Goal: Task Accomplishment & Management: Manage account settings

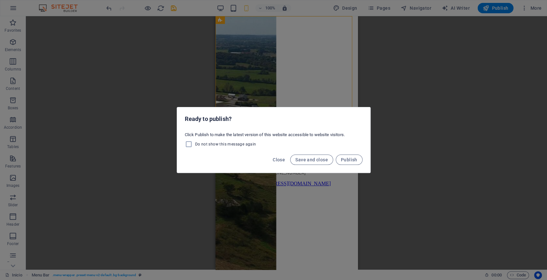
click at [271, 160] on div "Close Save and close Publish" at bounding box center [273, 162] width 193 height 22
click at [278, 160] on span "Close" at bounding box center [279, 159] width 12 height 5
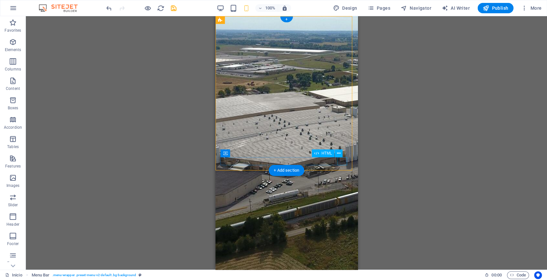
click at [343, 68] on div at bounding box center [286, 68] width 137 height 0
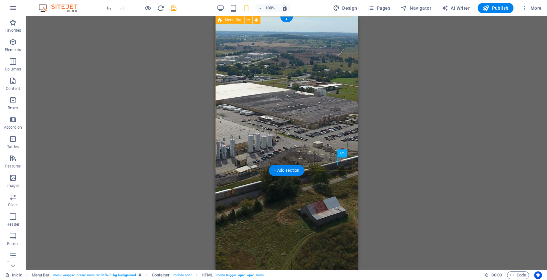
click at [258, 41] on div "Inicio Nosotros Servicios Proyectos Contáctanos" at bounding box center [286, 43] width 137 height 49
click at [247, 18] on icon at bounding box center [249, 20] width 4 height 7
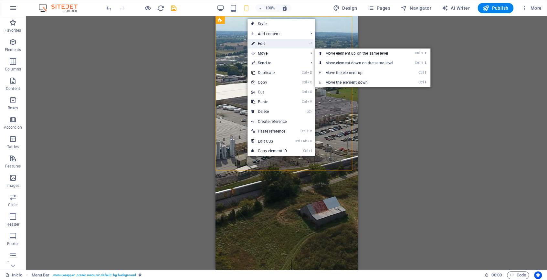
click at [266, 39] on link "⏎ Edit" at bounding box center [269, 44] width 43 height 10
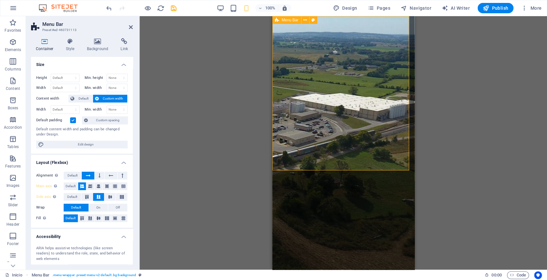
click at [296, 68] on div "Inicio Nosotros Servicios Proyectos Contáctanos" at bounding box center [343, 43] width 137 height 49
click at [392, 68] on div at bounding box center [343, 68] width 137 height 0
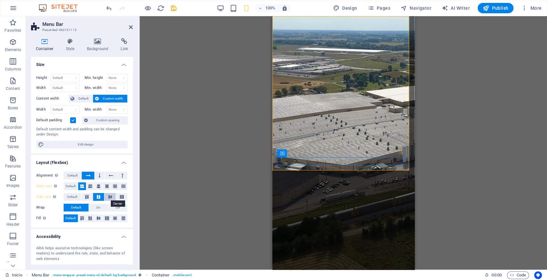
click at [106, 195] on icon at bounding box center [110, 197] width 8 height 4
click at [95, 195] on icon at bounding box center [99, 197] width 8 height 4
click at [89, 196] on icon at bounding box center [87, 197] width 8 height 4
click at [103, 187] on button at bounding box center [107, 186] width 8 height 8
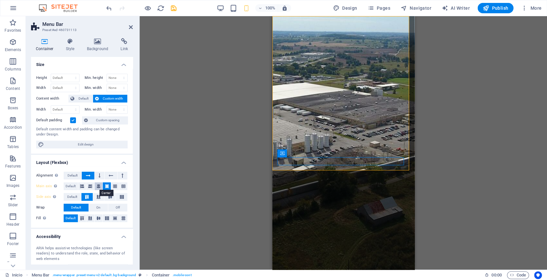
click at [97, 187] on icon at bounding box center [99, 186] width 4 height 8
click at [74, 174] on span "Default" at bounding box center [73, 176] width 10 height 8
click at [74, 181] on div "Alignment Determines the flex direction. Default Main axis Determine how elemen…" at bounding box center [82, 197] width 102 height 61
click at [73, 184] on span "Default" at bounding box center [71, 186] width 10 height 8
drag, startPoint x: 81, startPoint y: 177, endPoint x: 76, endPoint y: 177, distance: 5.5
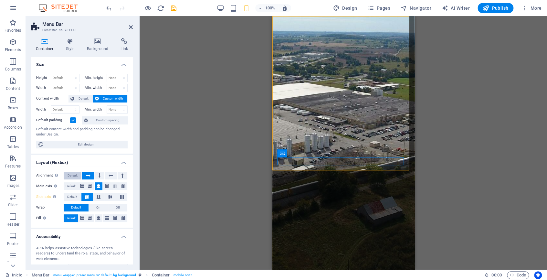
click at [81, 177] on div "Alignment Determines the flex direction. Default" at bounding box center [82, 176] width 92 height 8
click at [76, 177] on span "Default" at bounding box center [73, 176] width 10 height 8
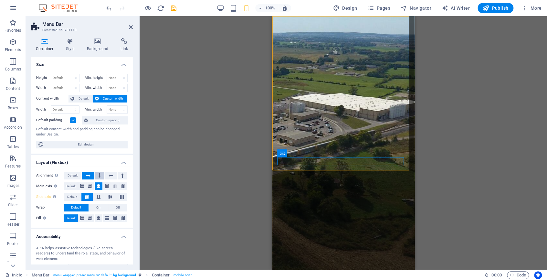
click at [99, 176] on icon at bounding box center [100, 176] width 2 height 8
click at [110, 173] on icon at bounding box center [111, 176] width 5 height 8
click at [119, 176] on button at bounding box center [123, 176] width 10 height 8
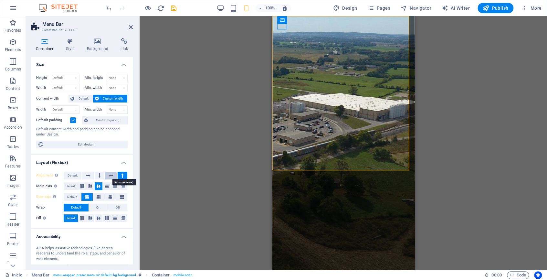
click at [111, 176] on icon at bounding box center [111, 176] width 5 height 8
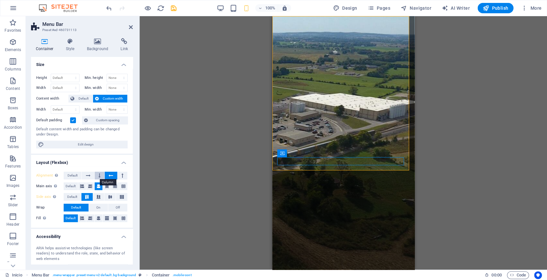
click at [100, 174] on icon at bounding box center [100, 176] width 2 height 8
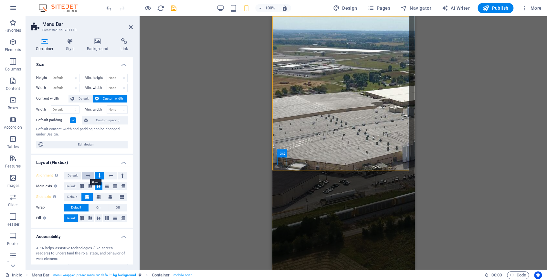
click at [90, 174] on icon at bounding box center [88, 176] width 5 height 8
click at [80, 175] on button "Default" at bounding box center [73, 176] width 18 height 8
click at [92, 174] on button at bounding box center [88, 176] width 12 height 8
click at [97, 174] on button at bounding box center [100, 176] width 10 height 8
click at [105, 174] on button at bounding box center [111, 176] width 12 height 8
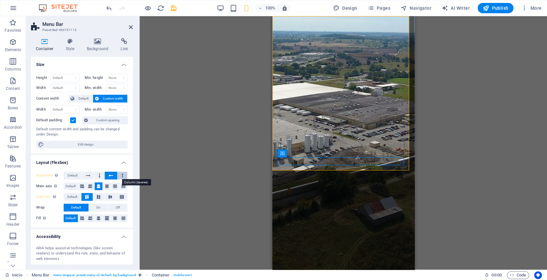
click at [122, 176] on icon at bounding box center [123, 176] width 2 height 8
click at [100, 176] on button at bounding box center [100, 176] width 10 height 8
click at [82, 185] on icon at bounding box center [82, 186] width 8 height 4
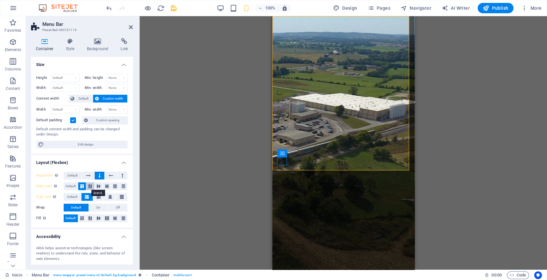
click at [89, 186] on icon at bounding box center [90, 186] width 8 height 4
click at [103, 184] on icon at bounding box center [107, 186] width 8 height 4
click at [113, 186] on icon at bounding box center [115, 186] width 8 height 4
click at [123, 186] on icon at bounding box center [124, 186] width 8 height 4
click at [106, 174] on button at bounding box center [111, 176] width 12 height 8
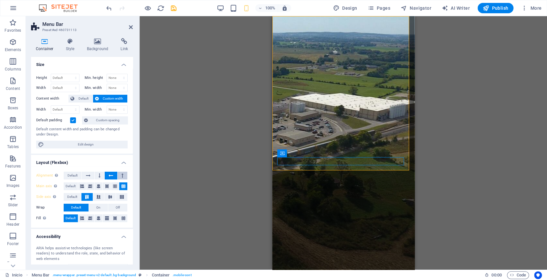
click at [118, 175] on button at bounding box center [123, 176] width 10 height 8
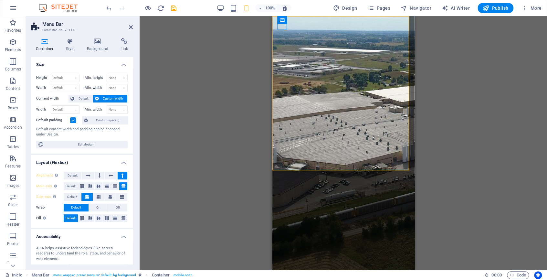
click at [118, 175] on button at bounding box center [123, 176] width 10 height 8
click at [105, 176] on button at bounding box center [111, 176] width 12 height 8
click at [99, 176] on icon at bounding box center [100, 176] width 2 height 8
click at [84, 176] on button at bounding box center [88, 176] width 12 height 8
click at [78, 175] on button "Default" at bounding box center [73, 176] width 18 height 8
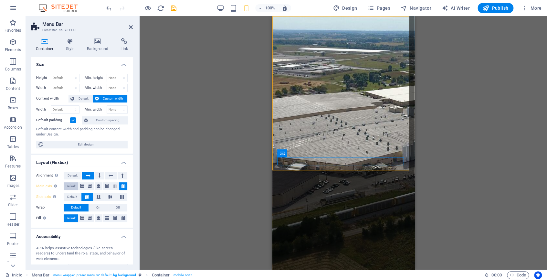
click at [74, 183] on span "Default" at bounding box center [71, 186] width 10 height 8
click at [73, 193] on span "Default" at bounding box center [72, 197] width 10 height 8
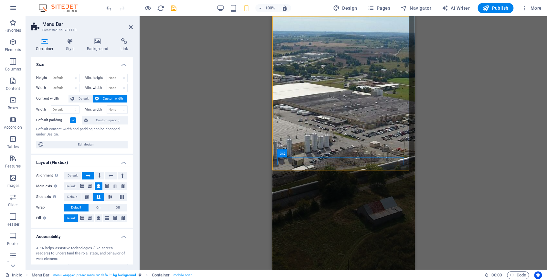
click at [73, 205] on span "Default" at bounding box center [76, 208] width 10 height 8
click at [99, 210] on span "On" at bounding box center [98, 208] width 4 height 8
drag, startPoint x: 118, startPoint y: 204, endPoint x: 202, endPoint y: 101, distance: 134.0
click at [118, 204] on span "Off" at bounding box center [118, 208] width 4 height 8
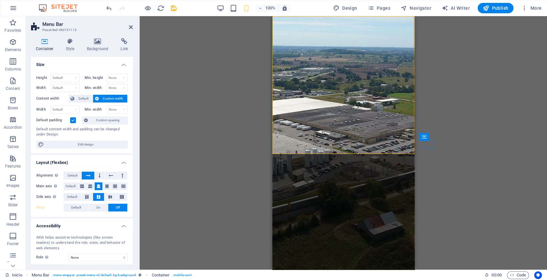
click at [217, 7] on div "100% Design Pages Navigator AI Writer Publish More" at bounding box center [324, 8] width 439 height 10
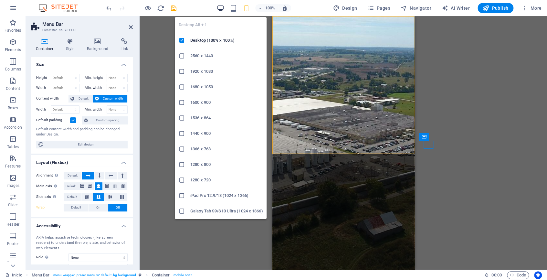
click at [222, 6] on icon "button" at bounding box center [220, 8] width 7 height 7
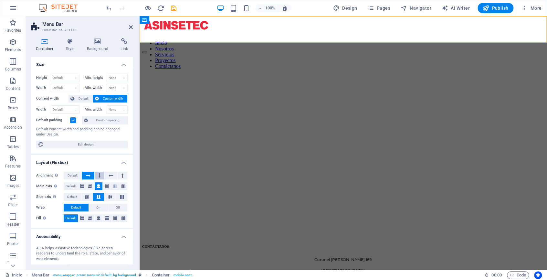
click at [95, 174] on button at bounding box center [100, 176] width 10 height 8
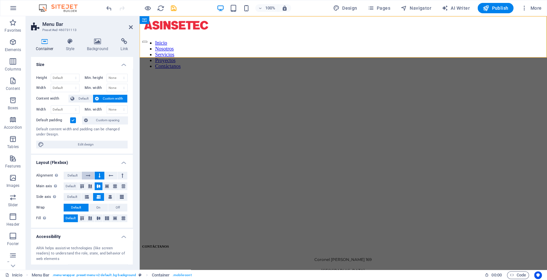
click at [89, 174] on icon at bounding box center [88, 176] width 5 height 8
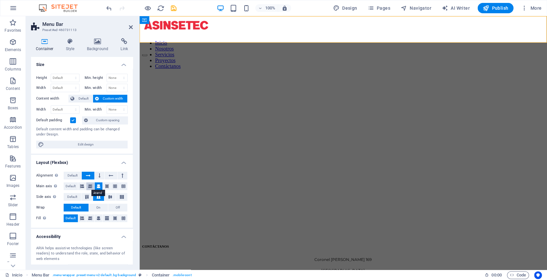
click at [92, 187] on icon at bounding box center [90, 186] width 4 height 8
click at [81, 187] on icon at bounding box center [82, 186] width 4 height 8
click at [56, 182] on div "Determine how elements should behave along the main axis inside this container …" at bounding box center [75, 170] width 52 height 24
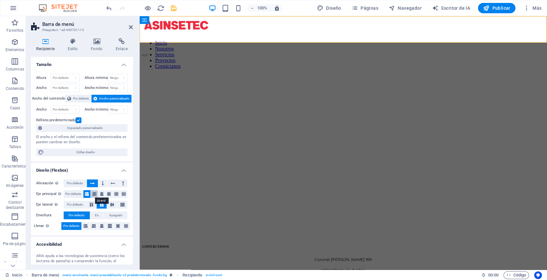
click at [96, 193] on button at bounding box center [94, 194] width 7 height 8
click at [100, 191] on icon at bounding box center [102, 194] width 4 height 8
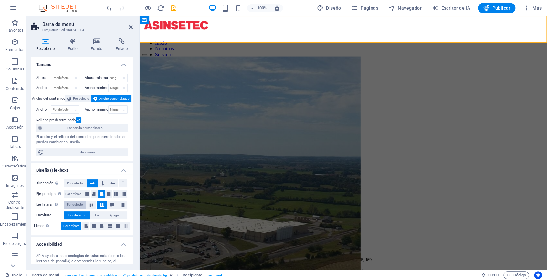
click at [85, 204] on button "Por defecto" at bounding box center [75, 205] width 22 height 8
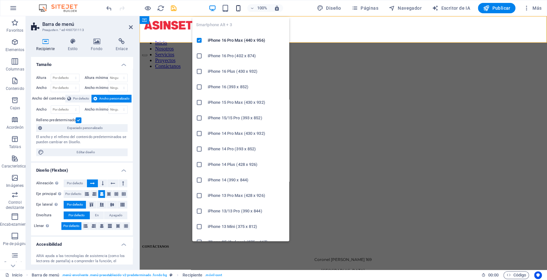
click at [240, 6] on icon "button" at bounding box center [238, 8] width 7 height 7
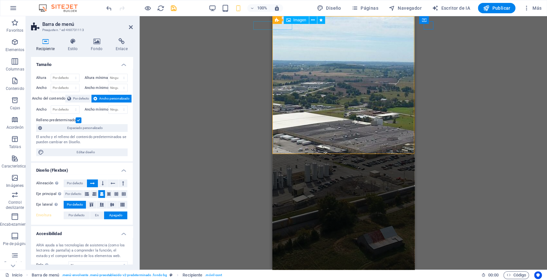
click at [280, 26] on figure at bounding box center [343, 23] width 137 height 9
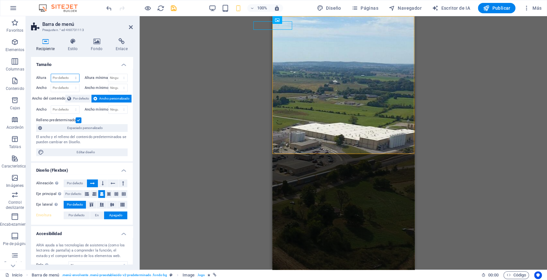
click at [65, 79] on select "Por defecto píxeles movimiento rápido del ojo % vh Volkswagen" at bounding box center [65, 78] width 28 height 8
click at [51, 74] on select "Por defecto píxeles movimiento rápido del ojo % vh Volkswagen" at bounding box center [65, 78] width 28 height 8
select select "DISABLED_OPTION_VALUE"
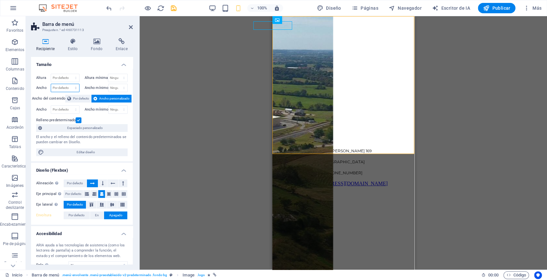
drag, startPoint x: 63, startPoint y: 87, endPoint x: 63, endPoint y: 91, distance: 4.2
click at [63, 87] on select "Por defecto píxeles movimiento rápido del ojo % ellos vh Volkswagen" at bounding box center [65, 88] width 28 height 8
click at [51, 84] on select "Por defecto píxeles movimiento rápido del ojo % ellos vh Volkswagen" at bounding box center [65, 88] width 28 height 8
select select "DISABLED_OPTION_VALUE"
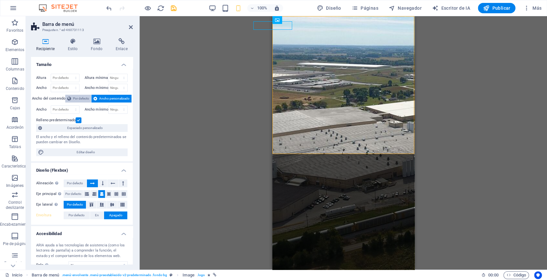
click at [68, 99] on icon at bounding box center [69, 99] width 4 height 8
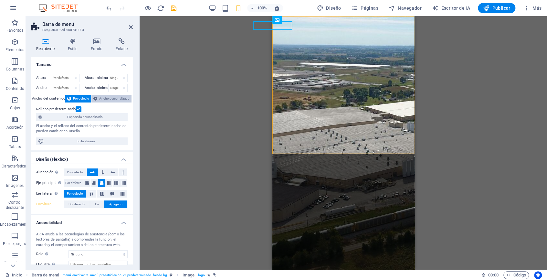
scroll to position [40, 0]
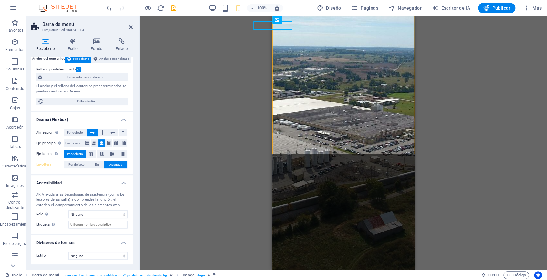
click at [79, 69] on label at bounding box center [79, 70] width 6 height 6
click at [0, 0] on input "Relleno predeterminado" at bounding box center [0, 0] width 0 height 0
click at [79, 69] on label at bounding box center [79, 70] width 6 height 6
click at [0, 0] on input "Relleno predeterminado" at bounding box center [0, 0] width 0 height 0
click at [76, 163] on font "Por defecto" at bounding box center [77, 165] width 16 height 4
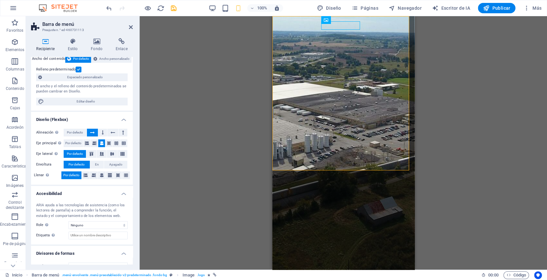
click at [76, 163] on font "Por defecto" at bounding box center [77, 165] width 16 height 4
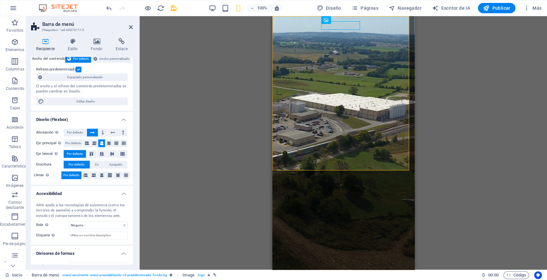
click at [77, 173] on font "Por defecto" at bounding box center [71, 175] width 16 height 4
click at [81, 163] on font "Por defecto" at bounding box center [77, 165] width 16 height 4
click at [96, 163] on font "En" at bounding box center [97, 165] width 4 height 4
click at [112, 167] on span "Apagado" at bounding box center [115, 165] width 13 height 8
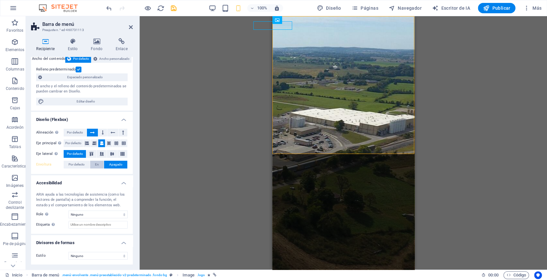
click at [96, 164] on font "En" at bounding box center [97, 165] width 4 height 4
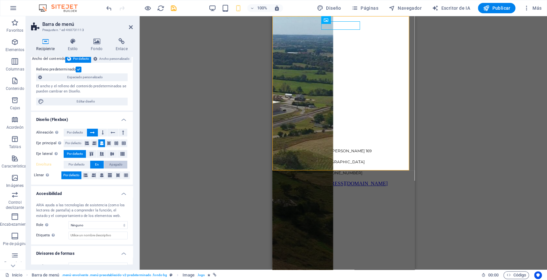
click at [121, 165] on font "Apagado" at bounding box center [115, 165] width 13 height 4
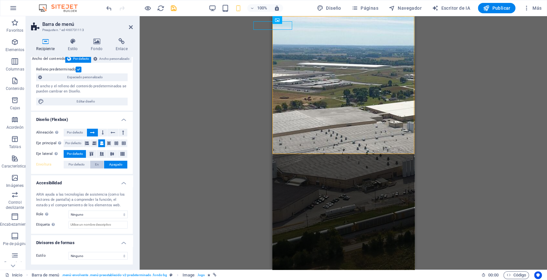
click at [96, 164] on font "En" at bounding box center [97, 165] width 4 height 4
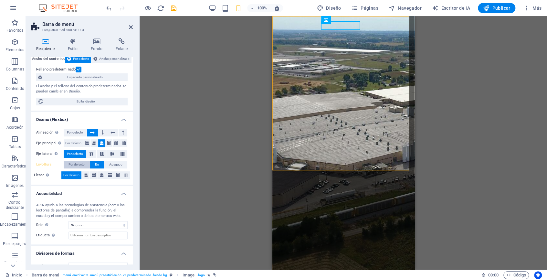
click at [81, 163] on font "Por defecto" at bounding box center [77, 165] width 16 height 4
click at [102, 133] on icon at bounding box center [103, 133] width 2 height 8
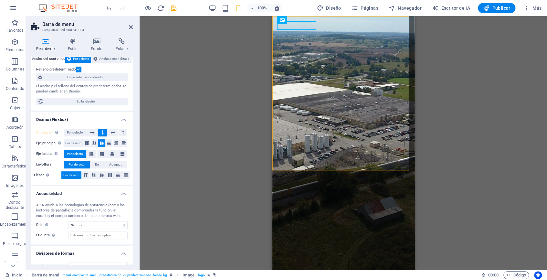
click at [102, 132] on icon at bounding box center [103, 133] width 2 height 8
click at [111, 132] on icon at bounding box center [113, 133] width 5 height 8
drag, startPoint x: 99, startPoint y: 131, endPoint x: 54, endPoint y: 124, distance: 46.1
click at [99, 131] on button at bounding box center [102, 133] width 9 height 8
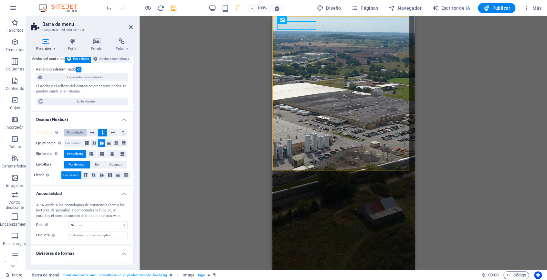
click at [69, 131] on font "Por defecto" at bounding box center [75, 133] width 16 height 4
click at [73, 145] on span "Por defecto" at bounding box center [73, 143] width 16 height 8
click at [87, 142] on icon at bounding box center [87, 143] width 4 height 8
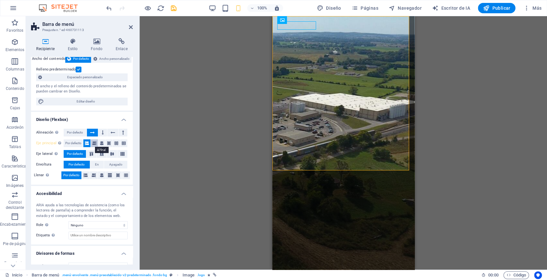
click at [95, 143] on icon at bounding box center [94, 143] width 4 height 8
click at [85, 143] on icon at bounding box center [87, 143] width 4 height 8
click at [98, 142] on button at bounding box center [101, 143] width 7 height 8
click at [107, 142] on icon at bounding box center [109, 143] width 4 height 8
click at [113, 142] on button at bounding box center [116, 143] width 7 height 8
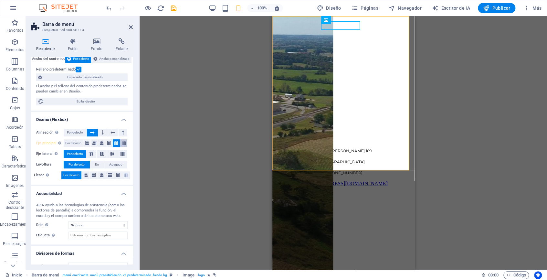
click at [123, 143] on icon at bounding box center [124, 143] width 4 height 8
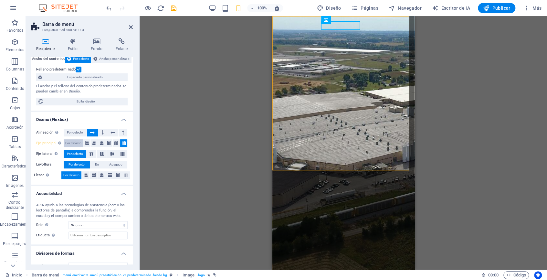
click at [78, 140] on span "Por defecto" at bounding box center [73, 143] width 16 height 8
click at [91, 142] on button at bounding box center [94, 143] width 7 height 8
click at [102, 143] on icon at bounding box center [102, 143] width 4 height 8
click at [94, 143] on icon at bounding box center [94, 143] width 4 height 8
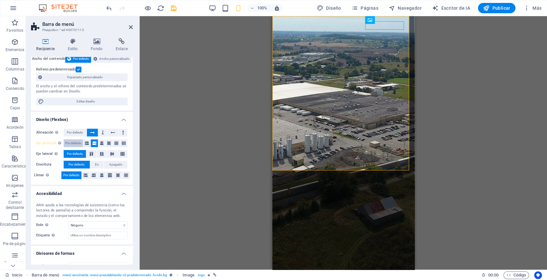
click at [82, 141] on button "Por defecto" at bounding box center [73, 143] width 19 height 8
click at [86, 141] on icon at bounding box center [87, 143] width 4 height 8
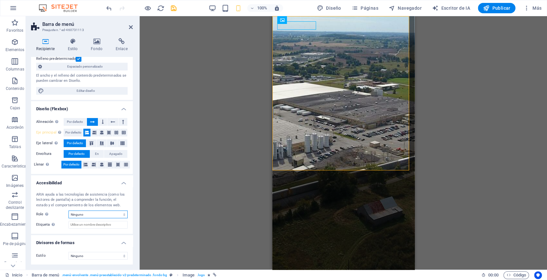
click at [101, 215] on select "Ninguno Alerta Artículo Bandera Comentario Complementario Diálogo Pie de página…" at bounding box center [98, 215] width 59 height 8
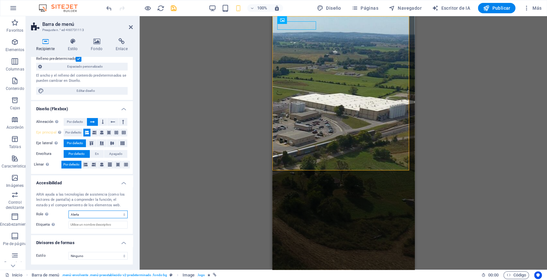
click at [69, 211] on select "Ninguno Alerta Artículo Bandera Comentario Complementario Diálogo Pie de página…" at bounding box center [98, 215] width 59 height 8
click at [79, 211] on select "Ninguno Alerta Artículo Bandera Comentario Complementario Diálogo Pie de página…" at bounding box center [98, 215] width 59 height 8
click at [78, 211] on select "Ninguno Alerta Artículo Bandera Comentario Complementario Diálogo Pie de página…" at bounding box center [98, 215] width 59 height 8
select select "none"
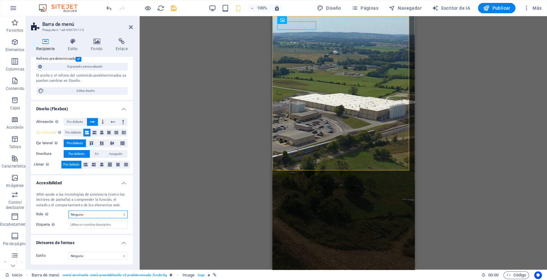
click at [69, 211] on select "Ninguno Alerta Artículo Bandera Comentario Complementario Diálogo Pie de página…" at bounding box center [98, 215] width 59 height 8
click at [80, 249] on div "Estilo Ninguno Triángulo Cuadrado Diagonal Polígono 1 Polígono 2 Zigzag Múltipl…" at bounding box center [82, 256] width 102 height 18
click at [85, 253] on select "Ninguno Triángulo Cuadrado Diagonal Polígono 1 Polígono 2 Zigzag Múltiples zigz…" at bounding box center [98, 256] width 59 height 8
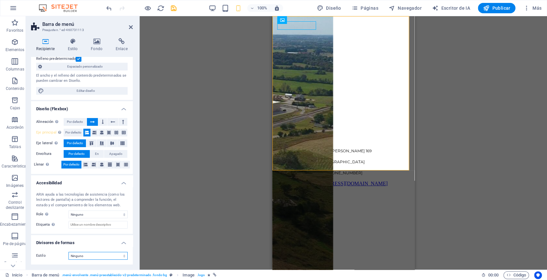
click at [69, 252] on select "Ninguno Triángulo Cuadrado Diagonal Polígono 1 Polígono 2 Zigzag Múltiples zigz…" at bounding box center [98, 256] width 59 height 8
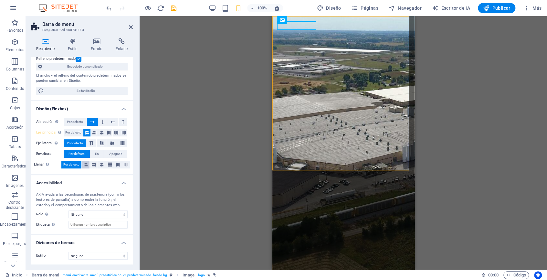
click at [89, 167] on button at bounding box center [86, 165] width 8 height 8
click at [93, 165] on icon at bounding box center [94, 165] width 4 height 8
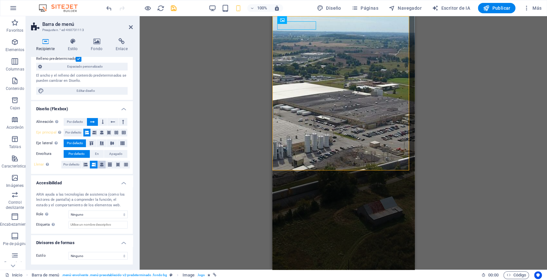
click at [100, 164] on icon at bounding box center [102, 165] width 4 height 8
click at [109, 163] on icon at bounding box center [110, 165] width 4 height 8
click at [119, 162] on button at bounding box center [118, 165] width 8 height 8
click at [127, 164] on button at bounding box center [126, 165] width 8 height 8
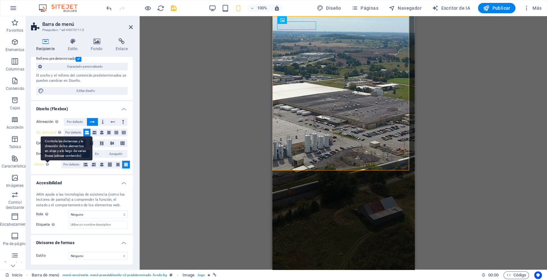
click at [48, 161] on div "Controla las distancias y la dirección de los elementos en el eje y a lo largo …" at bounding box center [67, 148] width 52 height 24
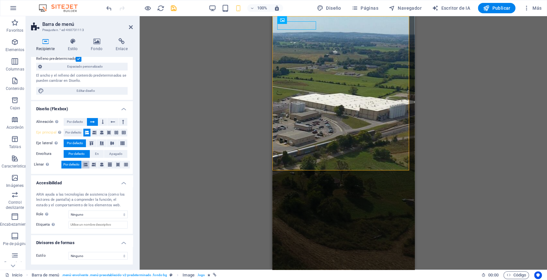
click at [84, 164] on icon at bounding box center [86, 165] width 4 height 8
click at [92, 164] on icon at bounding box center [94, 165] width 4 height 8
click at [104, 165] on button at bounding box center [102, 165] width 8 height 8
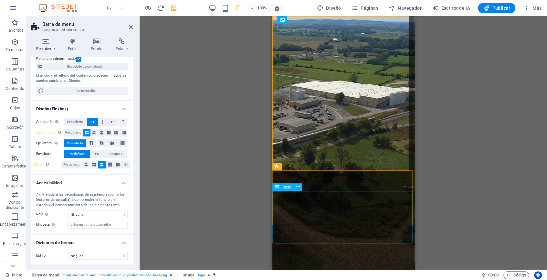
scroll to position [0, 0]
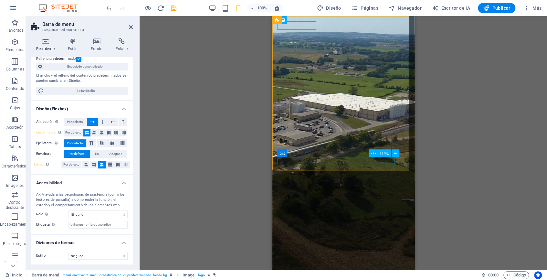
click at [400, 68] on div at bounding box center [343, 68] width 137 height 0
click at [397, 152] on button at bounding box center [396, 153] width 8 height 8
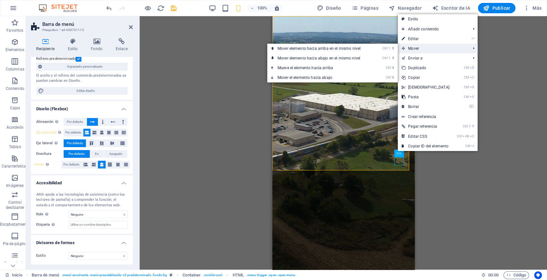
click at [403, 48] on icon at bounding box center [403, 49] width 3 height 10
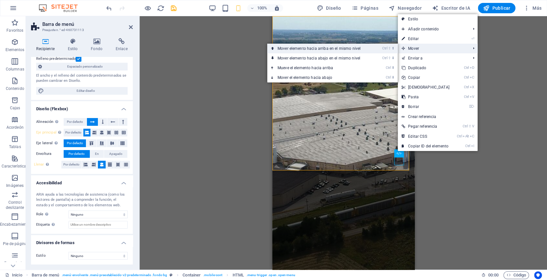
click at [374, 48] on link "Ctrl ⇧ ⬆ Mover elemento hacia arriba en el mismo nivel" at bounding box center [320, 49] width 106 height 10
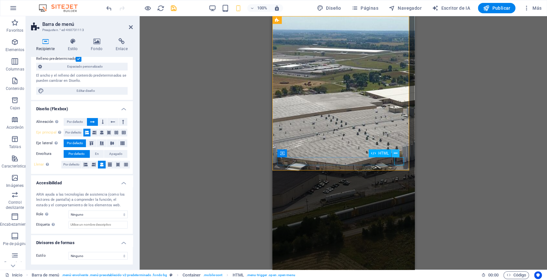
click at [396, 153] on icon at bounding box center [396, 153] width 4 height 7
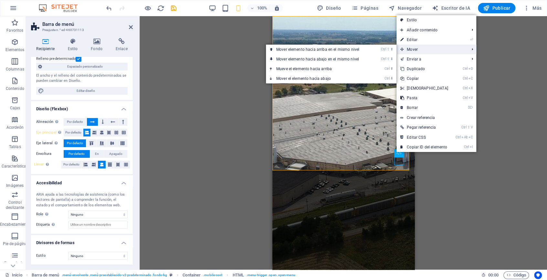
click at [406, 46] on span "Mover" at bounding box center [432, 50] width 70 height 10
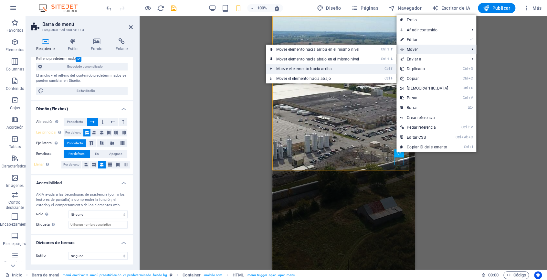
click at [298, 69] on font "Mueve el elemento hacia arriba" at bounding box center [304, 69] width 56 height 5
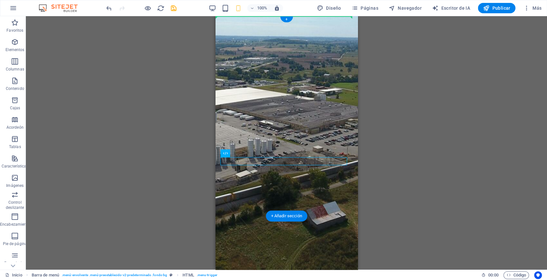
drag, startPoint x: 502, startPoint y: 169, endPoint x: 331, endPoint y: 26, distance: 222.8
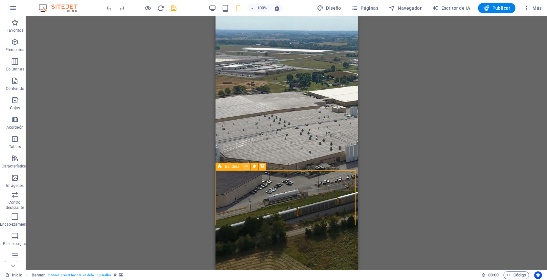
click at [244, 166] on icon at bounding box center [246, 166] width 4 height 7
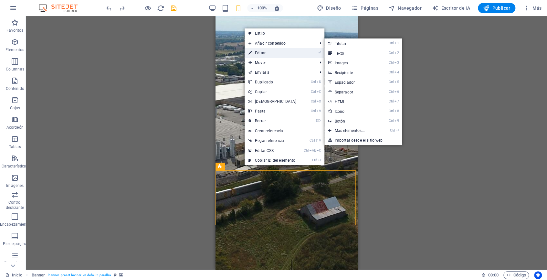
click at [259, 52] on font "Editar" at bounding box center [260, 53] width 11 height 5
select select "vw"
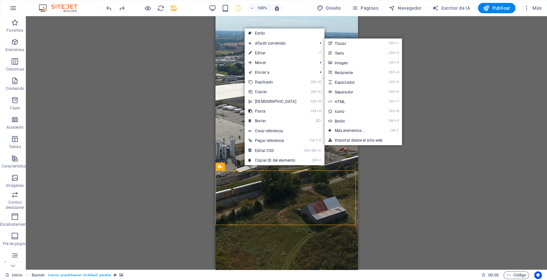
select select "%"
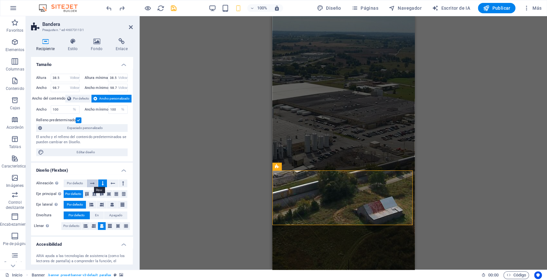
click at [92, 181] on icon at bounding box center [92, 183] width 5 height 8
click at [97, 181] on button at bounding box center [92, 183] width 11 height 8
click at [102, 181] on icon at bounding box center [103, 183] width 2 height 8
click at [109, 182] on button at bounding box center [112, 183] width 11 height 8
drag, startPoint x: 103, startPoint y: 183, endPoint x: 102, endPoint y: 189, distance: 6.5
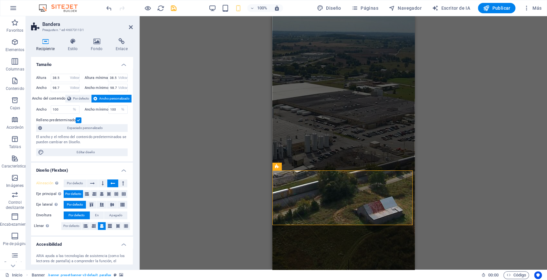
click at [102, 183] on icon at bounding box center [103, 183] width 2 height 8
click at [102, 193] on icon at bounding box center [102, 194] width 8 height 4
click at [93, 195] on icon at bounding box center [95, 194] width 8 height 4
click at [83, 194] on icon at bounding box center [87, 194] width 8 height 4
click at [93, 202] on icon at bounding box center [92, 205] width 4 height 8
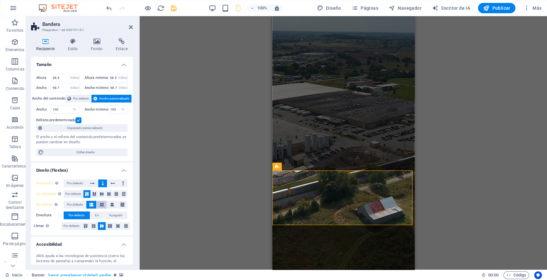
click at [100, 205] on icon at bounding box center [102, 205] width 4 height 8
click at [111, 207] on icon at bounding box center [112, 205] width 4 height 8
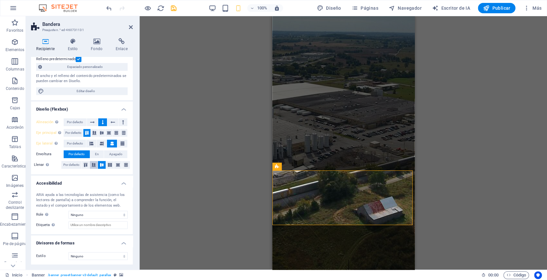
click at [93, 166] on icon at bounding box center [94, 165] width 8 height 4
click at [87, 166] on icon at bounding box center [86, 165] width 8 height 4
click at [101, 167] on button at bounding box center [102, 165] width 8 height 8
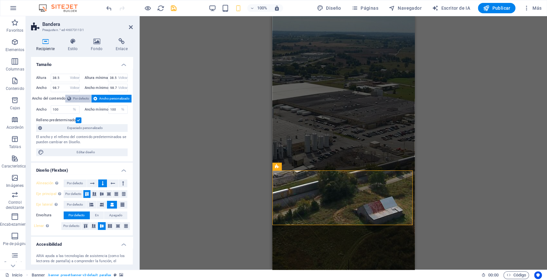
click at [83, 97] on font "Por defecto" at bounding box center [81, 99] width 16 height 4
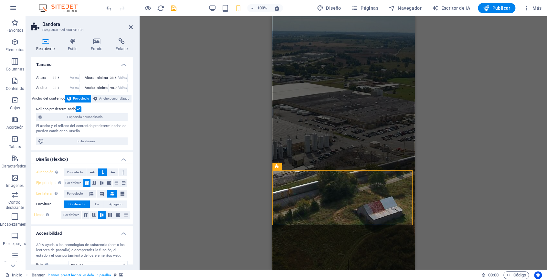
click at [80, 104] on div "Altura 38.5 Por defecto píxeles movimiento rápido del ojo % vh Volkswagen Altur…" at bounding box center [82, 110] width 102 height 82
click at [79, 106] on label at bounding box center [79, 109] width 6 height 6
click at [0, 0] on input "Relleno predeterminado" at bounding box center [0, 0] width 0 height 0
click at [79, 106] on label at bounding box center [79, 109] width 6 height 6
click at [0, 0] on input "Relleno predeterminado" at bounding box center [0, 0] width 0 height 0
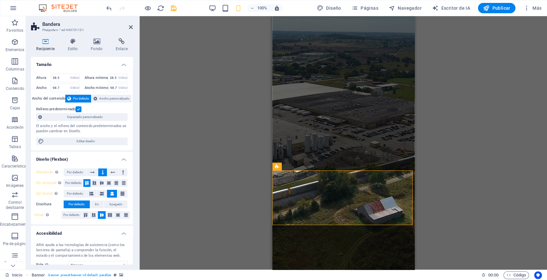
click at [79, 106] on label at bounding box center [79, 109] width 6 height 6
click at [0, 0] on input "Relleno predeterminado" at bounding box center [0, 0] width 0 height 0
click at [79, 106] on label at bounding box center [79, 109] width 6 height 6
click at [0, 0] on input "Relleno predeterminado" at bounding box center [0, 0] width 0 height 0
click at [79, 106] on label at bounding box center [79, 109] width 6 height 6
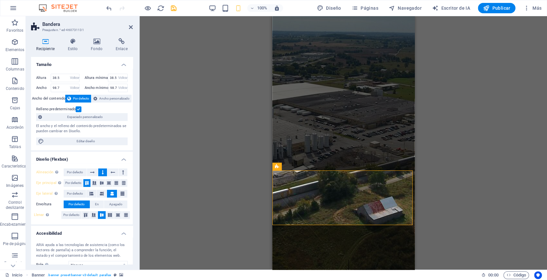
click at [0, 0] on input "Relleno predeterminado" at bounding box center [0, 0] width 0 height 0
click at [107, 117] on span "Espaciado personalizado" at bounding box center [85, 117] width 82 height 8
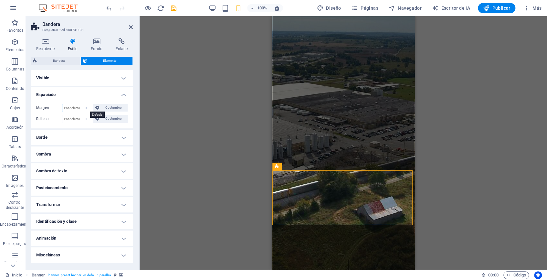
click at [70, 108] on select "Por defecto auto píxeles % movimiento rápido del ojo Volkswagen vh Costumbre" at bounding box center [75, 108] width 27 height 8
click at [62, 104] on select "Por defecto auto píxeles % movimiento rápido del ojo Volkswagen vh Costumbre" at bounding box center [75, 108] width 27 height 8
select select "DISABLED_OPTION_VALUE"
click at [71, 118] on select "Por defecto píxeles movimiento rápido del ojo % vh Volkswagen Costumbre" at bounding box center [75, 119] width 27 height 8
click at [62, 115] on select "Por defecto píxeles movimiento rápido del ojo % vh Volkswagen Costumbre" at bounding box center [75, 119] width 27 height 8
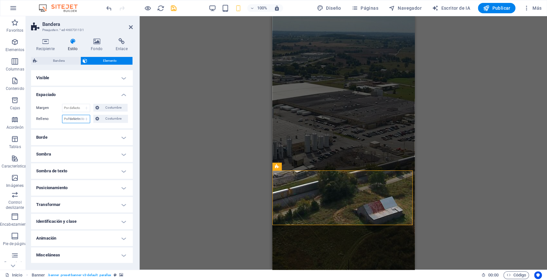
select select "DISABLED_OPTION_VALUE"
click at [67, 136] on h4 "Borde" at bounding box center [82, 138] width 102 height 16
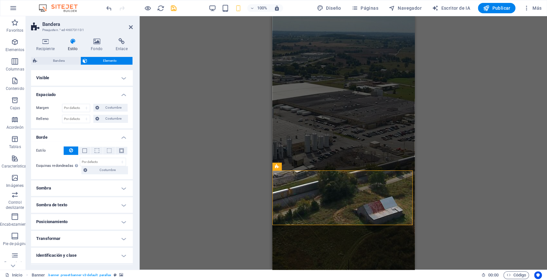
click at [67, 136] on h4 "Borde" at bounding box center [82, 136] width 102 height 12
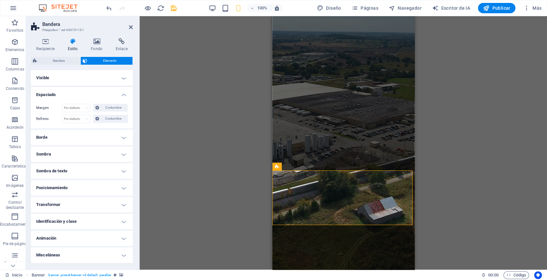
click at [120, 92] on h4 "Espaciado" at bounding box center [82, 93] width 102 height 12
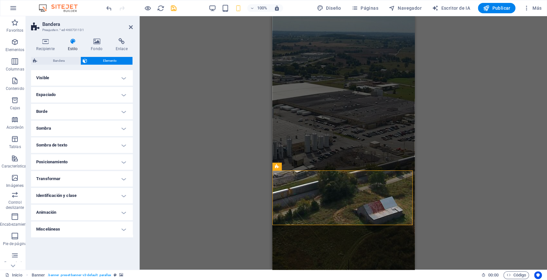
click at [101, 161] on h4 "Posicionamiento" at bounding box center [82, 162] width 102 height 16
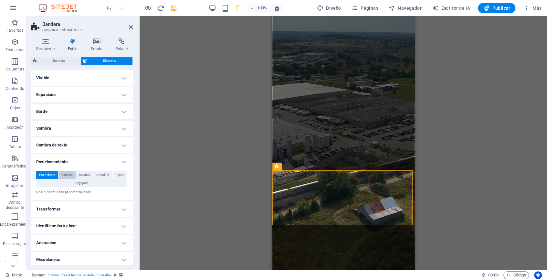
click at [67, 174] on font "Estático" at bounding box center [66, 175] width 11 height 4
click at [56, 173] on button "Por defecto" at bounding box center [47, 175] width 22 height 8
click at [81, 173] on font "Relativo" at bounding box center [84, 175] width 11 height 4
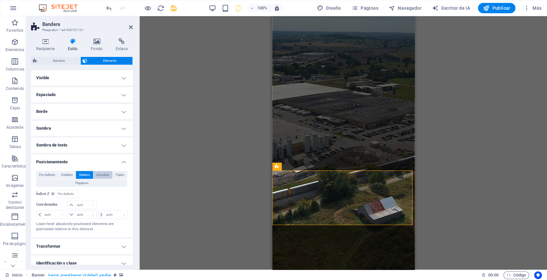
click at [101, 174] on font "Absoluto" at bounding box center [102, 175] width 13 height 4
click at [117, 175] on font "Fijado" at bounding box center [120, 175] width 9 height 4
click at [108, 175] on font "Absoluto" at bounding box center [102, 175] width 13 height 4
click at [88, 174] on font "Relativo" at bounding box center [84, 175] width 11 height 4
drag, startPoint x: 69, startPoint y: 172, endPoint x: 45, endPoint y: 174, distance: 23.7
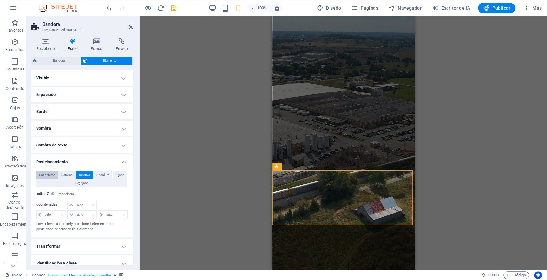
click at [68, 172] on span "Estático" at bounding box center [66, 175] width 11 height 8
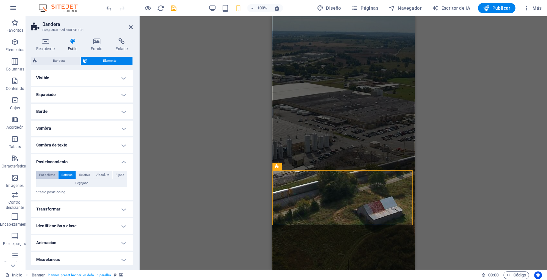
click at [44, 174] on font "Por defecto" at bounding box center [47, 175] width 16 height 4
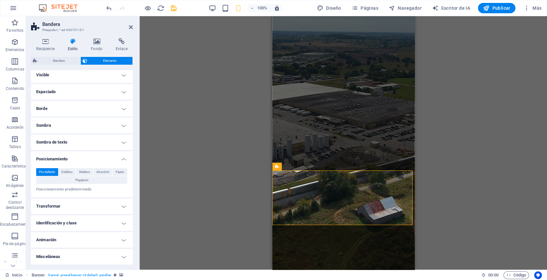
click at [74, 192] on div "Por defecto Estático Relativo Absoluto Fijado Pegajoso Índice Z Establece el or…" at bounding box center [82, 180] width 102 height 35
click at [67, 204] on h4 "Transformar" at bounding box center [82, 207] width 102 height 16
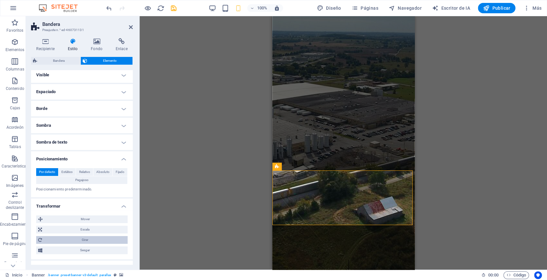
scroll to position [48, 0]
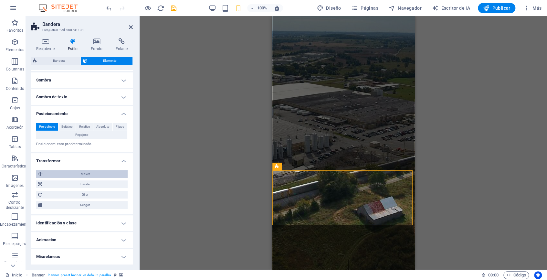
click at [74, 175] on span "Mover" at bounding box center [85, 174] width 81 height 8
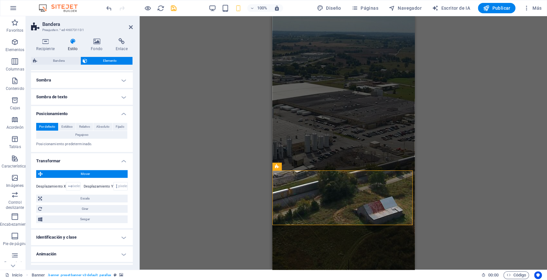
click at [74, 175] on span "Mover" at bounding box center [85, 174] width 81 height 8
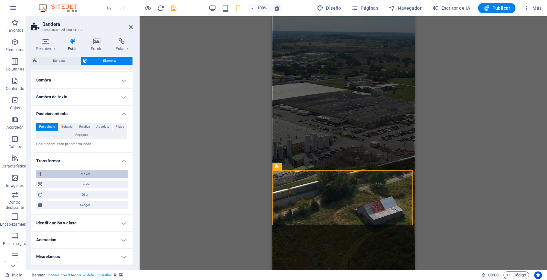
click at [74, 175] on span "Mover" at bounding box center [85, 174] width 81 height 8
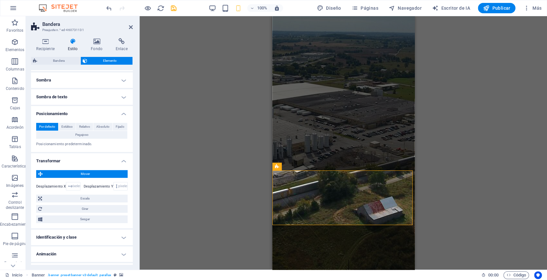
click at [74, 175] on span "Mover" at bounding box center [85, 174] width 81 height 8
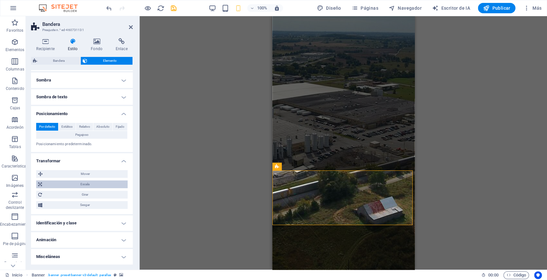
click at [76, 181] on span "Escala" at bounding box center [85, 184] width 82 height 8
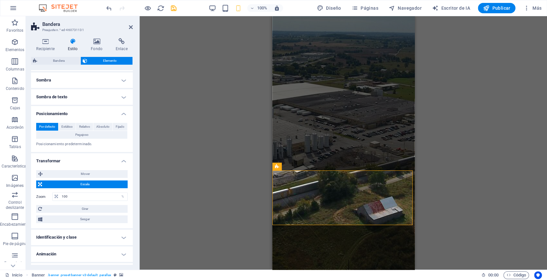
click at [76, 181] on span "Escala" at bounding box center [85, 184] width 82 height 8
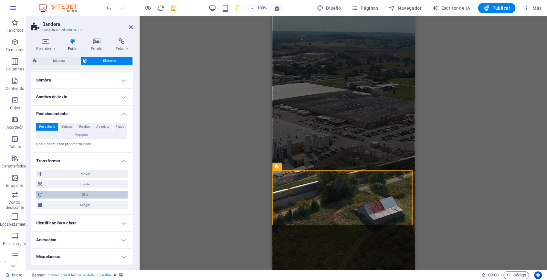
click at [76, 192] on span "Girar" at bounding box center [85, 195] width 82 height 8
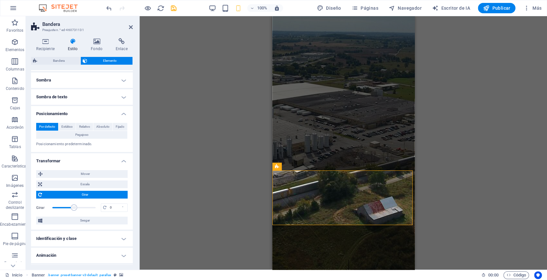
click at [76, 192] on span "Girar" at bounding box center [85, 195] width 82 height 8
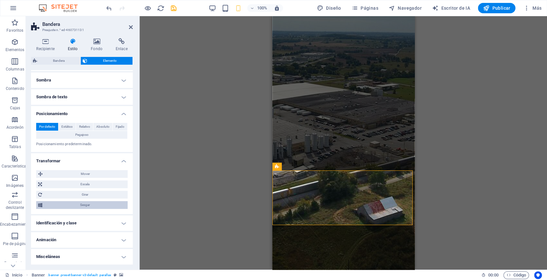
click at [76, 204] on span "Sesgar" at bounding box center [84, 205] width 81 height 8
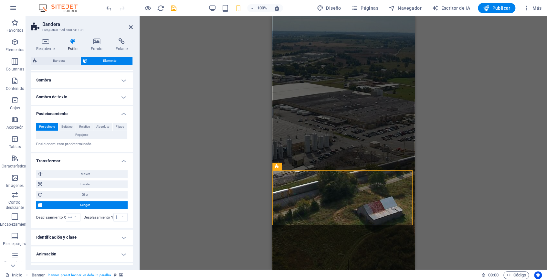
click at [75, 204] on span "Sesgar" at bounding box center [84, 205] width 81 height 8
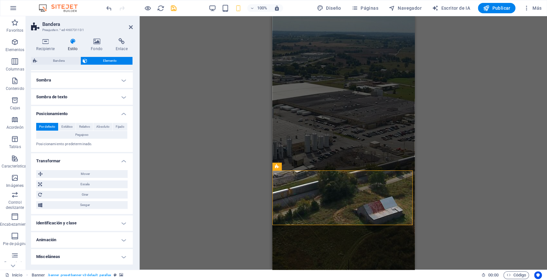
click at [74, 219] on h4 "Identificación y clase" at bounding box center [82, 223] width 102 height 16
click at [73, 219] on h4 "Identificación y clase" at bounding box center [82, 221] width 102 height 12
click at [121, 113] on h4 "Posicionamiento" at bounding box center [82, 112] width 102 height 12
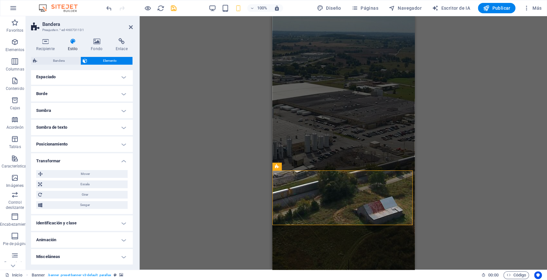
scroll to position [17, 0]
click at [121, 160] on h4 "Transformar" at bounding box center [82, 160] width 102 height 12
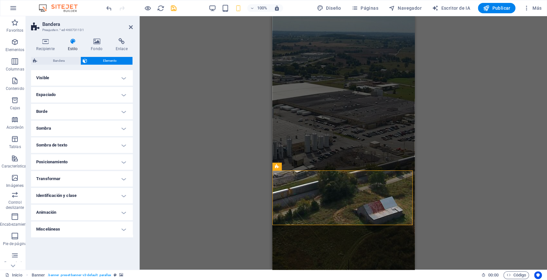
scroll to position [0, 0]
click at [67, 61] on span "Bandera" at bounding box center [58, 61] width 39 height 8
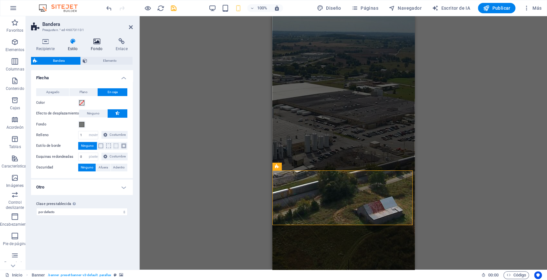
click at [92, 39] on icon at bounding box center [97, 41] width 22 height 6
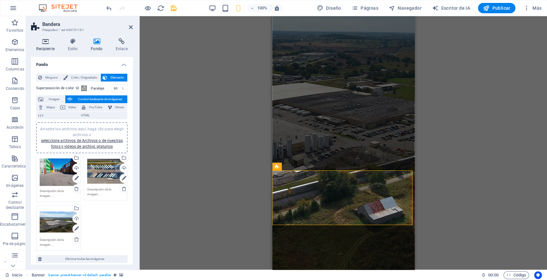
click at [49, 44] on icon at bounding box center [45, 41] width 29 height 6
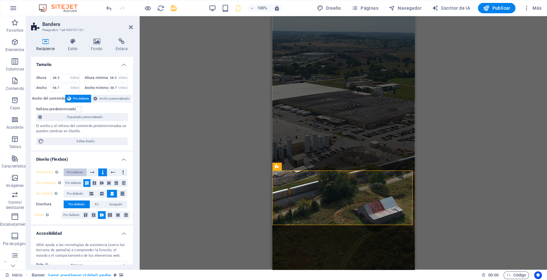
click at [79, 172] on font "Por defecto" at bounding box center [75, 172] width 16 height 4
click at [75, 182] on font "Por defecto" at bounding box center [73, 183] width 16 height 4
click at [74, 195] on font "Por defecto" at bounding box center [75, 194] width 16 height 4
click at [75, 202] on font "Por defecto" at bounding box center [77, 204] width 16 height 4
click at [75, 213] on font "Por defecto" at bounding box center [71, 215] width 16 height 4
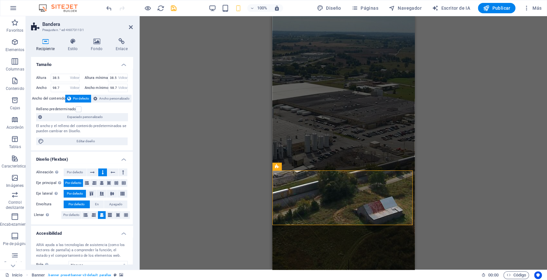
scroll to position [50, 0]
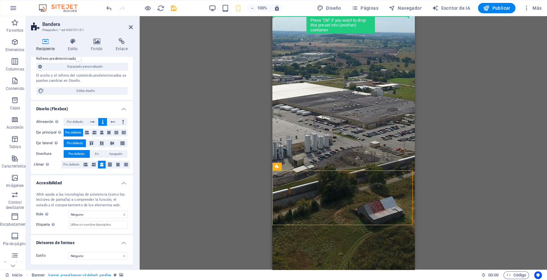
drag, startPoint x: 549, startPoint y: 183, endPoint x: 275, endPoint y: 83, distance: 291.7
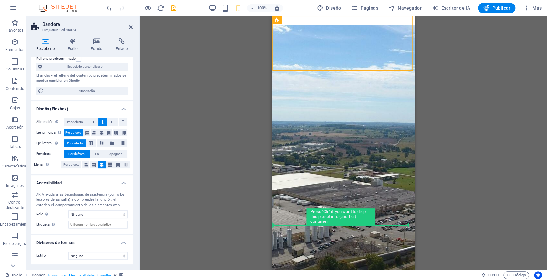
drag, startPoint x: 553, startPoint y: 34, endPoint x: 287, endPoint y: 172, distance: 299.0
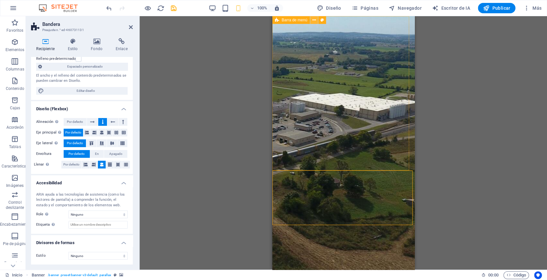
click at [314, 21] on icon at bounding box center [314, 20] width 4 height 7
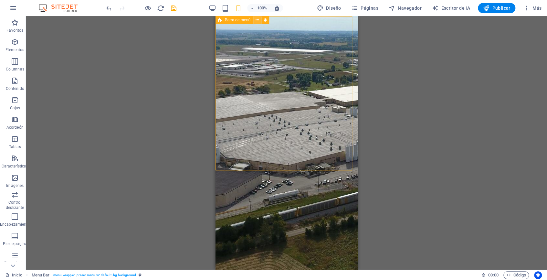
click at [256, 19] on icon at bounding box center [257, 20] width 4 height 7
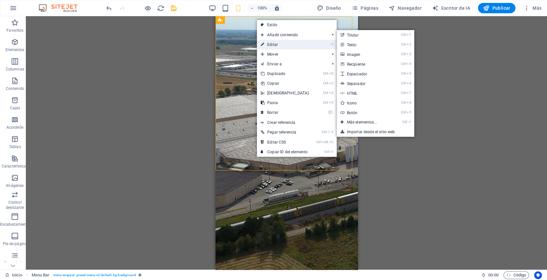
click at [269, 43] on font "Editar" at bounding box center [272, 44] width 11 height 5
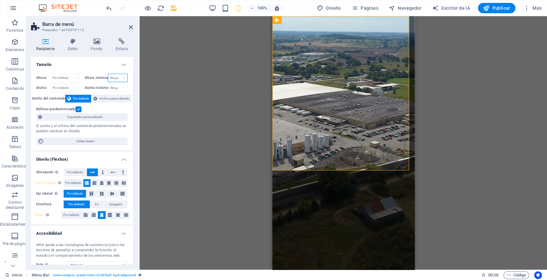
click at [122, 79] on select "Ninguno píxeles movimiento rápido del ojo % vh Volkswagen" at bounding box center [117, 78] width 19 height 8
click at [108, 74] on select "Ninguno píxeles movimiento rápido del ojo % vh Volkswagen" at bounding box center [117, 78] width 19 height 8
select select "DISABLED_OPTION_VALUE"
click at [122, 85] on select "Ninguno píxeles movimiento rápido del ojo % vh Volkswagen" at bounding box center [118, 88] width 19 height 8
click at [109, 84] on select "Ninguno píxeles movimiento rápido del ojo % vh Volkswagen" at bounding box center [118, 88] width 19 height 8
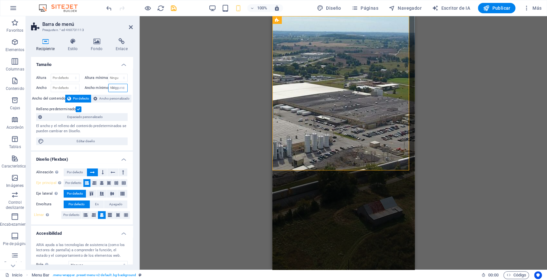
select select "DISABLED_OPTION_VALUE"
click at [66, 80] on select "Por defecto píxeles movimiento rápido del ojo % vh Volkswagen" at bounding box center [65, 78] width 28 height 8
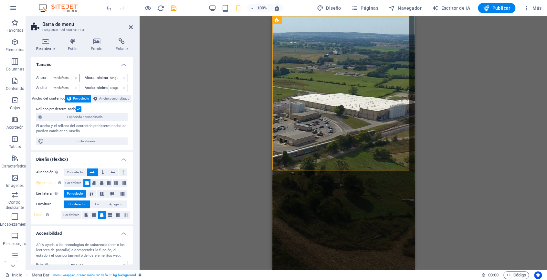
click at [66, 80] on select "Por defecto píxeles movimiento rápido del ojo % vh Volkswagen" at bounding box center [65, 78] width 28 height 8
click at [66, 85] on select "Por defecto píxeles movimiento rápido del ojo % ellos vh Volkswagen" at bounding box center [65, 88] width 28 height 8
click at [51, 84] on select "Por defecto píxeles movimiento rápido del ojo % ellos vh Volkswagen" at bounding box center [65, 88] width 28 height 8
select select "DISABLED_OPTION_VALUE"
click at [107, 94] on div "Altura Por defecto píxeles movimiento rápido del ojo % vh Volkswagen Altura mín…" at bounding box center [82, 110] width 102 height 82
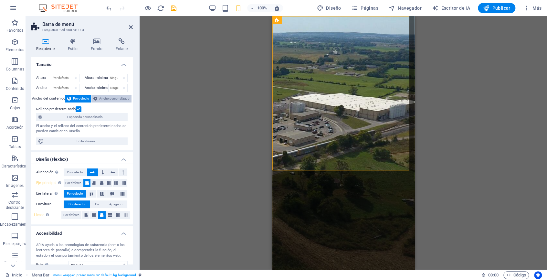
click at [107, 97] on font "Ancho personalizado" at bounding box center [114, 99] width 30 height 4
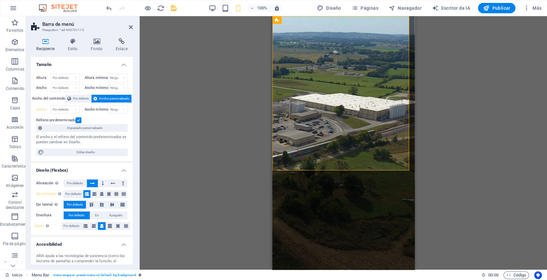
click at [106, 108] on font "Ancho mínimo" at bounding box center [97, 109] width 24 height 4
click at [111, 108] on select "Ninguno píxeles movimiento rápido del ojo % vh Volkswagen" at bounding box center [118, 110] width 19 height 8
click at [109, 106] on select "Ninguno píxeles movimiento rápido del ojo % vh Volkswagen" at bounding box center [118, 110] width 19 height 8
select select "DISABLED_OPTION_VALUE"
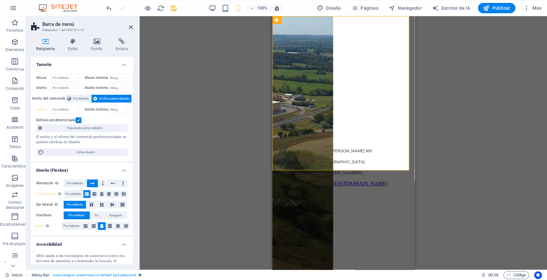
click at [83, 120] on div "Relleno predeterminado" at bounding box center [81, 120] width 90 height 8
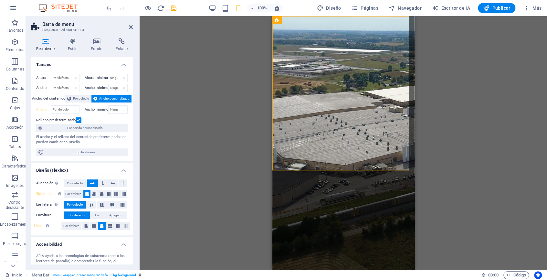
click at [80, 120] on label at bounding box center [79, 120] width 6 height 6
click at [0, 0] on input "Relleno predeterminado" at bounding box center [0, 0] width 0 height 0
click at [79, 120] on label at bounding box center [79, 120] width 6 height 6
click at [0, 0] on input "Relleno predeterminado" at bounding box center [0, 0] width 0 height 0
click at [66, 112] on select "Por defecto píxeles movimiento rápido del ojo % ellos vh Volkswagen" at bounding box center [65, 110] width 28 height 8
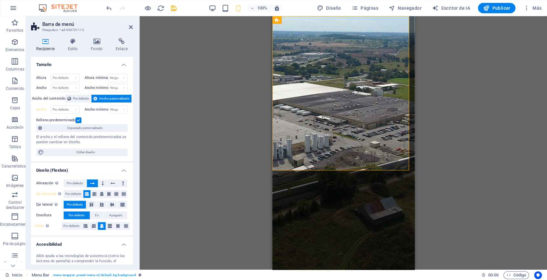
click at [103, 118] on div "Relleno predeterminado" at bounding box center [81, 120] width 90 height 8
click at [89, 151] on font "Editar diseño" at bounding box center [86, 152] width 18 height 4
select select "rem"
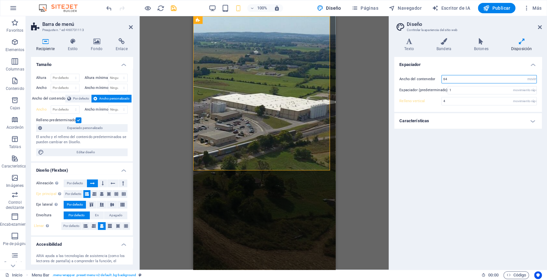
click at [455, 77] on input "64" at bounding box center [489, 79] width 95 height 8
drag, startPoint x: 455, startPoint y: 78, endPoint x: 436, endPoint y: 79, distance: 19.1
click at [436, 79] on div "Ancho del contenedor 64 movimiento rápido del ojo píxeles" at bounding box center [468, 79] width 137 height 8
type input "30"
click at [518, 153] on div "Espaciador Ancho del contenedor 30 movimiento rápido del ojo píxeles Espaciador…" at bounding box center [469, 161] width 148 height 208
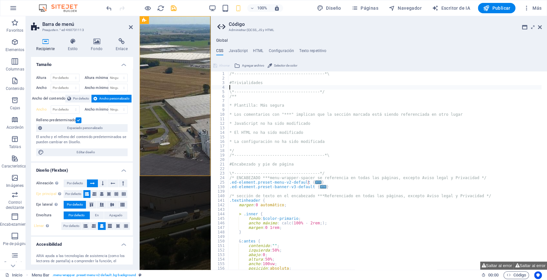
click at [542, 26] on aside "Código Administrar (S)CSS, JS y HTML Global CSS JavaScript HTML Configuración T…" at bounding box center [379, 143] width 337 height 254
click at [540, 28] on icon at bounding box center [540, 27] width 4 height 5
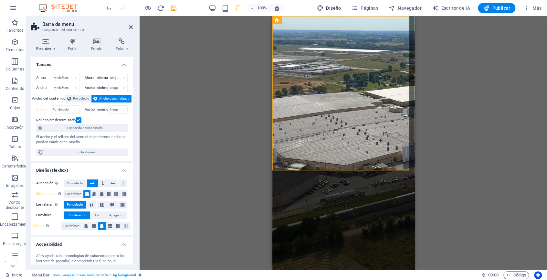
click at [340, 5] on span "Diseño" at bounding box center [329, 8] width 24 height 6
select select "rem"
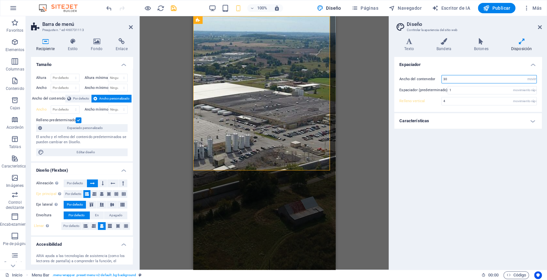
click at [457, 79] on input "30" at bounding box center [489, 79] width 95 height 8
drag, startPoint x: 457, startPoint y: 79, endPoint x: 425, endPoint y: 80, distance: 31.7
click at [426, 80] on div "Ancho del contenedor 30 movimiento rápido del ojo píxeles" at bounding box center [468, 79] width 137 height 8
type input "64"
click at [479, 168] on div "Espaciador Ancho del contenedor 64 movimiento rápido del ojo píxeles Espaciador…" at bounding box center [469, 161] width 148 height 208
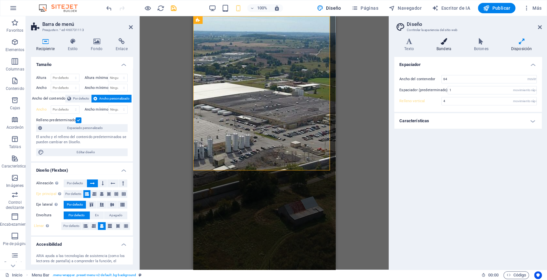
click at [445, 42] on icon at bounding box center [444, 41] width 35 height 6
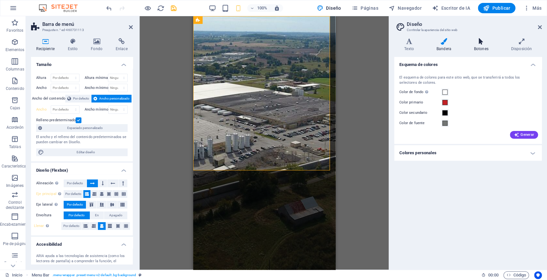
click at [478, 42] on icon at bounding box center [481, 41] width 35 height 6
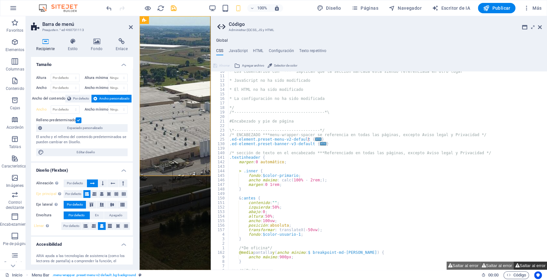
click at [527, 266] on font "Saltar al error" at bounding box center [533, 265] width 26 height 5
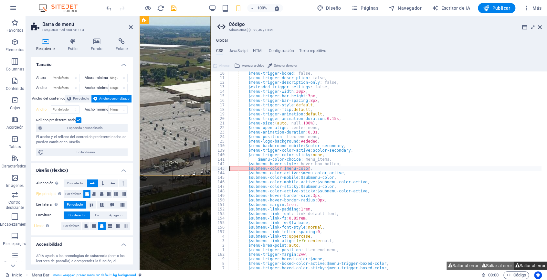
scroll to position [263, 0]
click at [527, 266] on font "Saltar al error" at bounding box center [533, 265] width 26 height 5
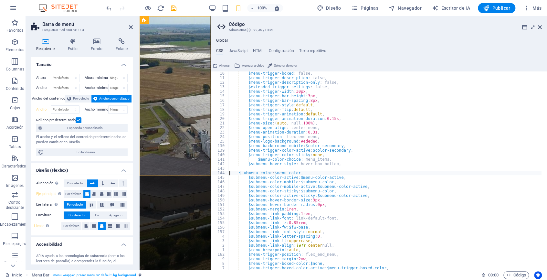
scroll to position [0, 0]
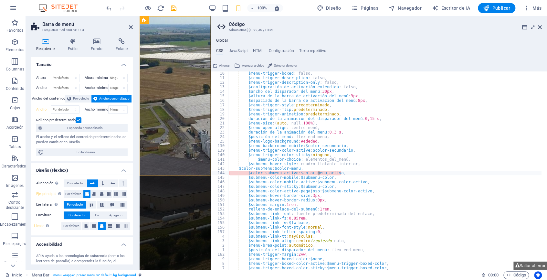
click at [320, 174] on div "$menu-trigger-boxed : falso, $menu-trigger-description : falso, $menu-trigger-d…" at bounding box center [385, 174] width 314 height 207
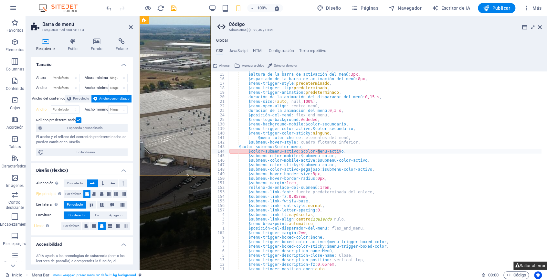
scroll to position [284, 0]
type textarea "$submenu-color-active: $menu-color-active,"
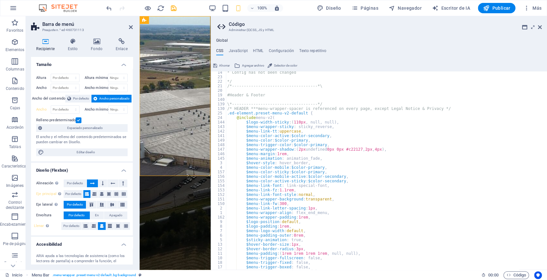
scroll to position [69, 0]
click at [539, 25] on icon at bounding box center [540, 27] width 4 height 5
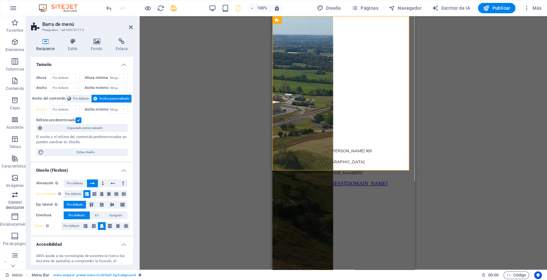
click at [12, 199] on span "Control deslizante" at bounding box center [15, 201] width 30 height 21
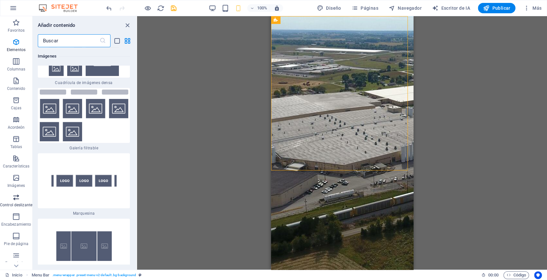
scroll to position [6947, 0]
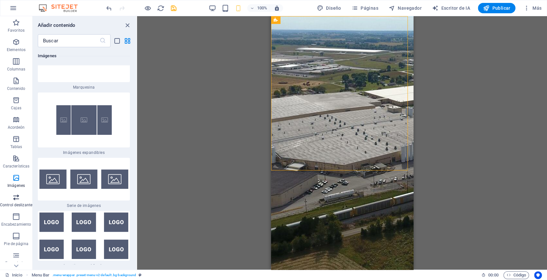
click at [19, 201] on icon "button" at bounding box center [16, 197] width 8 height 8
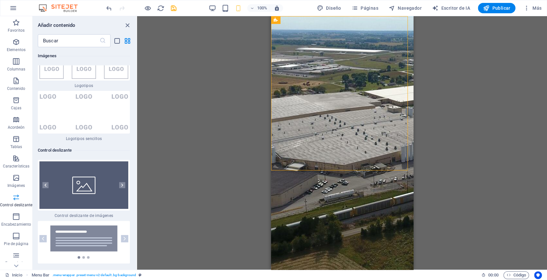
scroll to position [7332, 0]
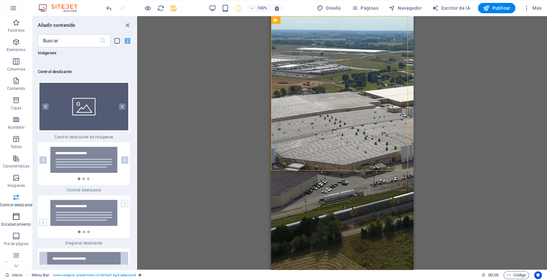
click at [15, 217] on icon "button" at bounding box center [16, 217] width 8 height 8
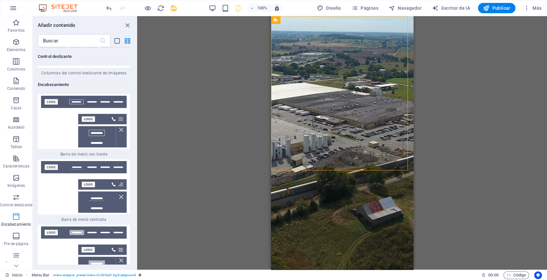
scroll to position [7732, 0]
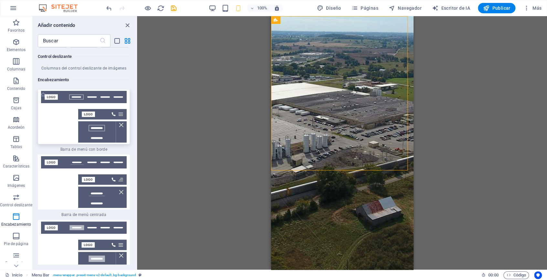
click at [61, 91] on img at bounding box center [83, 117] width 89 height 52
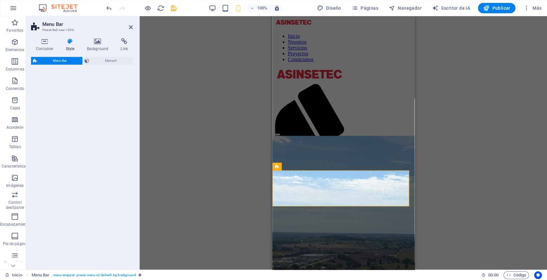
select select "rem"
select select "preset-menu-v2-border"
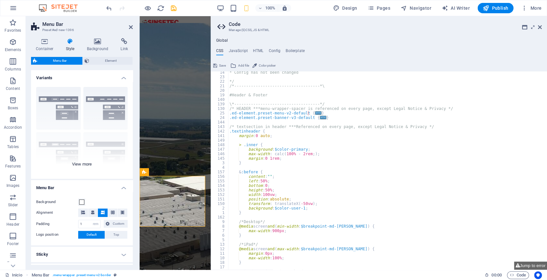
scroll to position [69, 0]
click at [535, 266] on button "Jump to error" at bounding box center [531, 266] width 33 height 8
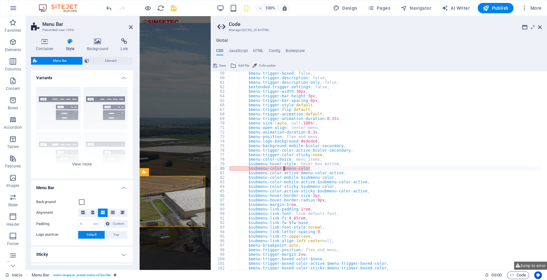
click at [285, 169] on div "$menu-trigger-boxed : false, $menu-trigger-description : false, $menu-trigger-d…" at bounding box center [385, 174] width 314 height 207
click at [370, 209] on div "$menu-trigger-boxed : false, $menu-trigger-description : false, $menu-trigger-d…" at bounding box center [385, 174] width 314 height 207
click at [283, 170] on div "$menu-trigger-boxed : false, $menu-trigger-description : false, $menu-trigger-d…" at bounding box center [385, 174] width 314 height 207
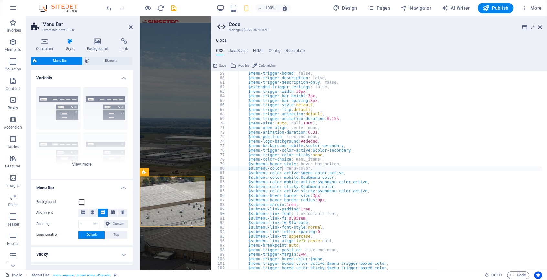
click at [281, 169] on div "$menu-trigger-boxed : false, $menu-trigger-description : false, $menu-trigger-d…" at bounding box center [385, 174] width 314 height 207
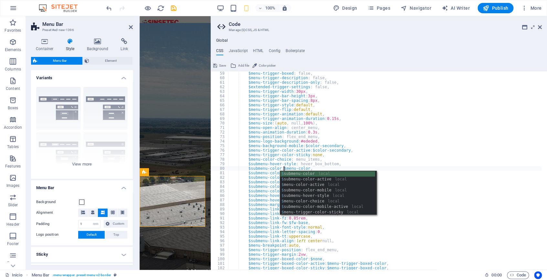
scroll to position [0, 6]
click at [307, 173] on div "$ submenu-color local $ submenu-color-active local $ menu-color-active local $ …" at bounding box center [327, 198] width 95 height 55
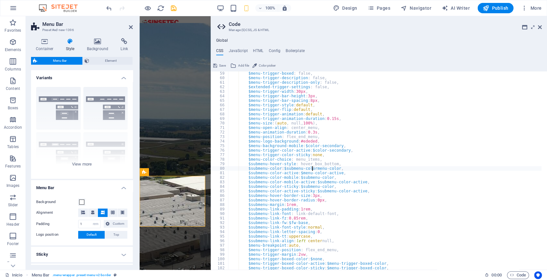
click at [354, 168] on div "$menu-trigger-boxed : false, $menu-trigger-description : false, $menu-trigger-d…" at bounding box center [385, 174] width 314 height 207
type textarea "$submenu-color: $submenu-colormenu-color,"
click at [540, 23] on h2 "Code" at bounding box center [385, 24] width 313 height 6
click at [541, 28] on icon at bounding box center [540, 27] width 4 height 5
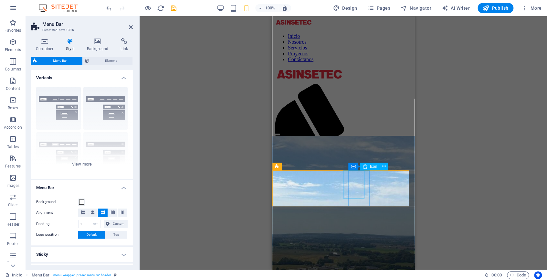
click at [352, 179] on figure at bounding box center [341, 172] width 132 height 177
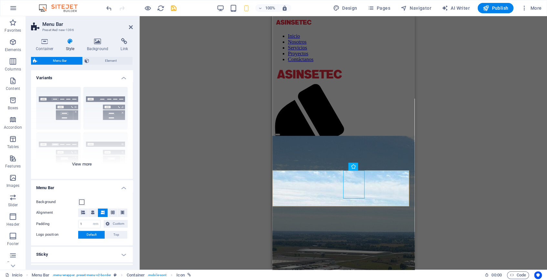
click at [102, 100] on div "Border Centered Default Fixed Loki Trigger Wide XXL" at bounding box center [82, 130] width 102 height 97
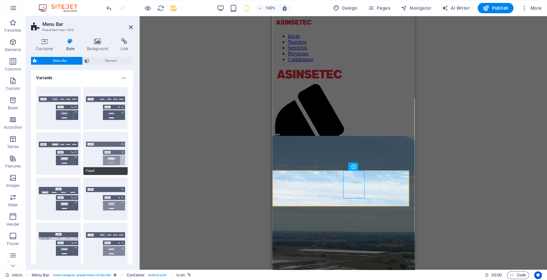
click at [109, 149] on button "Fixed" at bounding box center [105, 153] width 45 height 43
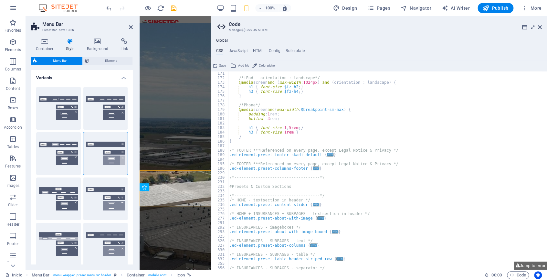
click at [60, 154] on div "Default" at bounding box center [58, 153] width 45 height 43
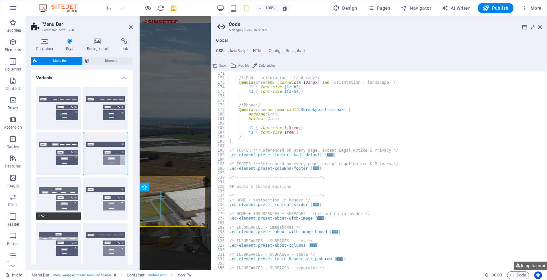
click at [57, 202] on button "Loki" at bounding box center [58, 199] width 45 height 43
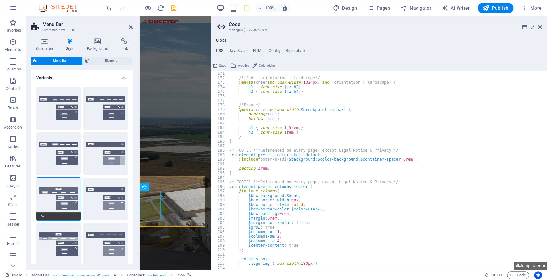
select select "DISABLED_OPTION_VALUE"
type input "2"
type input "1"
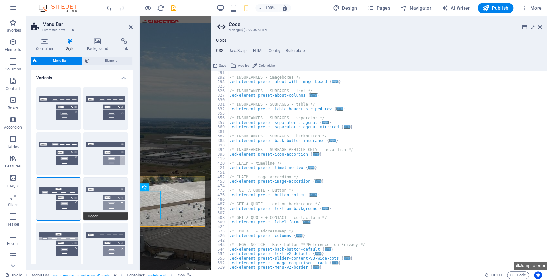
click at [90, 206] on button "Trigger" at bounding box center [105, 199] width 45 height 43
type input "1"
select select "rem"
type input "1"
type input "0"
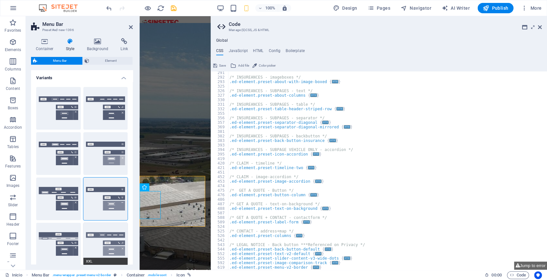
click at [113, 236] on button "XXL" at bounding box center [105, 244] width 45 height 43
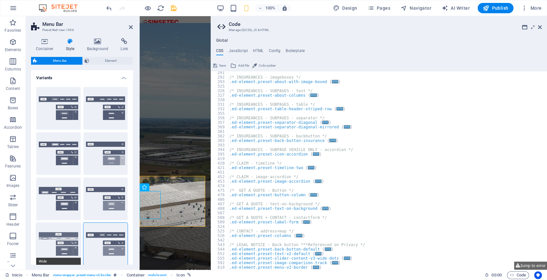
click at [80, 248] on button "Wide" at bounding box center [58, 244] width 45 height 43
type input "2"
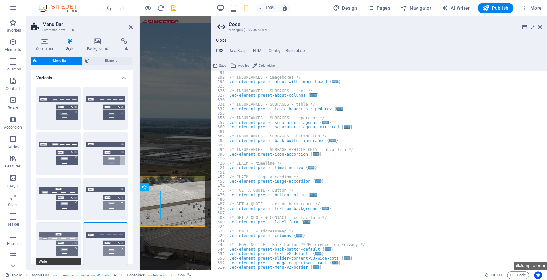
type input "2"
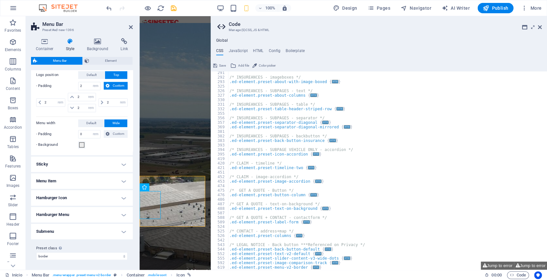
scroll to position [132, 0]
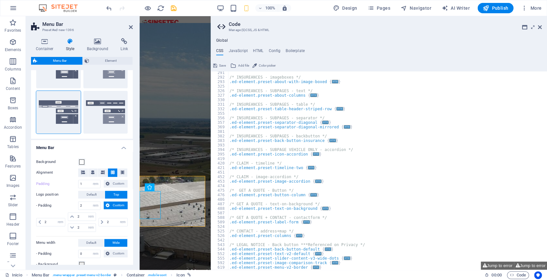
click at [543, 23] on aside "Code Manage (S)CSS, JS & HTML Global CSS JavaScript HTML Config Boilerplate /*-…" at bounding box center [379, 143] width 337 height 254
click at [539, 28] on icon at bounding box center [540, 27] width 4 height 5
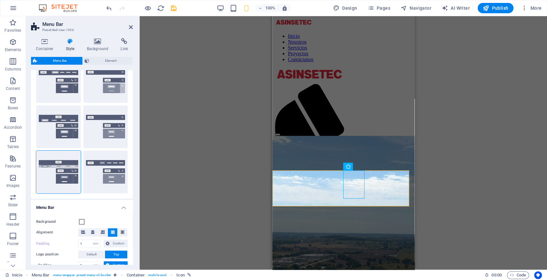
scroll to position [0, 0]
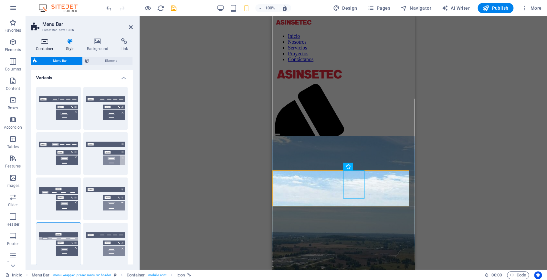
click at [54, 39] on icon at bounding box center [44, 41] width 27 height 6
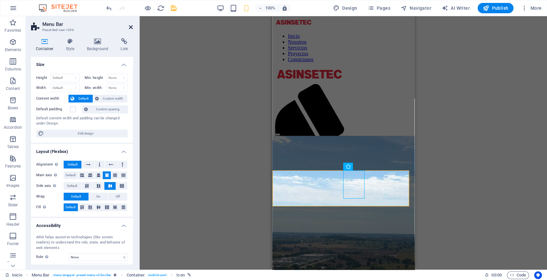
click at [130, 25] on icon at bounding box center [131, 27] width 4 height 5
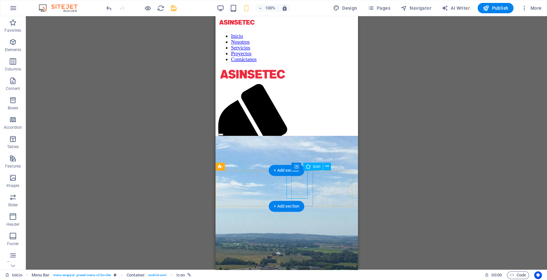
click at [296, 177] on figure at bounding box center [284, 172] width 132 height 177
click at [108, 7] on icon "undo" at bounding box center [108, 8] width 7 height 7
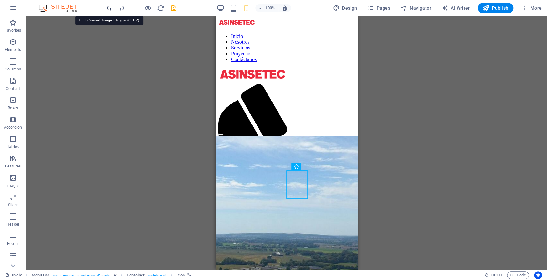
click at [108, 7] on icon "undo" at bounding box center [108, 8] width 7 height 7
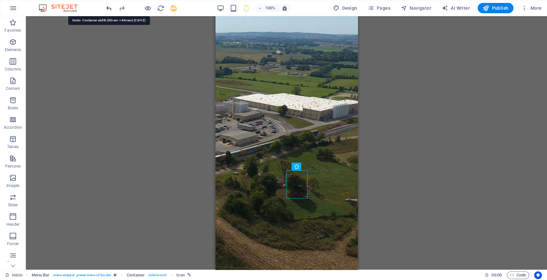
click at [108, 7] on icon "undo" at bounding box center [108, 8] width 7 height 7
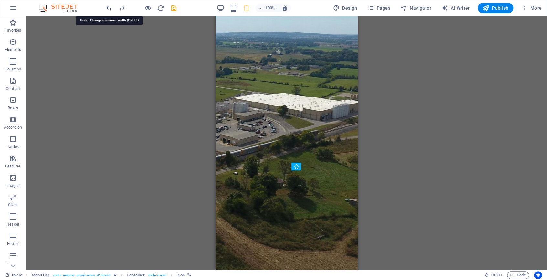
click at [108, 7] on icon "undo" at bounding box center [108, 8] width 7 height 7
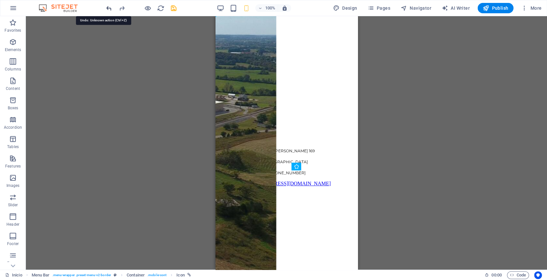
click at [108, 7] on icon "undo" at bounding box center [108, 8] width 7 height 7
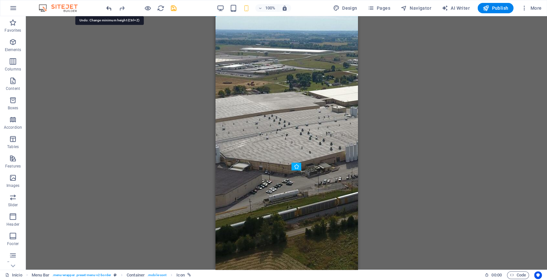
click at [108, 8] on icon "undo" at bounding box center [108, 8] width 7 height 7
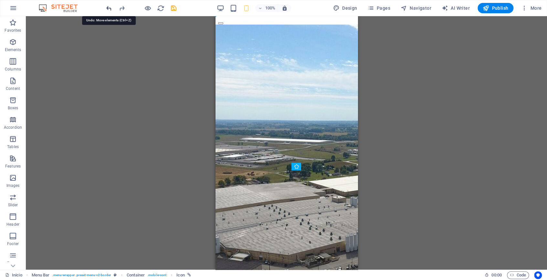
click at [108, 8] on icon "undo" at bounding box center [108, 8] width 7 height 7
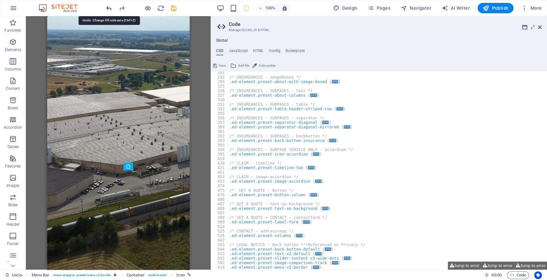
click at [108, 8] on icon "undo" at bounding box center [108, 8] width 7 height 7
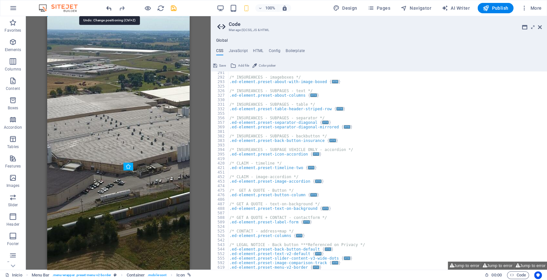
click at [108, 8] on icon "undo" at bounding box center [108, 8] width 7 height 7
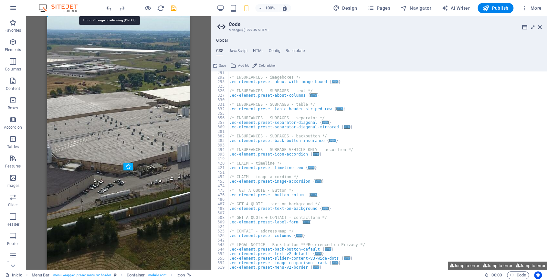
click at [108, 8] on icon "undo" at bounding box center [108, 8] width 7 height 7
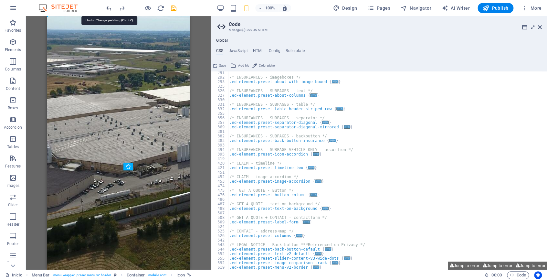
click at [108, 8] on icon "undo" at bounding box center [108, 8] width 7 height 7
click at [109, 8] on icon "undo" at bounding box center [108, 8] width 7 height 7
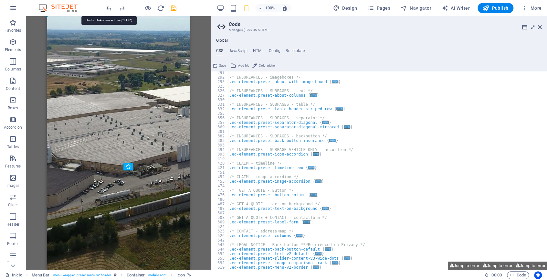
click at [109, 8] on icon "undo" at bounding box center [108, 8] width 7 height 7
click at [110, 8] on icon "undo" at bounding box center [108, 8] width 7 height 7
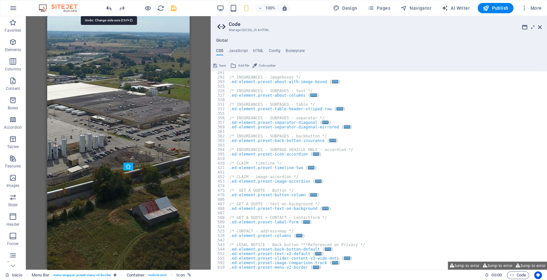
click at [110, 8] on icon "undo" at bounding box center [108, 8] width 7 height 7
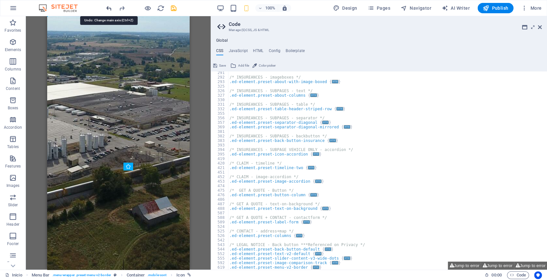
click at [112, 8] on icon "undo" at bounding box center [108, 8] width 7 height 7
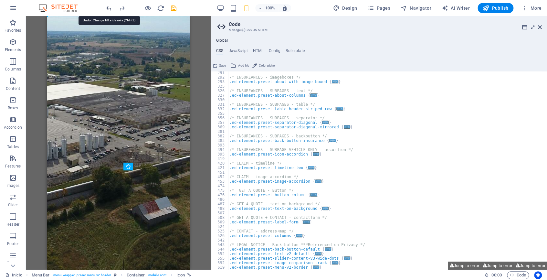
click at [112, 8] on icon "undo" at bounding box center [108, 8] width 7 height 7
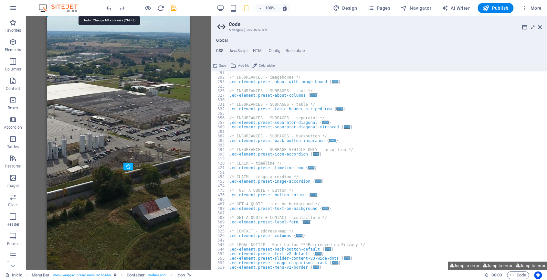
click at [112, 8] on icon "undo" at bounding box center [108, 8] width 7 height 7
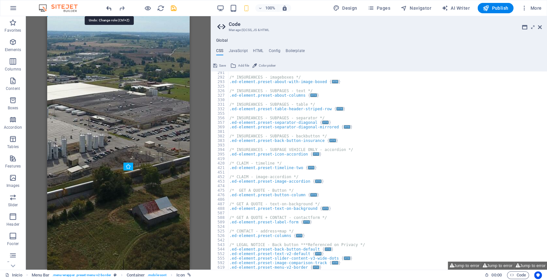
click at [112, 8] on icon "undo" at bounding box center [108, 8] width 7 height 7
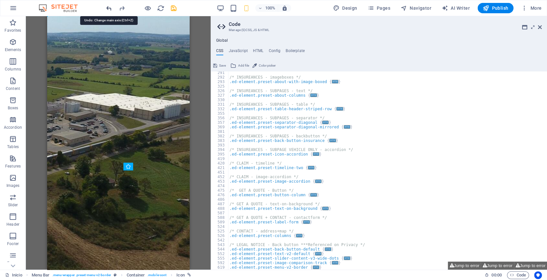
click at [112, 8] on icon "undo" at bounding box center [108, 8] width 7 height 7
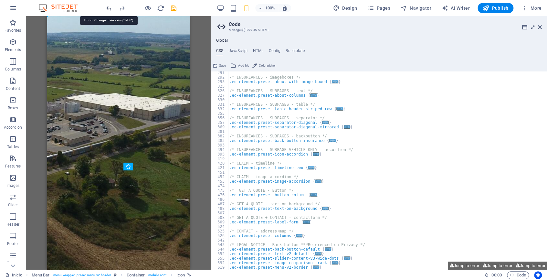
click at [112, 8] on icon "undo" at bounding box center [108, 8] width 7 height 7
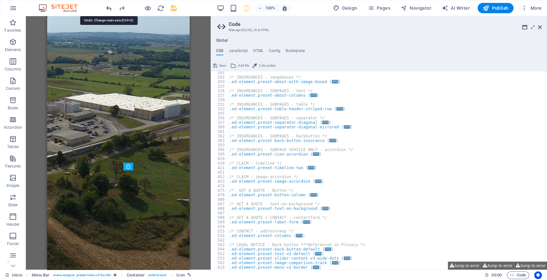
click at [112, 8] on icon "undo" at bounding box center [108, 8] width 7 height 7
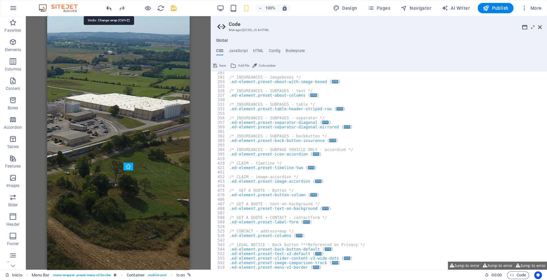
click at [112, 8] on icon "undo" at bounding box center [108, 8] width 7 height 7
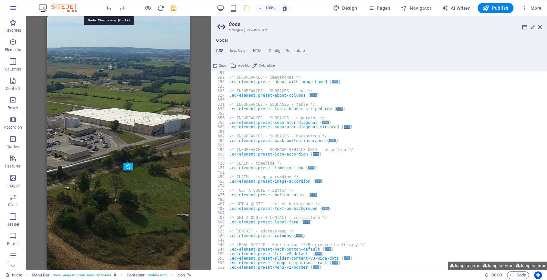
click at [112, 8] on icon "undo" at bounding box center [108, 8] width 7 height 7
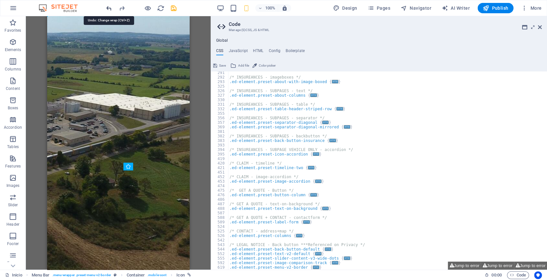
click at [112, 8] on icon "undo" at bounding box center [108, 8] width 7 height 7
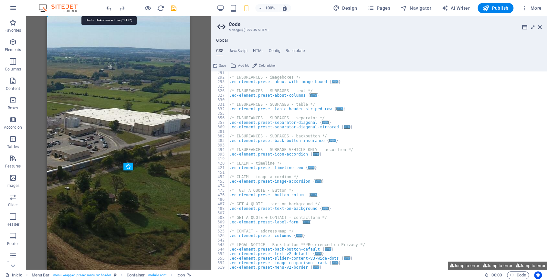
click at [112, 8] on icon "undo" at bounding box center [108, 8] width 7 height 7
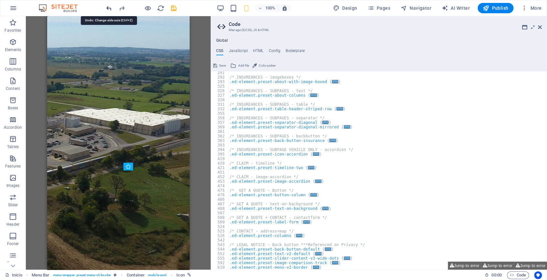
click at [112, 8] on icon "undo" at bounding box center [108, 8] width 7 height 7
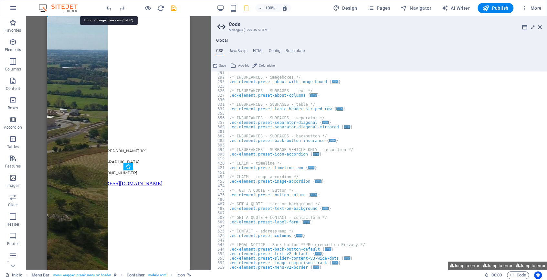
click at [112, 8] on icon "undo" at bounding box center [108, 8] width 7 height 7
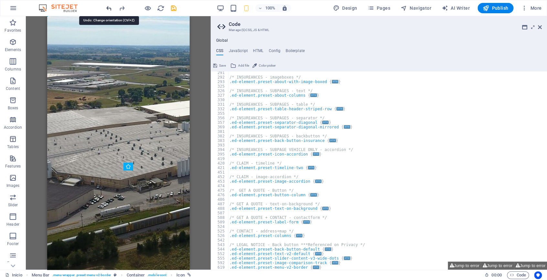
click at [112, 8] on icon "undo" at bounding box center [108, 8] width 7 height 7
click at [112, 8] on div at bounding box center [141, 8] width 72 height 10
click at [134, 8] on div at bounding box center [135, 8] width 8 height 8
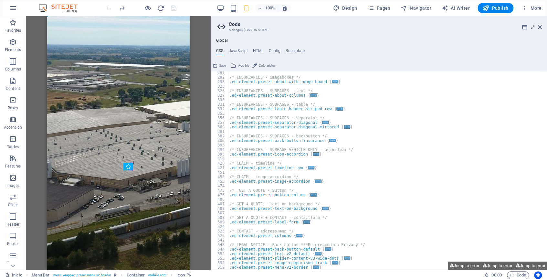
click at [539, 27] on icon at bounding box center [540, 27] width 4 height 5
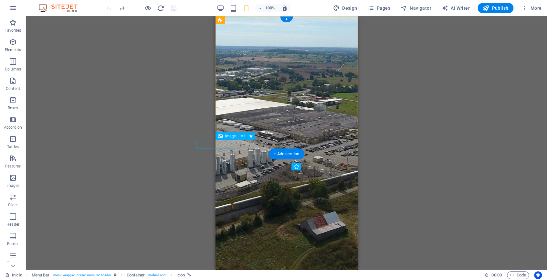
click at [223, 28] on figure at bounding box center [286, 23] width 137 height 9
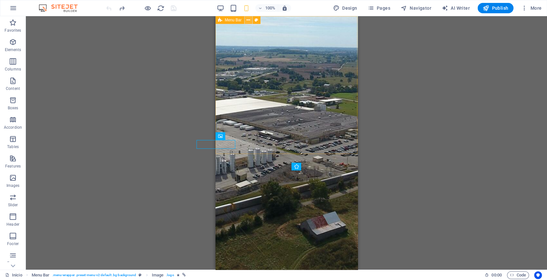
click at [249, 19] on icon at bounding box center [249, 20] width 4 height 7
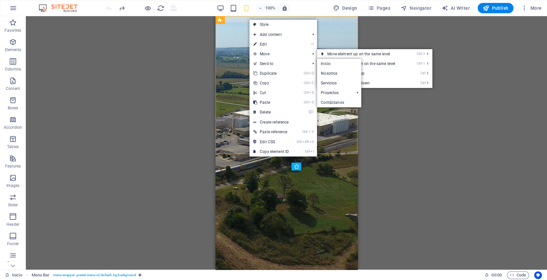
click at [258, 45] on link "⏎ Edit" at bounding box center [271, 44] width 43 height 10
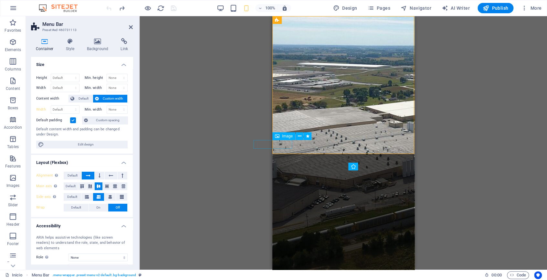
click at [282, 28] on figure at bounding box center [343, 23] width 137 height 9
click at [74, 40] on icon at bounding box center [70, 41] width 18 height 6
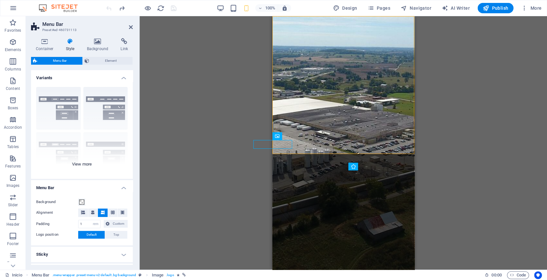
click at [83, 163] on div "Border Centered Default Fixed Loki Trigger Wide XXL" at bounding box center [82, 130] width 102 height 97
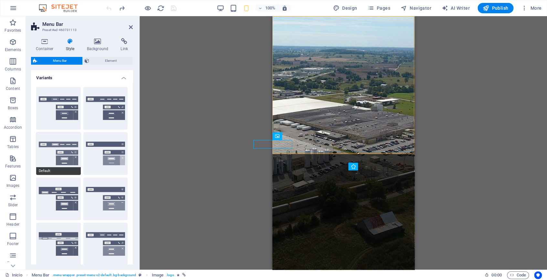
click at [40, 150] on button "Default" at bounding box center [58, 153] width 45 height 43
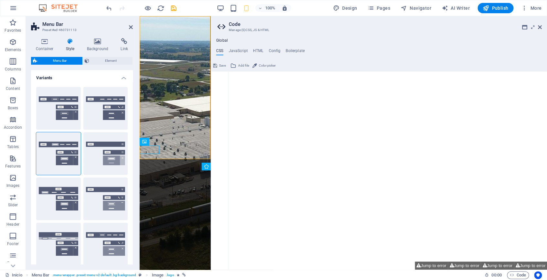
click at [542, 27] on aside "Code Manage (S)CSS, JS & HTML Global CSS JavaScript HTML Config Boilerplate /*-…" at bounding box center [379, 143] width 337 height 254
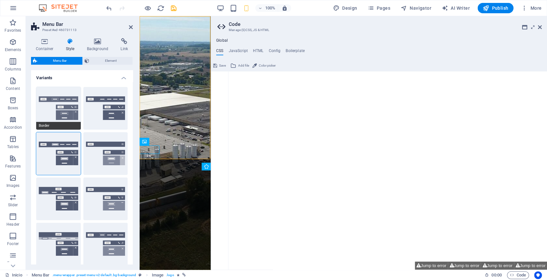
click at [61, 112] on button "Border" at bounding box center [58, 108] width 45 height 43
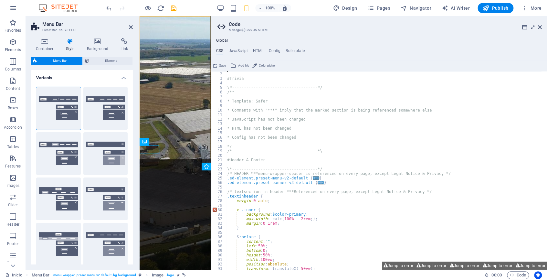
scroll to position [0, 0]
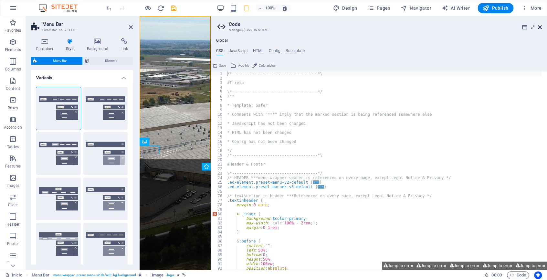
click at [538, 27] on icon at bounding box center [540, 27] width 4 height 5
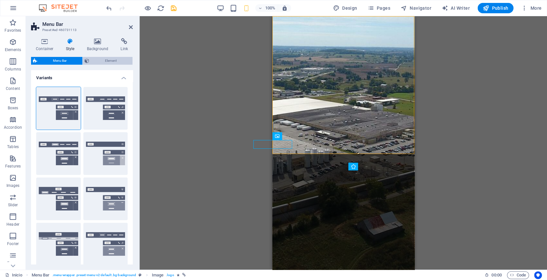
click at [112, 59] on span "Element" at bounding box center [110, 61] width 39 height 8
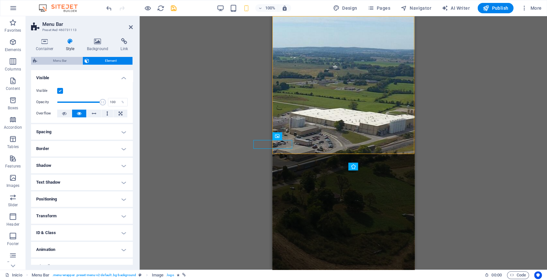
click at [49, 60] on span "Menu Bar" at bounding box center [59, 61] width 41 height 8
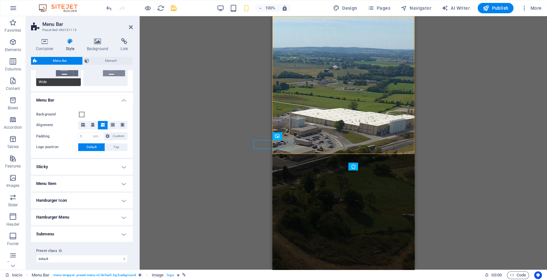
scroll to position [60, 0]
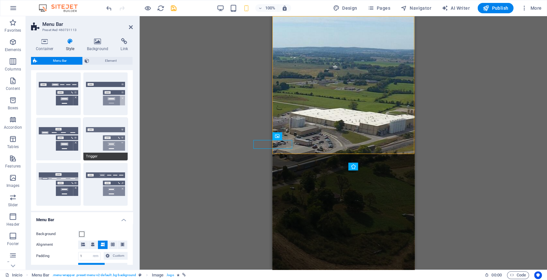
click at [105, 133] on button "Trigger" at bounding box center [105, 139] width 45 height 43
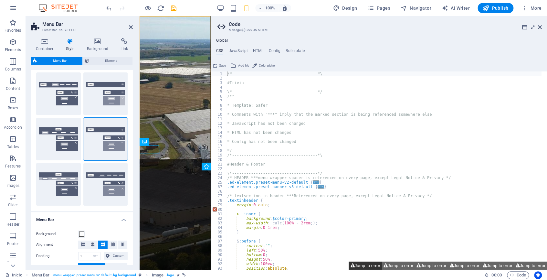
click at [351, 265] on icon at bounding box center [353, 266] width 4 height 4
type textarea "$menu-trigger-color-active: $menu-trigger-color,"
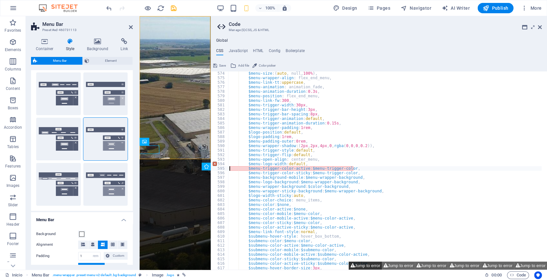
scroll to position [688, 0]
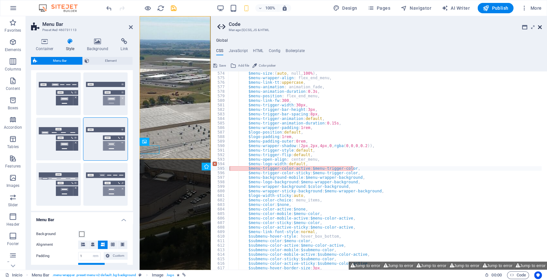
click at [539, 30] on link at bounding box center [540, 27] width 4 height 5
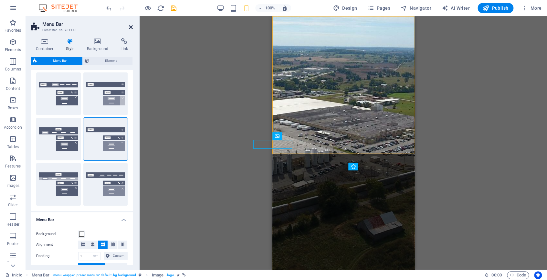
click at [131, 26] on icon at bounding box center [131, 27] width 4 height 5
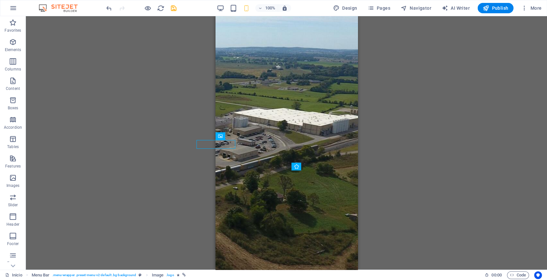
click at [52, 5] on img at bounding box center [61, 8] width 49 height 8
click at [77, 7] on img at bounding box center [61, 8] width 49 height 8
click at [15, 8] on icon "button" at bounding box center [13, 8] width 8 height 8
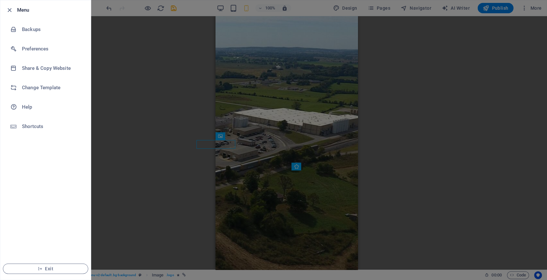
click at [472, 158] on div at bounding box center [273, 140] width 547 height 280
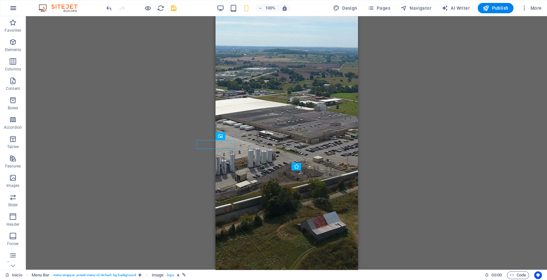
click at [13, 6] on icon "button" at bounding box center [13, 8] width 8 height 8
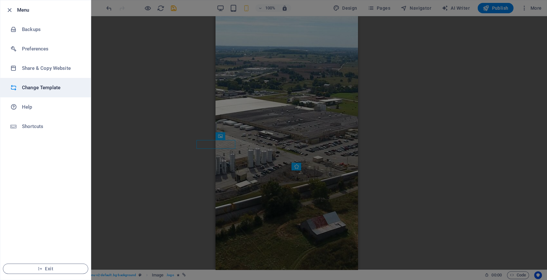
click at [46, 88] on h6 "Change Template" at bounding box center [52, 88] width 60 height 8
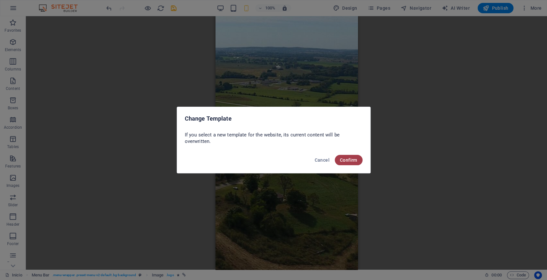
click at [354, 162] on span "Confirm" at bounding box center [348, 159] width 17 height 5
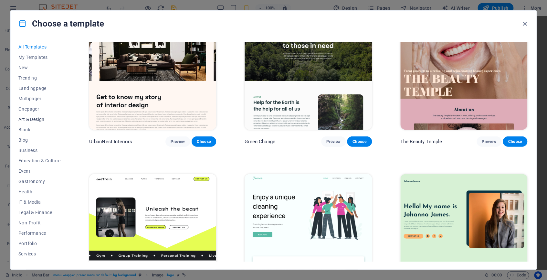
scroll to position [38, 0]
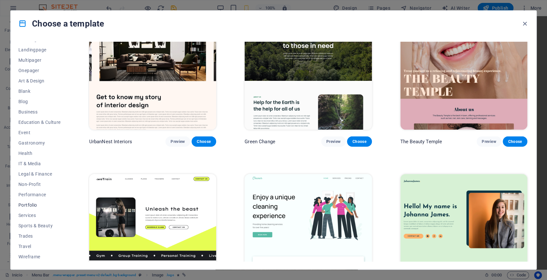
click at [24, 205] on span "Portfolio" at bounding box center [39, 204] width 42 height 5
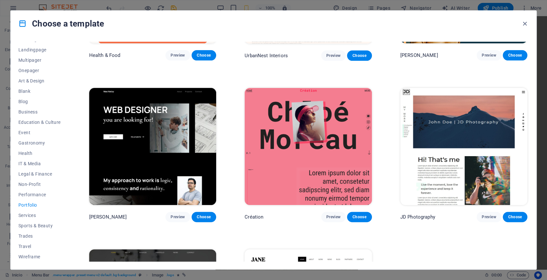
scroll to position [0, 0]
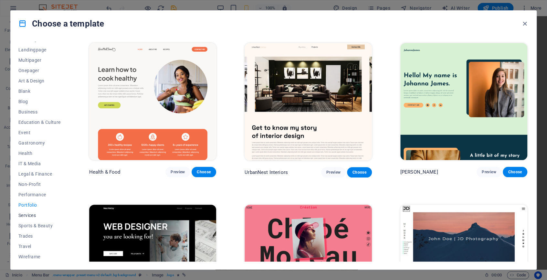
click at [31, 214] on span "Services" at bounding box center [39, 215] width 42 height 5
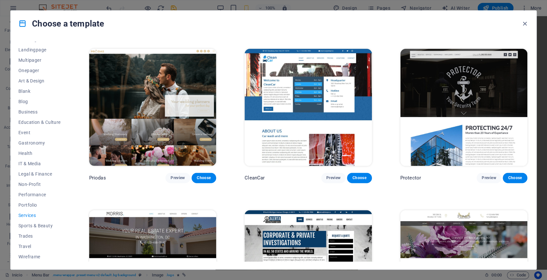
scroll to position [599, 0]
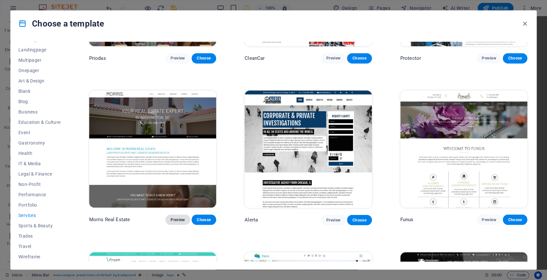
click at [175, 217] on span "Preview" at bounding box center [178, 219] width 14 height 5
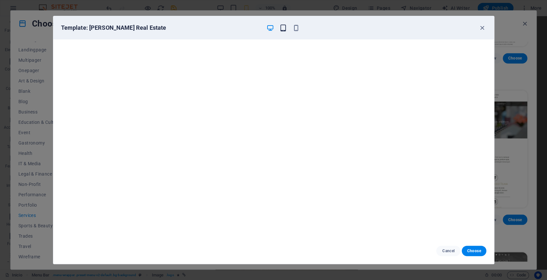
click at [286, 28] on icon "button" at bounding box center [283, 27] width 7 height 7
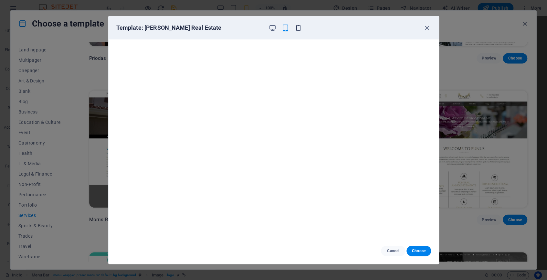
click at [296, 28] on icon "button" at bounding box center [298, 27] width 7 height 7
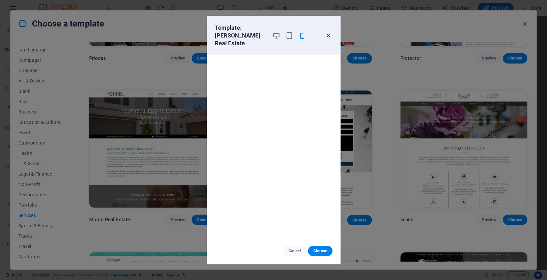
click at [327, 32] on icon "button" at bounding box center [328, 35] width 7 height 7
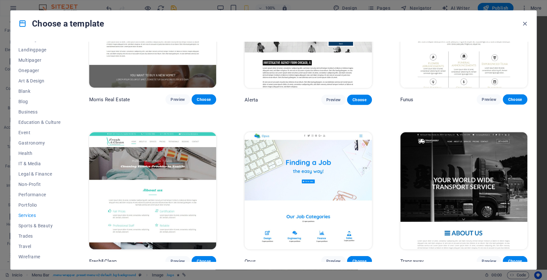
scroll to position [838, 0]
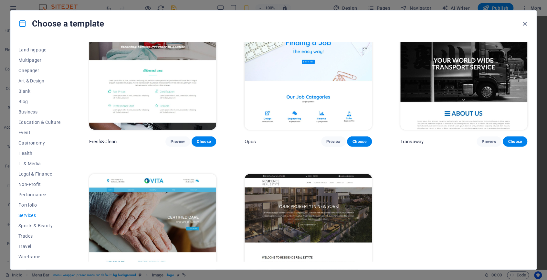
click at [442, 75] on img at bounding box center [464, 71] width 127 height 117
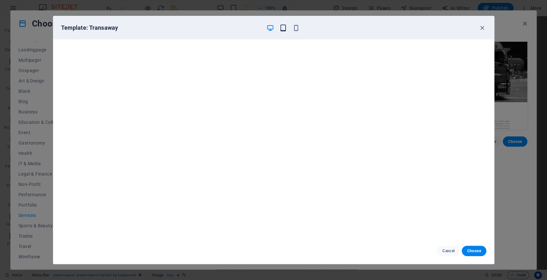
click at [282, 27] on icon "button" at bounding box center [283, 27] width 7 height 7
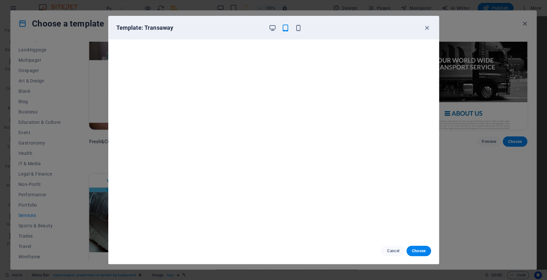
click at [294, 27] on div at bounding box center [286, 28] width 34 height 8
click at [296, 27] on icon "button" at bounding box center [298, 27] width 7 height 7
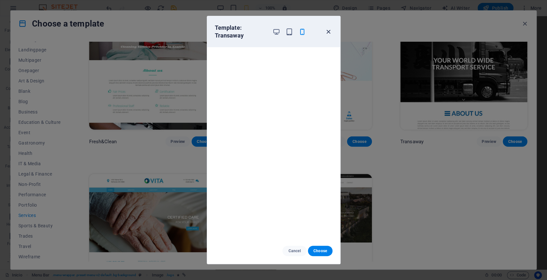
click at [329, 32] on icon "button" at bounding box center [328, 31] width 7 height 7
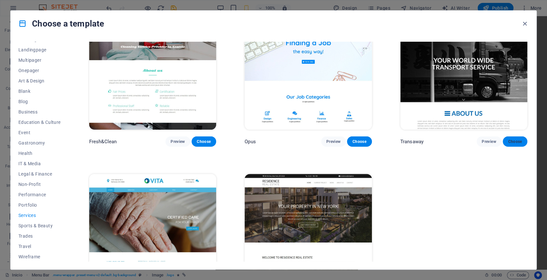
click at [511, 139] on span "Choose" at bounding box center [515, 141] width 14 height 5
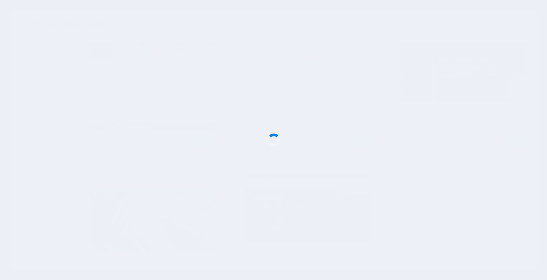
scroll to position [688, 0]
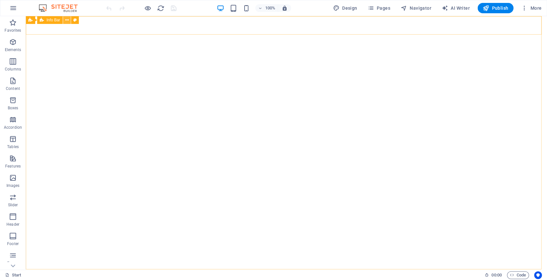
click at [68, 18] on icon at bounding box center [67, 20] width 4 height 7
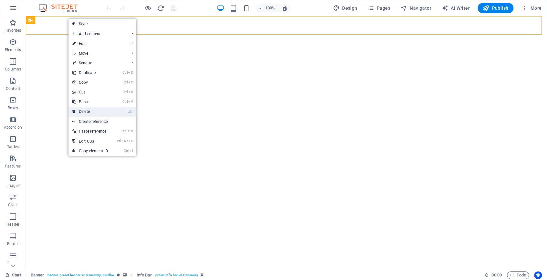
click at [87, 109] on link "⌦ Delete" at bounding box center [90, 112] width 43 height 10
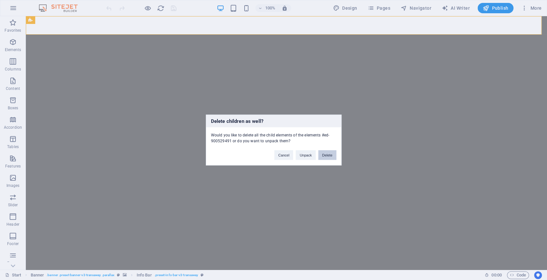
click at [329, 158] on button "Delete" at bounding box center [328, 155] width 18 height 10
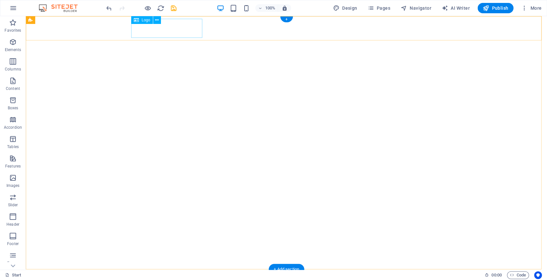
click at [169, 272] on div at bounding box center [286, 281] width 305 height 19
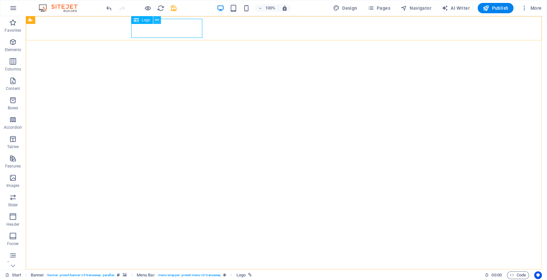
click at [157, 21] on icon at bounding box center [157, 20] width 4 height 7
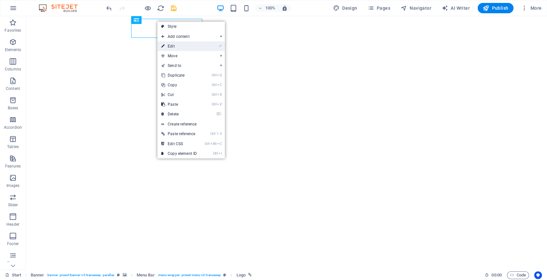
drag, startPoint x: 172, startPoint y: 47, endPoint x: 154, endPoint y: 69, distance: 28.2
click at [172, 47] on link "⏎ Edit" at bounding box center [178, 46] width 43 height 10
select select "px"
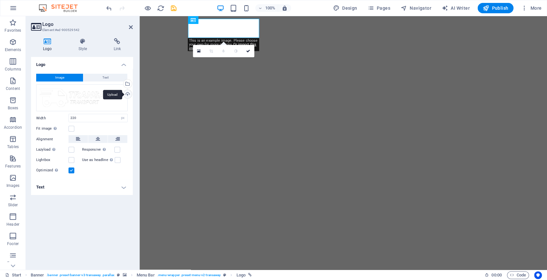
click at [130, 92] on div "Upload" at bounding box center [127, 95] width 10 height 10
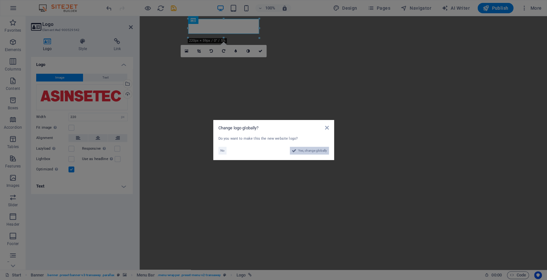
drag, startPoint x: 302, startPoint y: 151, endPoint x: 128, endPoint y: 42, distance: 205.5
click at [302, 151] on span "Yes, change globally" at bounding box center [312, 151] width 29 height 8
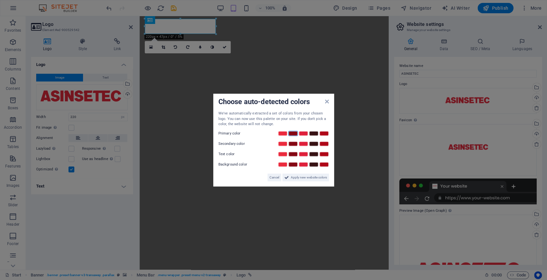
click at [293, 133] on link at bounding box center [293, 133] width 10 height 5
click at [315, 145] on link at bounding box center [314, 143] width 10 height 5
click at [305, 155] on link at bounding box center [304, 153] width 10 height 5
click at [315, 165] on link at bounding box center [314, 164] width 10 height 5
click at [315, 175] on span "Apply new website colors" at bounding box center [309, 177] width 36 height 8
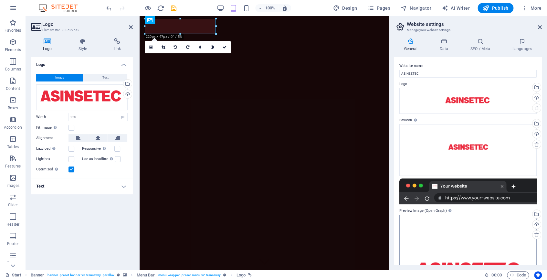
scroll to position [81, 0]
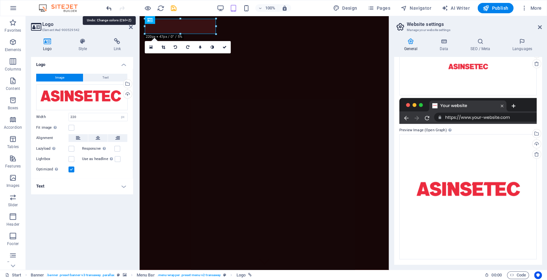
drag, startPoint x: 110, startPoint y: 7, endPoint x: 2, endPoint y: 20, distance: 108.8
click at [110, 7] on icon "undo" at bounding box center [108, 8] width 7 height 7
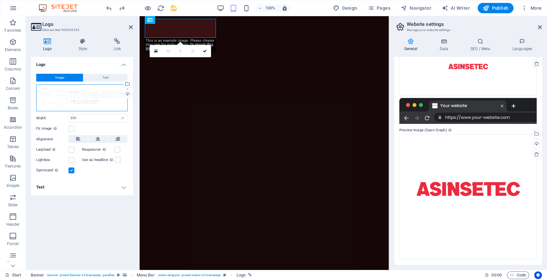
click at [116, 93] on div "Drag files here, click to choose files or select files from Files or our free s…" at bounding box center [82, 97] width 92 height 27
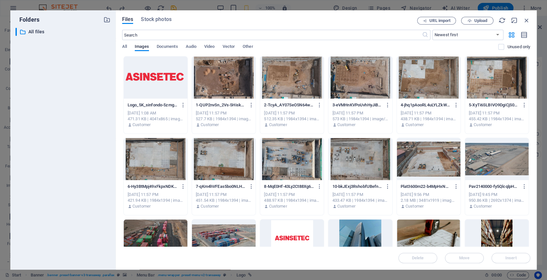
click at [153, 68] on div at bounding box center [156, 78] width 64 height 42
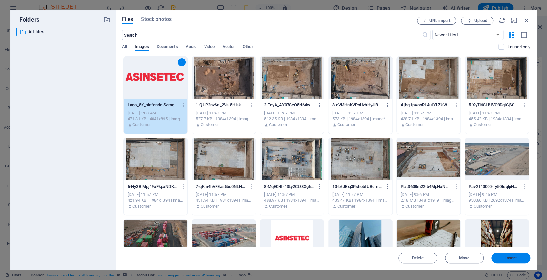
click at [499, 256] on span "Insert" at bounding box center [511, 258] width 34 height 4
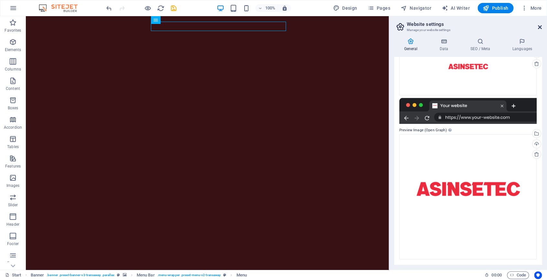
click at [541, 27] on icon at bounding box center [540, 27] width 4 height 5
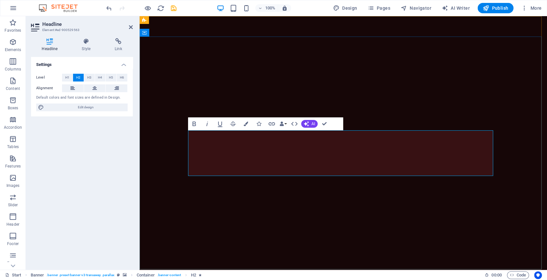
drag, startPoint x: 404, startPoint y: 166, endPoint x: 195, endPoint y: 132, distance: 211.7
click at [247, 123] on icon "button" at bounding box center [246, 124] width 5 height 5
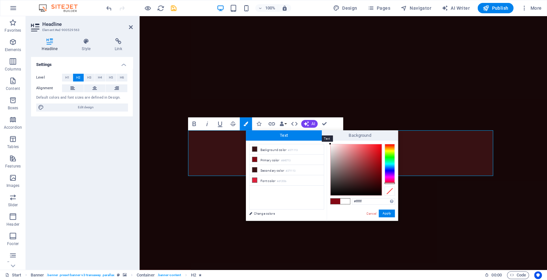
drag, startPoint x: 366, startPoint y: 183, endPoint x: 315, endPoint y: 139, distance: 67.4
click at [315, 139] on div "Text Background less Background color #371113 Primary color #840713 Secondary c…" at bounding box center [322, 175] width 152 height 91
type input "#fbfbfb"
click at [330, 145] on div at bounding box center [330, 144] width 2 height 2
click at [386, 214] on button "Apply" at bounding box center [387, 214] width 16 height 8
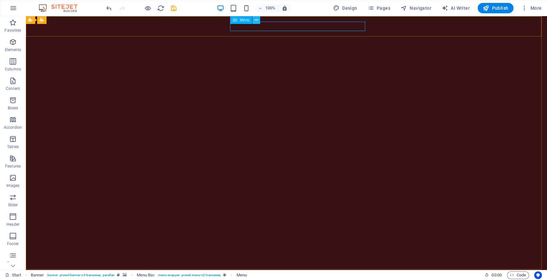
click at [255, 20] on icon at bounding box center [257, 20] width 4 height 7
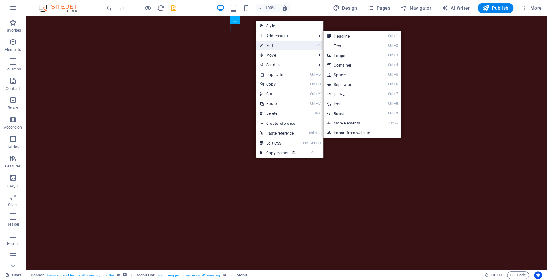
click at [266, 42] on link "⏎ Edit" at bounding box center [277, 46] width 43 height 10
select select
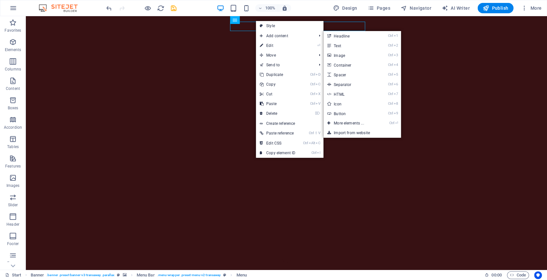
select select
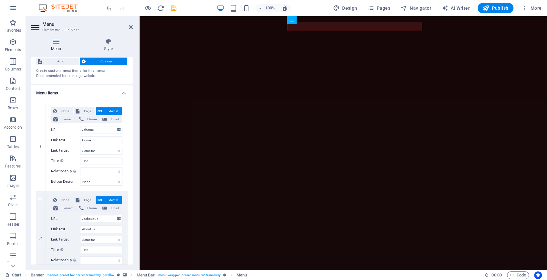
scroll to position [0, 0]
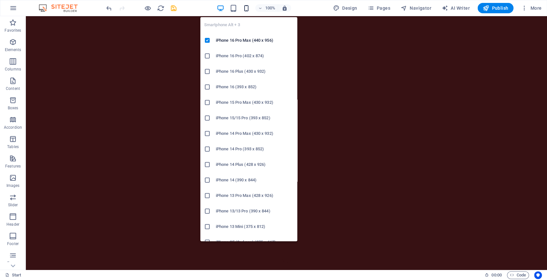
click at [246, 6] on icon "button" at bounding box center [246, 8] width 7 height 7
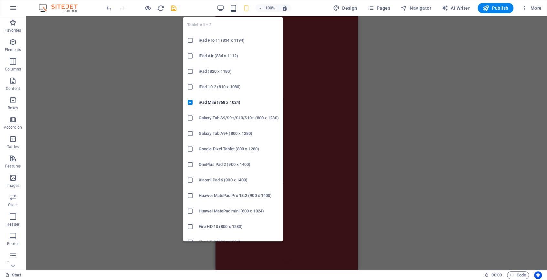
click at [235, 10] on icon "button" at bounding box center [233, 8] width 7 height 7
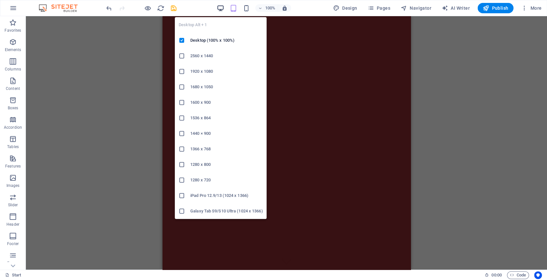
click at [223, 5] on icon "button" at bounding box center [220, 8] width 7 height 7
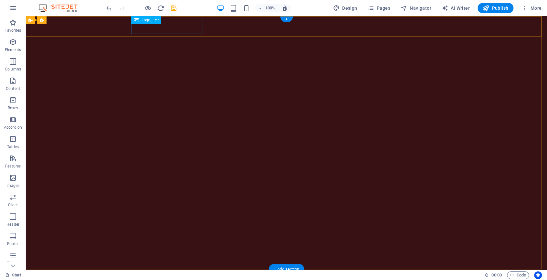
click at [155, 272] on div at bounding box center [286, 279] width 305 height 15
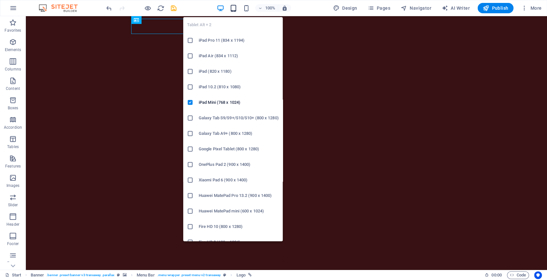
click at [235, 7] on icon "button" at bounding box center [233, 8] width 7 height 7
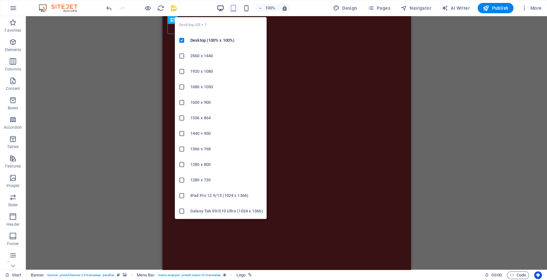
click at [221, 7] on icon "button" at bounding box center [220, 8] width 7 height 7
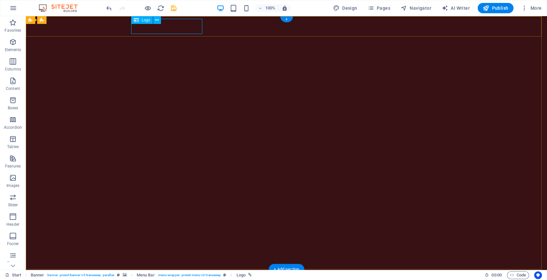
click at [161, 272] on div at bounding box center [286, 279] width 305 height 15
click at [156, 19] on icon at bounding box center [157, 20] width 4 height 7
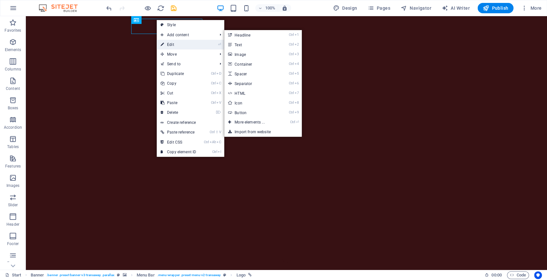
click at [171, 44] on link "⏎ Edit" at bounding box center [178, 45] width 43 height 10
select select "px"
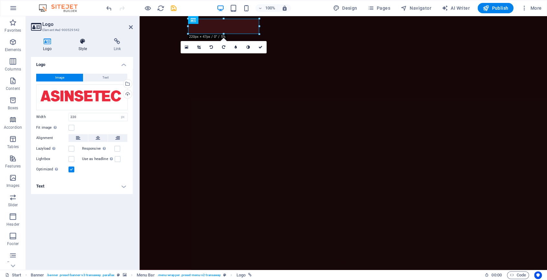
click at [84, 47] on h4 "Style" at bounding box center [84, 45] width 35 height 14
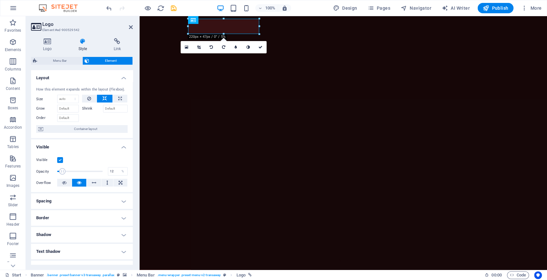
drag, startPoint x: 99, startPoint y: 169, endPoint x: 62, endPoint y: 173, distance: 36.8
click at [62, 173] on span at bounding box center [62, 171] width 6 height 6
drag, startPoint x: 62, startPoint y: 173, endPoint x: 118, endPoint y: 175, distance: 56.3
click at [118, 175] on div "Opacity 100 %" at bounding box center [82, 172] width 92 height 10
click at [97, 171] on span at bounding box center [98, 171] width 6 height 6
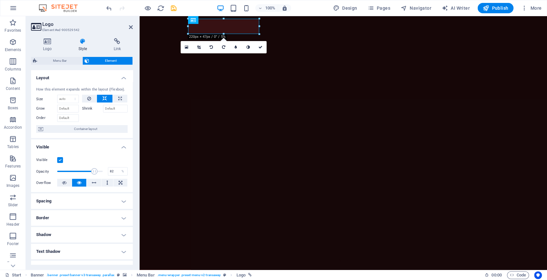
click at [94, 173] on span at bounding box center [94, 171] width 6 height 6
type input "100"
drag, startPoint x: 98, startPoint y: 173, endPoint x: 110, endPoint y: 175, distance: 12.2
click at [110, 175] on div "Opacity 100 %" at bounding box center [82, 172] width 92 height 10
click at [118, 98] on icon at bounding box center [120, 99] width 4 height 8
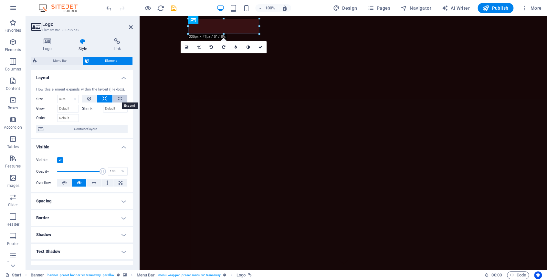
type input "100"
select select "%"
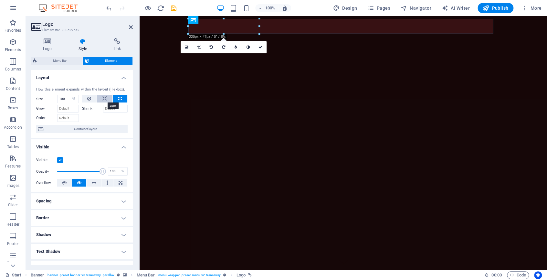
click at [109, 98] on button at bounding box center [105, 99] width 16 height 8
select select "DISABLED_OPTION_VALUE"
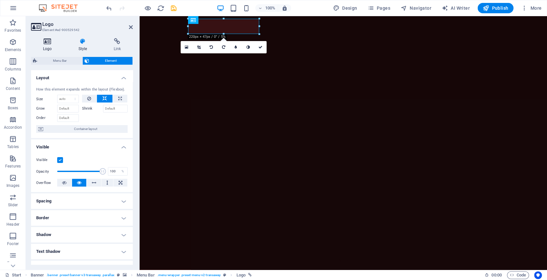
click at [48, 44] on icon at bounding box center [47, 41] width 33 height 6
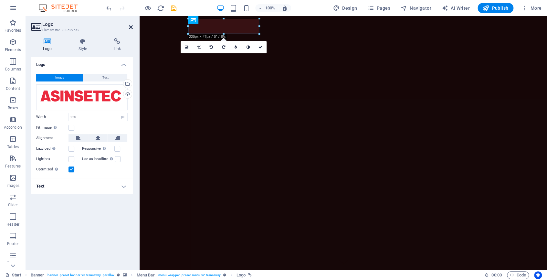
click at [130, 27] on icon at bounding box center [131, 27] width 4 height 5
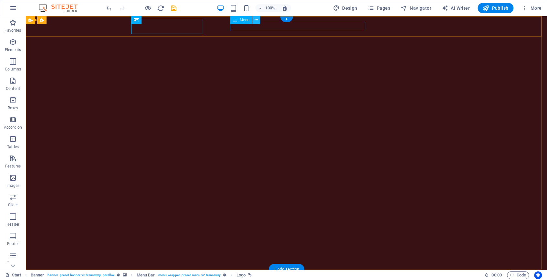
click at [253, 23] on button at bounding box center [257, 20] width 8 height 8
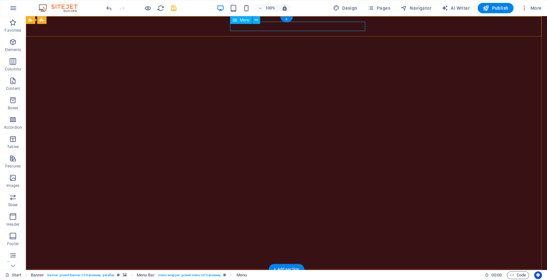
select select
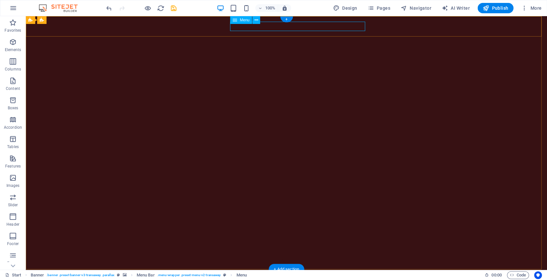
select select
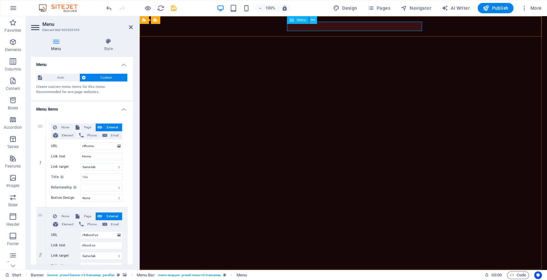
click at [314, 20] on icon at bounding box center [313, 20] width 4 height 7
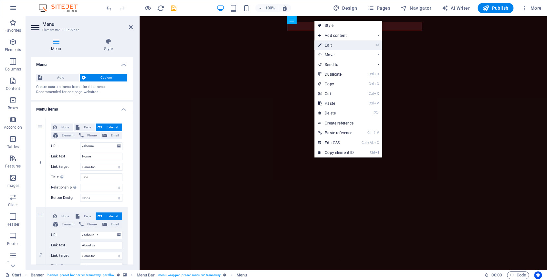
click at [331, 41] on link "⏎ Edit" at bounding box center [336, 45] width 43 height 10
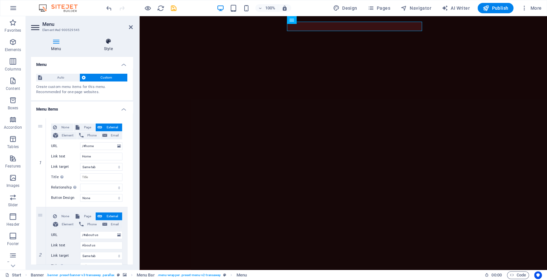
click at [105, 48] on h4 "Style" at bounding box center [108, 45] width 49 height 14
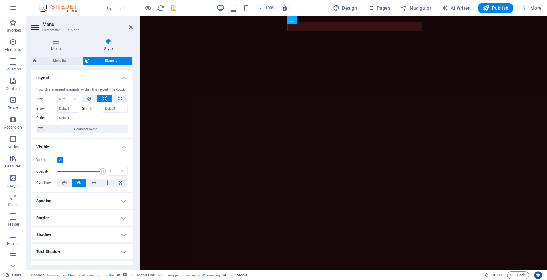
click at [103, 60] on span "Element" at bounding box center [110, 61] width 39 height 8
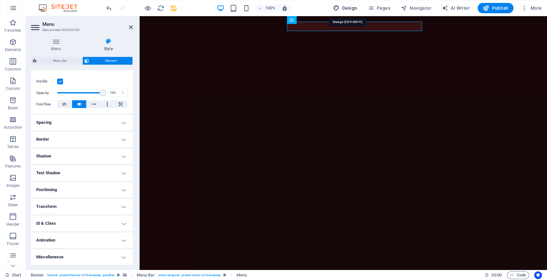
click at [353, 9] on span "Design" at bounding box center [345, 8] width 24 height 6
select select "px"
select select "400"
select select "px"
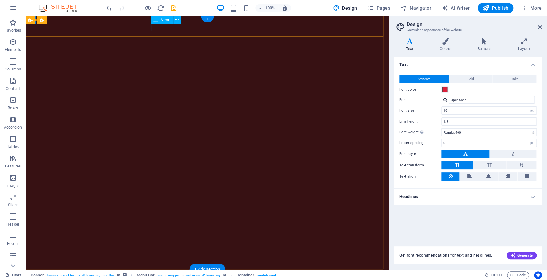
click at [443, 90] on span at bounding box center [445, 89] width 5 height 5
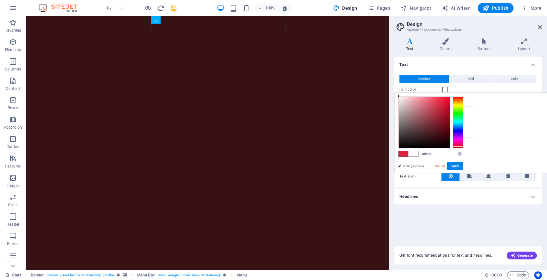
type input "#ffffff"
drag, startPoint x: 442, startPoint y: 102, endPoint x: 389, endPoint y: 93, distance: 54.4
click at [389, 93] on body "Gerencia y Supervisión de Proyectos Start Favorites Elements Columns Content Bo…" at bounding box center [273, 140] width 547 height 280
click at [452, 164] on button "Apply" at bounding box center [455, 166] width 16 height 8
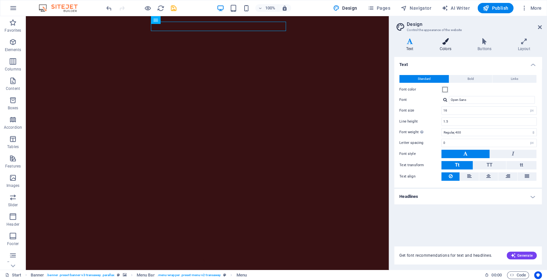
click at [440, 47] on h4 "Colors" at bounding box center [447, 45] width 38 height 14
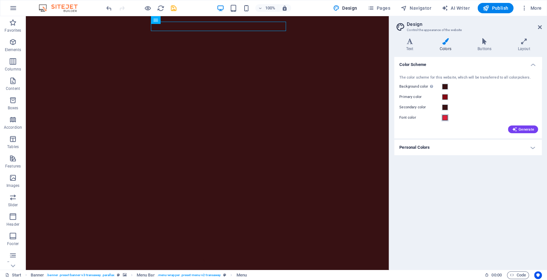
click at [443, 117] on span at bounding box center [445, 117] width 5 height 5
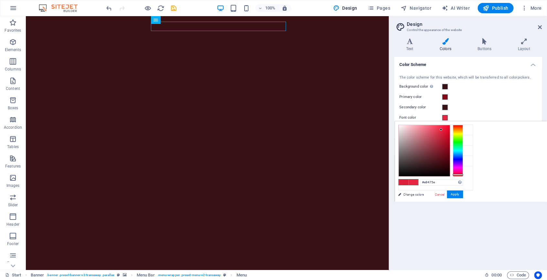
type input "#ffffff"
drag, startPoint x: 441, startPoint y: 130, endPoint x: 395, endPoint y: 124, distance: 46.9
click at [395, 124] on div "#ffffff Supported formats #0852ed rgb(8, 82, 237) rgba(8, 82, 237, 90%) hsv(221…" at bounding box center [430, 209] width 71 height 174
click at [454, 193] on button "Apply" at bounding box center [455, 194] width 16 height 8
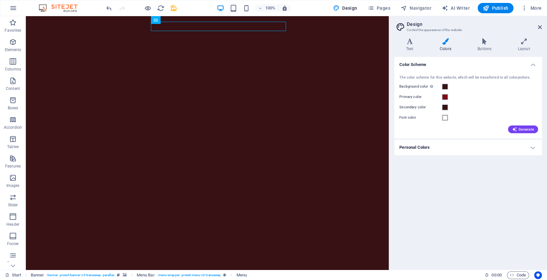
click at [513, 149] on h4 "Personal Colors" at bounding box center [469, 148] width 148 height 16
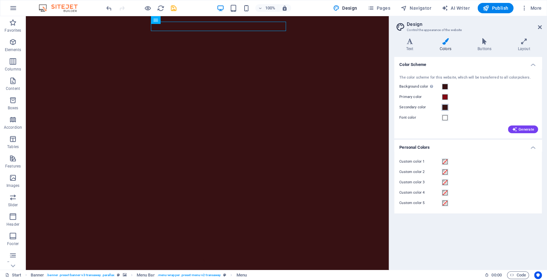
click at [444, 108] on span at bounding box center [445, 107] width 5 height 5
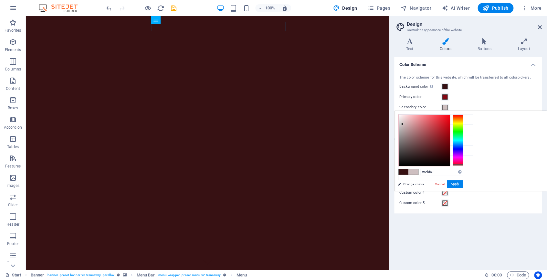
drag, startPoint x: 433, startPoint y: 153, endPoint x: 399, endPoint y: 126, distance: 42.6
click at [399, 126] on div at bounding box center [424, 140] width 51 height 51
type input "#c3c2c2"
click at [457, 182] on button "Apply" at bounding box center [455, 184] width 16 height 8
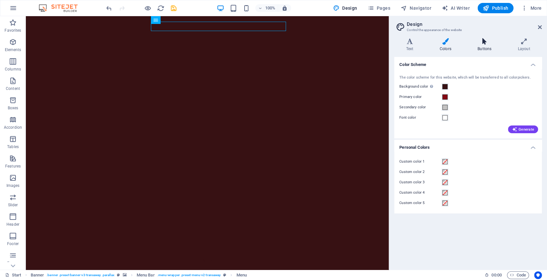
click at [489, 44] on icon at bounding box center [485, 41] width 38 height 6
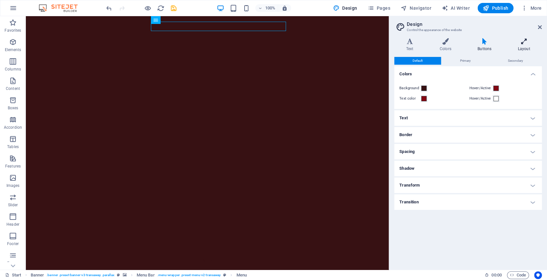
click at [525, 42] on icon at bounding box center [524, 41] width 36 height 6
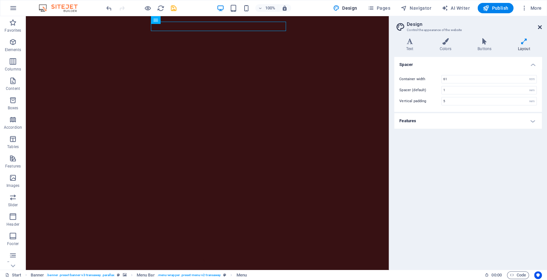
click at [538, 28] on icon at bounding box center [540, 27] width 4 height 5
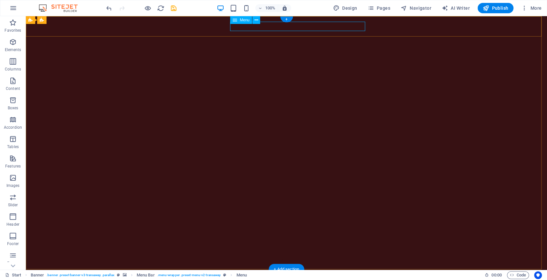
click at [256, 22] on icon at bounding box center [257, 20] width 4 height 7
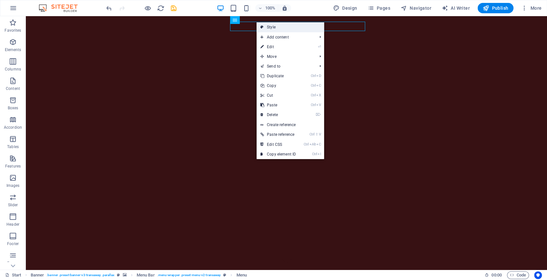
click at [272, 27] on link "Style" at bounding box center [291, 27] width 68 height 10
select select "rem"
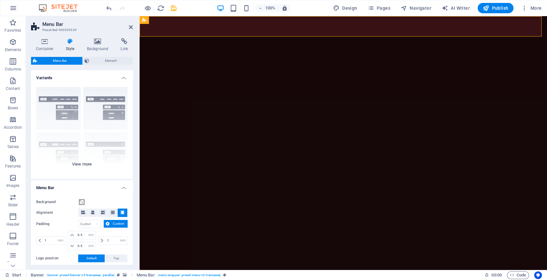
click at [67, 96] on div "Border Centered Default Fixed Loki Trigger Wide XXL" at bounding box center [82, 130] width 102 height 97
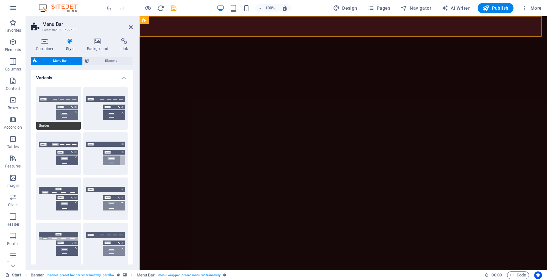
click at [65, 103] on button "Border" at bounding box center [58, 108] width 45 height 43
type input "1"
select select "rem"
type input "1"
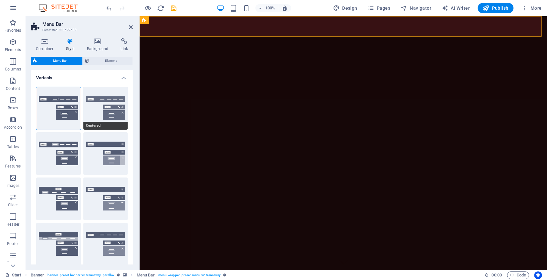
click at [103, 96] on button "Centered" at bounding box center [105, 108] width 45 height 43
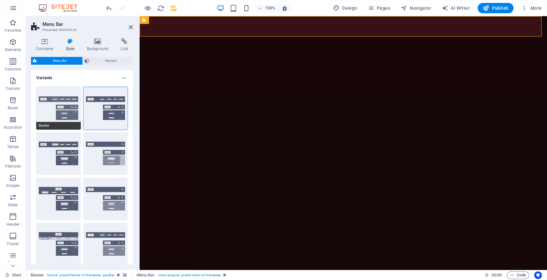
click at [57, 99] on button "Border" at bounding box center [58, 108] width 45 height 43
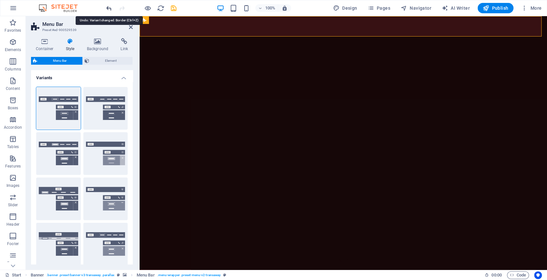
click at [109, 5] on icon "undo" at bounding box center [108, 8] width 7 height 7
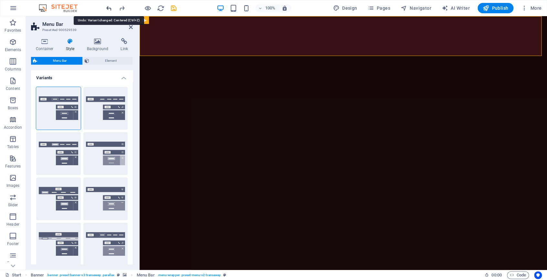
click at [109, 5] on icon "undo" at bounding box center [108, 8] width 7 height 7
click at [109, 7] on icon "undo" at bounding box center [108, 8] width 7 height 7
select select "DISABLED_OPTION_VALUE"
type input "0.5"
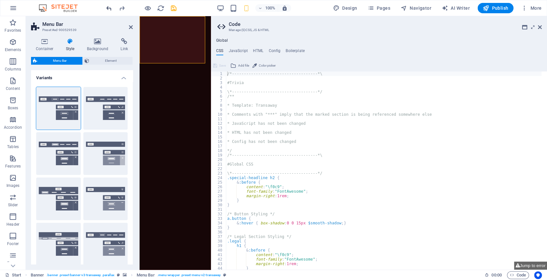
click at [106, 6] on icon "undo" at bounding box center [108, 8] width 7 height 7
click at [538, 28] on icon at bounding box center [540, 27] width 4 height 5
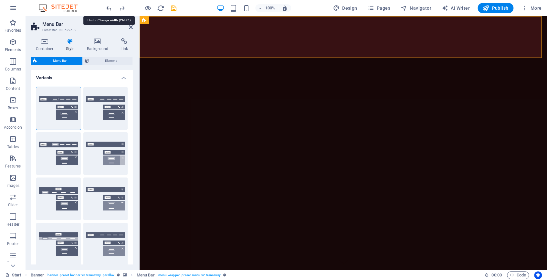
click at [105, 9] on icon "undo" at bounding box center [108, 8] width 7 height 7
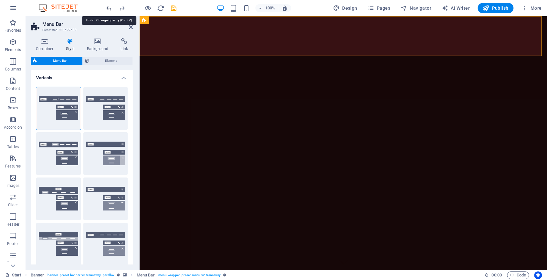
click at [105, 9] on icon "undo" at bounding box center [108, 8] width 7 height 7
click at [107, 7] on icon "undo" at bounding box center [108, 8] width 7 height 7
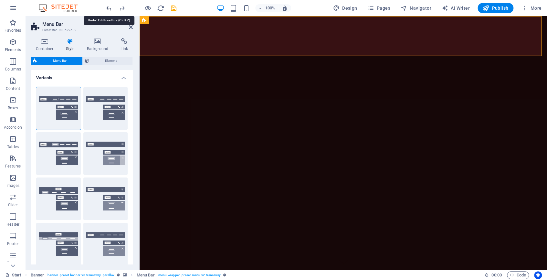
click at [107, 7] on icon "undo" at bounding box center [108, 8] width 7 height 7
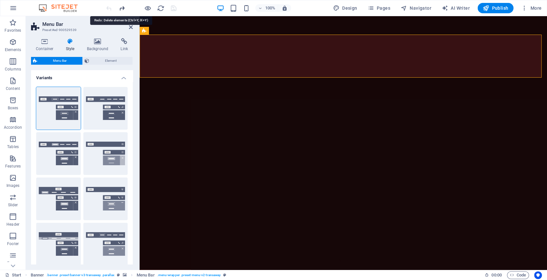
click at [119, 7] on icon "redo" at bounding box center [121, 8] width 7 height 7
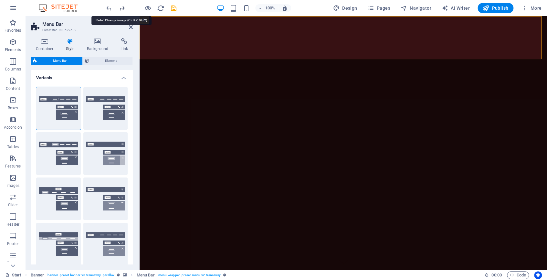
click at [119, 7] on icon "redo" at bounding box center [121, 8] width 7 height 7
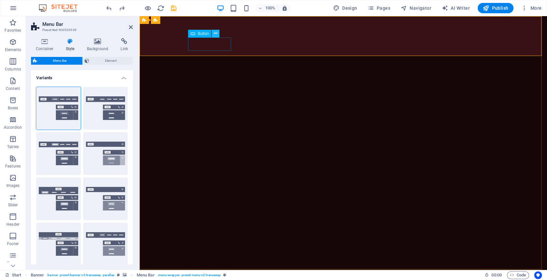
click at [214, 34] on icon at bounding box center [216, 33] width 4 height 7
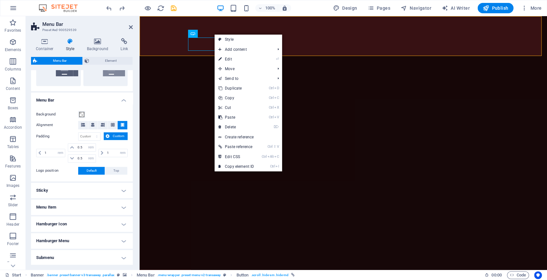
scroll to position [206, 0]
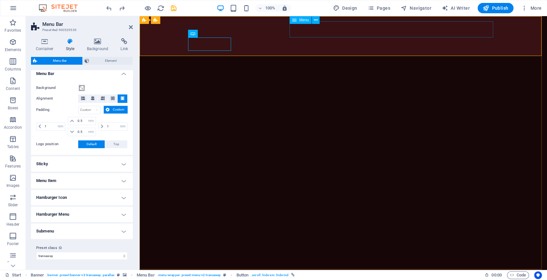
click at [315, 19] on icon at bounding box center [316, 20] width 4 height 7
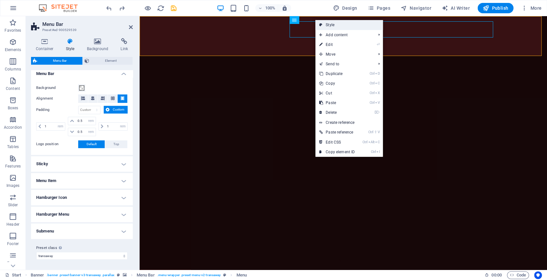
click at [323, 23] on link "Style" at bounding box center [350, 25] width 68 height 10
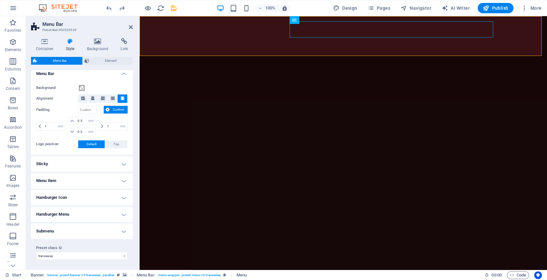
click at [73, 183] on h4 "Menu Item" at bounding box center [82, 181] width 102 height 16
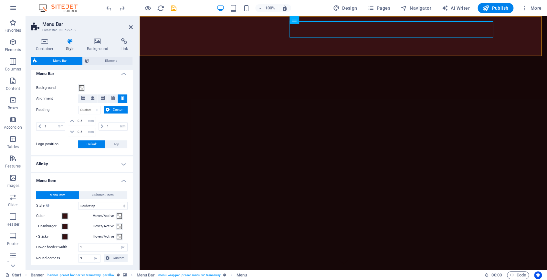
scroll to position [266, 0]
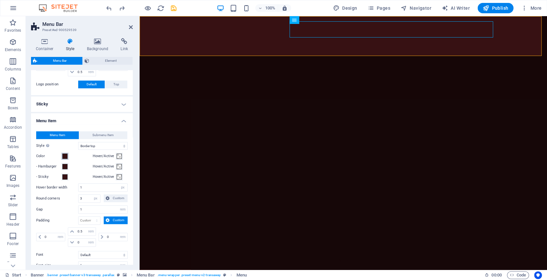
click at [62, 155] on span at bounding box center [64, 156] width 5 height 5
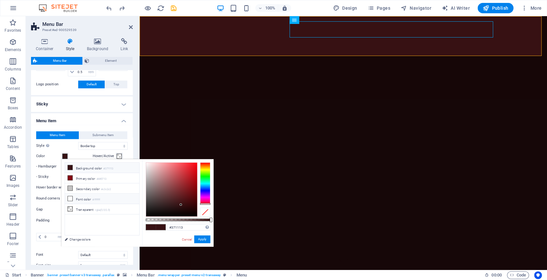
click at [69, 197] on icon at bounding box center [70, 198] width 5 height 5
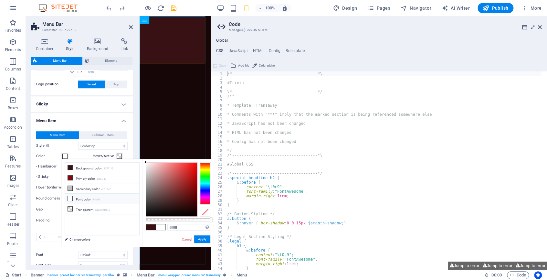
click at [72, 198] on icon at bounding box center [70, 198] width 5 height 5
click at [97, 199] on small "#ffffff" at bounding box center [96, 200] width 8 height 5
drag, startPoint x: 146, startPoint y: 162, endPoint x: 140, endPoint y: 161, distance: 5.6
click at [140, 161] on div "less Background color #371113 Primary color #840713 Secondary color #c3c2c2 Fon…" at bounding box center [137, 203] width 152 height 88
click at [197, 241] on button "Apply" at bounding box center [202, 239] width 16 height 8
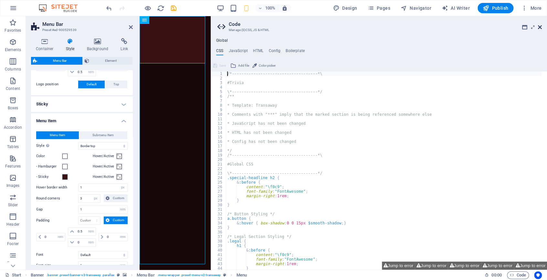
click at [541, 28] on icon at bounding box center [540, 27] width 4 height 5
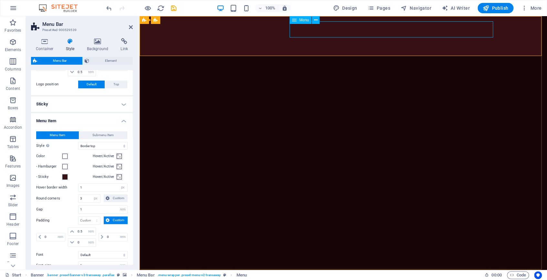
click at [63, 157] on span at bounding box center [64, 156] width 5 height 5
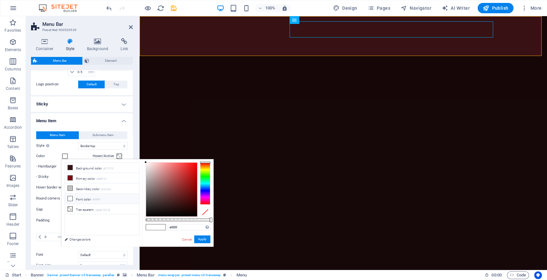
click at [81, 199] on li "Font color #ffffff" at bounding box center [102, 199] width 74 height 10
click at [87, 197] on li "Font color #ffffff" at bounding box center [102, 199] width 74 height 10
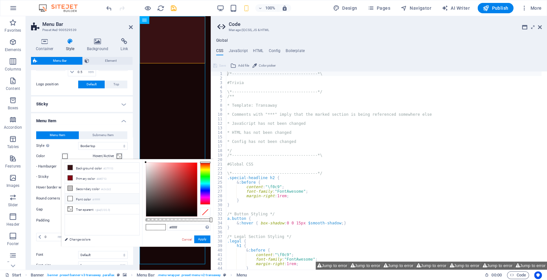
click at [70, 198] on icon at bounding box center [70, 198] width 5 height 5
click at [118, 199] on li "Font color #ffffff" at bounding box center [102, 199] width 74 height 10
click at [81, 197] on li "Font color #ffffff" at bounding box center [102, 199] width 74 height 10
click at [81, 240] on link "Change colors" at bounding box center [98, 239] width 75 height 8
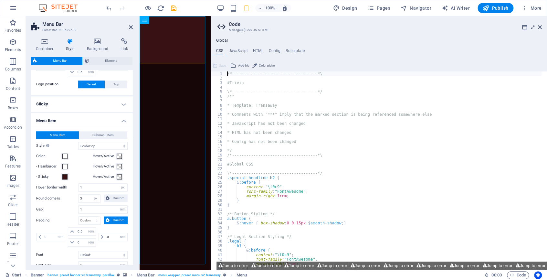
scroll to position [0, 0]
click at [544, 27] on aside "Code Manage (S)CSS, JS & HTML Global CSS JavaScript HTML Config Boilerplate /*-…" at bounding box center [379, 143] width 337 height 254
click at [540, 27] on icon at bounding box center [540, 27] width 4 height 5
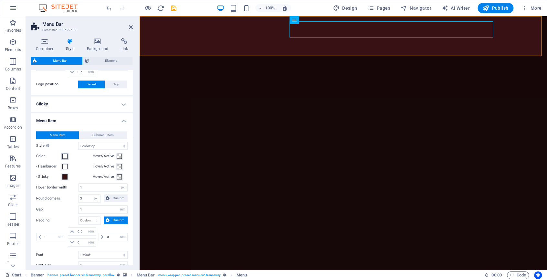
click at [65, 155] on span at bounding box center [64, 156] width 5 height 5
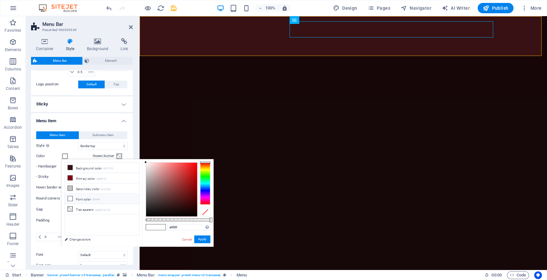
click at [71, 199] on icon at bounding box center [70, 198] width 5 height 5
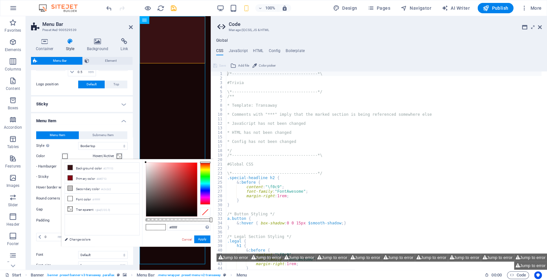
drag, startPoint x: 147, startPoint y: 162, endPoint x: 149, endPoint y: 167, distance: 5.8
click at [149, 167] on div "#ffffff Supported formats #0852ed rgb(8, 82, 237) rgba(8, 82, 237, 90%) hsv(221…" at bounding box center [177, 249] width 71 height 181
type input "#f9f9f9"
click at [143, 164] on div "#f9f9f9 Supported formats #0852ed rgb(8, 82, 237) rgba(8, 82, 237, 90%) hsv(221…" at bounding box center [177, 249] width 71 height 181
click at [199, 238] on button "Apply" at bounding box center [202, 239] width 16 height 8
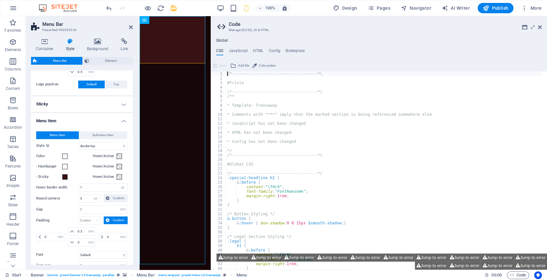
click at [227, 76] on div "/*------------------------------------*\ #Trivia \*----------------------------…" at bounding box center [384, 174] width 316 height 207
click at [227, 74] on div "/*------------------------------------*\ #Trivia \*----------------------------…" at bounding box center [384, 174] width 316 height 207
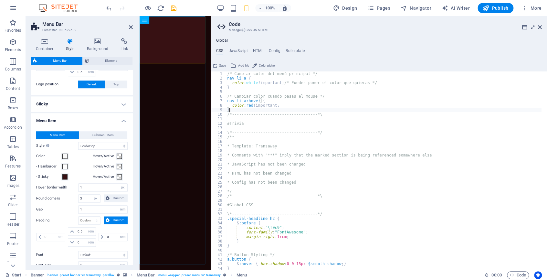
click at [516, 109] on div "/* Cambiar color del menú principal */ nav li a { color : white !important; /* …" at bounding box center [384, 174] width 316 height 207
type textarea "}"
click at [494, 161] on div "/* Cambiar color del menú principal */ nav li a { color : white !important; /* …" at bounding box center [384, 174] width 316 height 207
click at [538, 27] on icon at bounding box center [540, 27] width 4 height 5
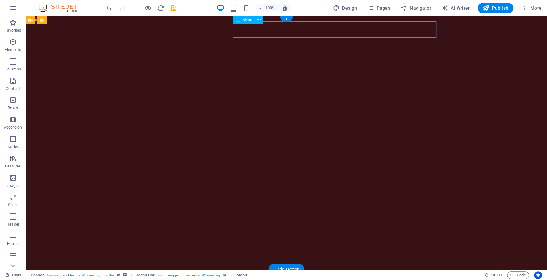
click at [259, 22] on icon at bounding box center [259, 20] width 4 height 7
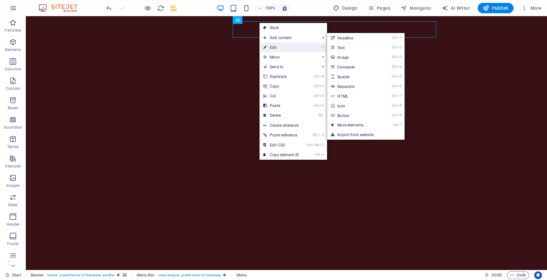
click at [273, 46] on link "⏎ Edit" at bounding box center [281, 48] width 43 height 10
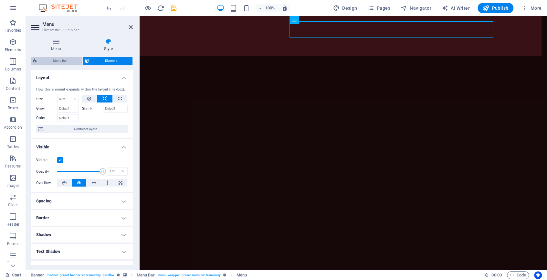
click at [68, 63] on span "Menu Bar" at bounding box center [59, 61] width 41 height 8
select select "rem"
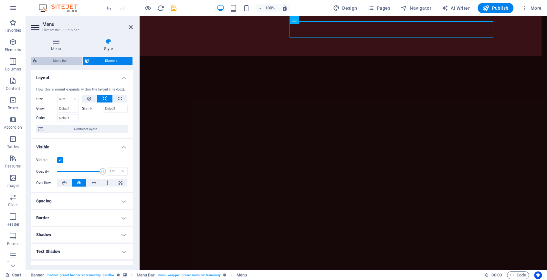
select select "hover_border_top"
select select "px"
select select "rem"
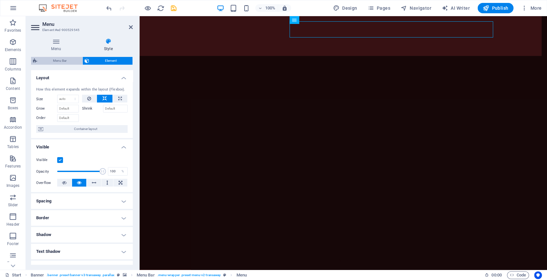
select select "rem"
select select "700"
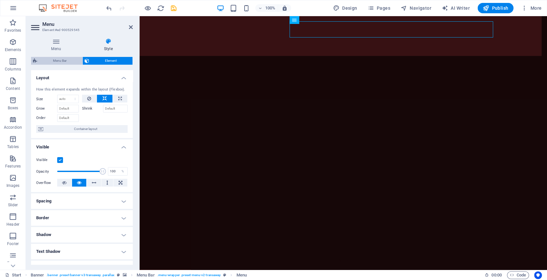
select select "px"
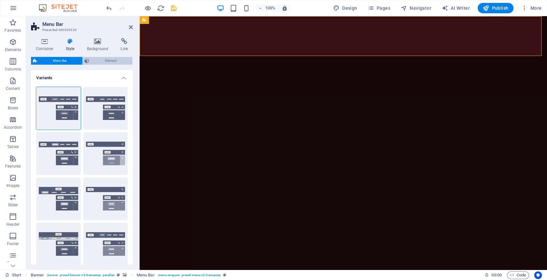
click at [99, 61] on span "Element" at bounding box center [110, 61] width 39 height 8
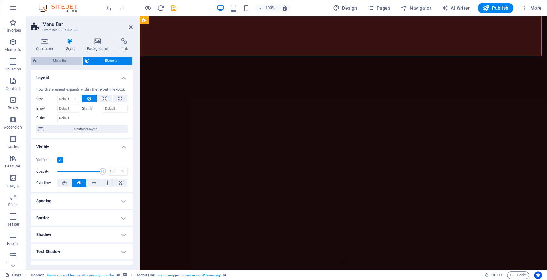
click at [72, 61] on span "Menu Bar" at bounding box center [59, 61] width 41 height 8
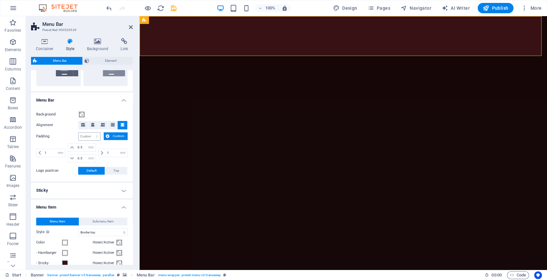
scroll to position [299, 0]
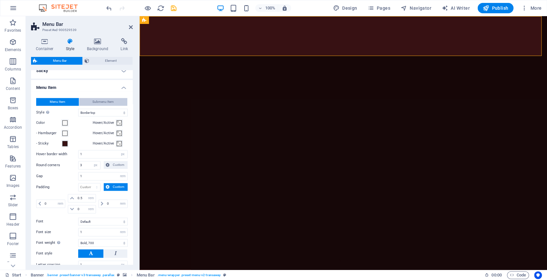
click at [92, 102] on span "Submenu Item" at bounding box center [102, 102] width 21 height 8
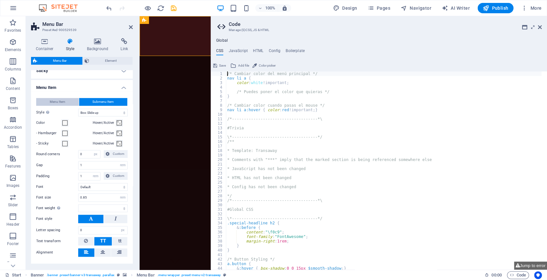
select select
click at [60, 100] on span "Menu Item" at bounding box center [58, 102] width 16 height 8
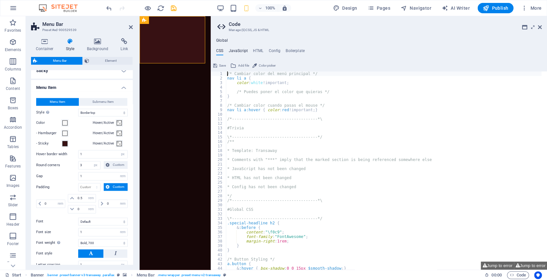
click at [235, 54] on h4 "JavaScript" at bounding box center [238, 52] width 19 height 7
type textarea "/* JS for preset "Marquee" */"
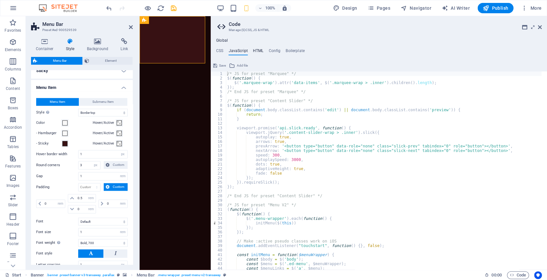
click at [260, 51] on h4 "HTML" at bounding box center [258, 52] width 11 height 7
type textarea "<a href="#main-content" class="wv-link-content button">Skip to main content</a>"
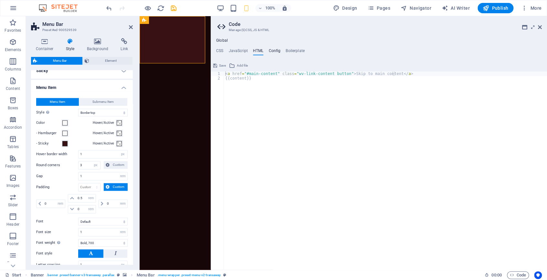
click at [269, 49] on h4 "Config" at bounding box center [275, 52] width 12 height 7
type textarea "$color-background: #371113;"
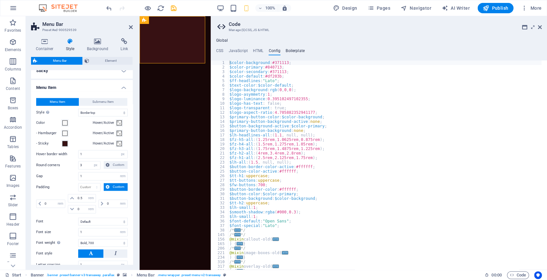
click at [298, 50] on h4 "Boilerplate" at bounding box center [295, 52] width 19 height 7
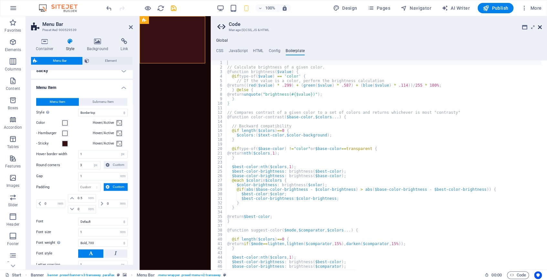
click at [538, 27] on icon at bounding box center [540, 27] width 4 height 5
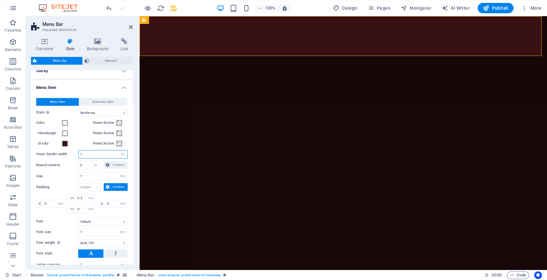
click at [93, 151] on input "1" at bounding box center [103, 154] width 49 height 8
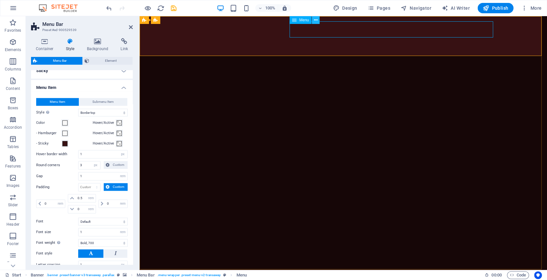
click at [316, 19] on icon at bounding box center [316, 20] width 4 height 7
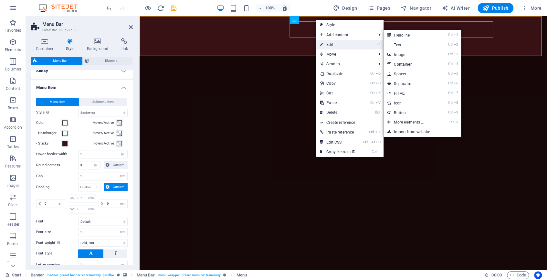
click at [320, 41] on icon at bounding box center [321, 45] width 3 height 10
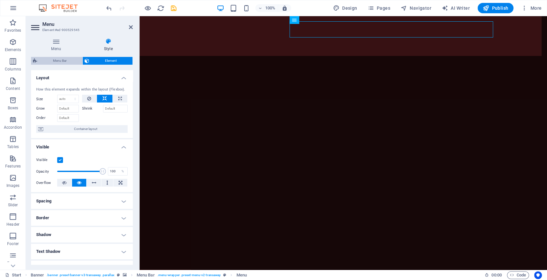
click at [71, 60] on span "Menu Bar" at bounding box center [59, 61] width 41 height 8
select select "rem"
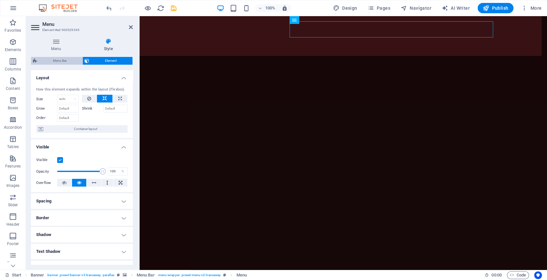
select select "hover_border_top"
select select "px"
select select "rem"
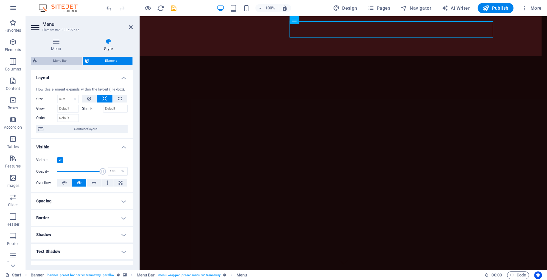
select select "rem"
select select "700"
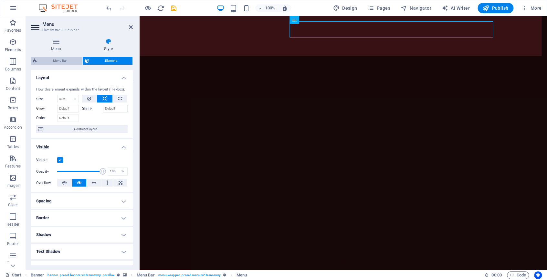
select select "px"
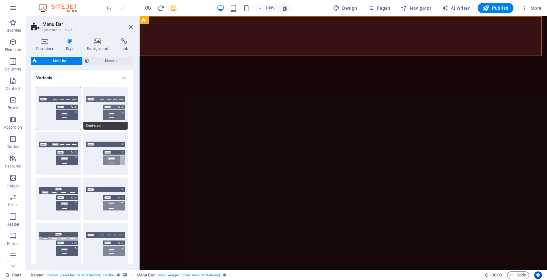
click at [110, 107] on button "Centered" at bounding box center [105, 108] width 45 height 43
type input "1"
select select "rem"
type input "1"
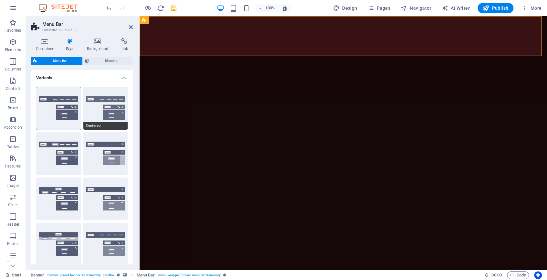
select select "hover_border_bottom"
type input "1"
type input "0"
type input "2"
select select "DISABLED_OPTION_VALUE"
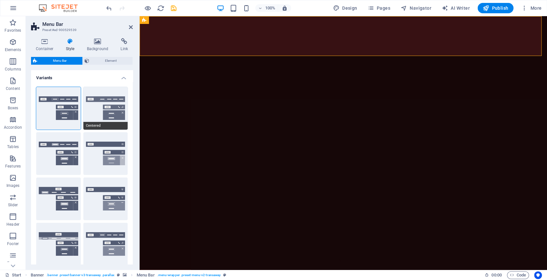
type input "0"
type input "1"
type input "0"
select select "link-special-font"
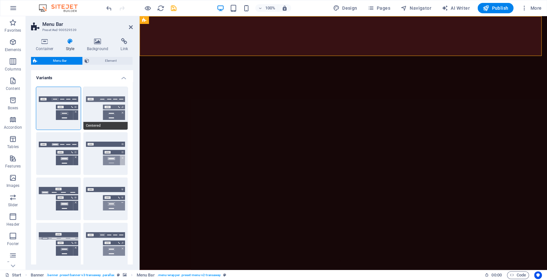
type input "1.5"
select select "rem"
select select
type input "2"
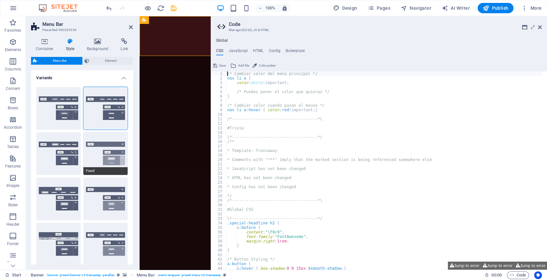
select select
click at [106, 144] on button "Fixed" at bounding box center [105, 153] width 45 height 43
select select "hover_box_bottom"
type input "3"
type input "1"
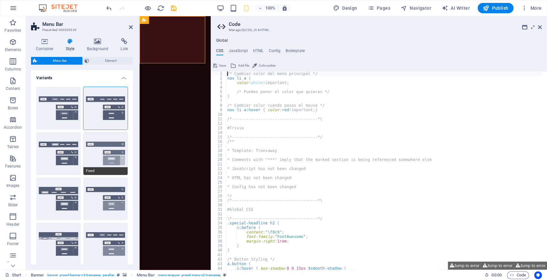
select select "rem"
type input "1"
select select "link-special-font"
type input "1.5"
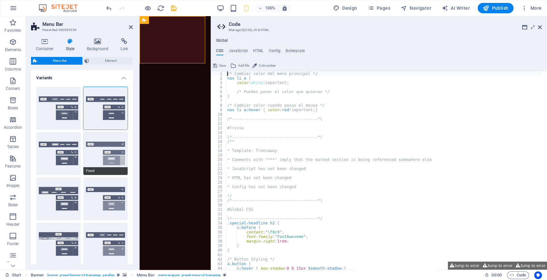
select select "rem"
select select "700"
type input "0"
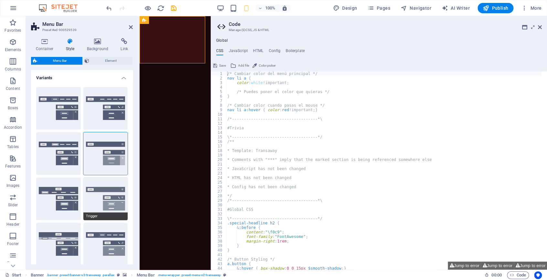
click at [105, 202] on button "Trigger" at bounding box center [105, 199] width 45 height 43
select select "hover_border_vertical"
type input "1"
select select "link-special-font"
type input "1.5"
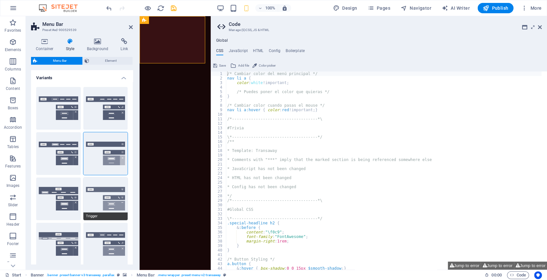
select select "rem"
select select "700"
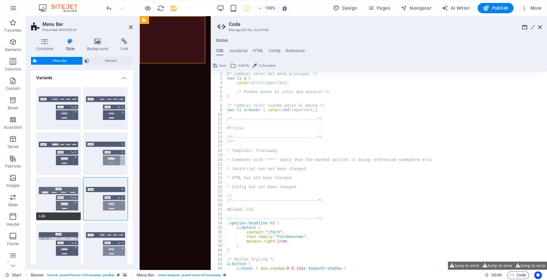
click at [60, 195] on button "Loki" at bounding box center [58, 199] width 45 height 43
select select "DISABLED_OPTION_VALUE"
type input "2"
type input "1"
select select "hover_box_bottom"
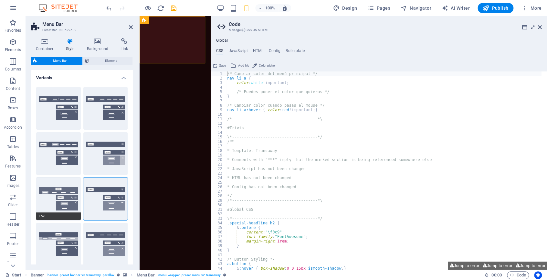
type input "3"
select select "link-default-font"
select select "px"
select select
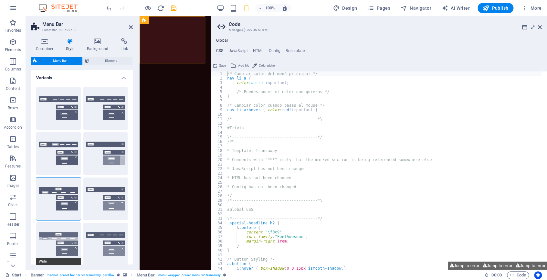
click at [62, 236] on button "Wide" at bounding box center [58, 244] width 45 height 43
type input "2"
select select "rem"
type input "2"
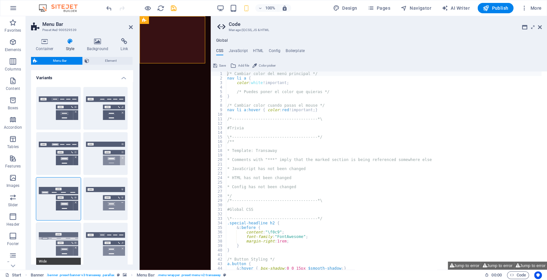
type input "2"
type input "0"
select select
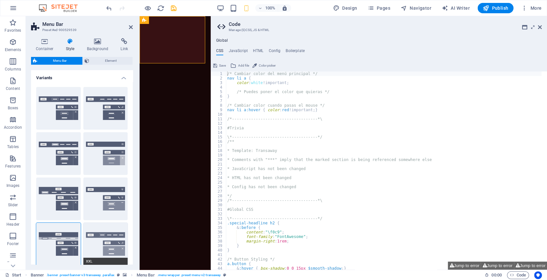
click at [98, 238] on button "XXL" at bounding box center [105, 244] width 45 height 43
select select "hover_border_vertical"
type input "2"
type input "1.5"
type input "0.5"
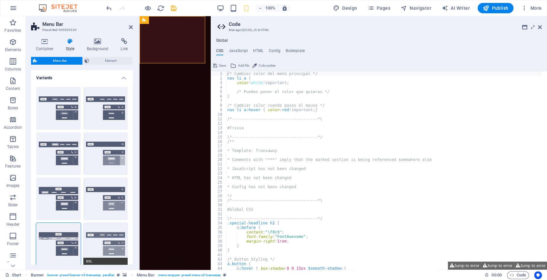
type input "0.5"
select select "link-special-font"
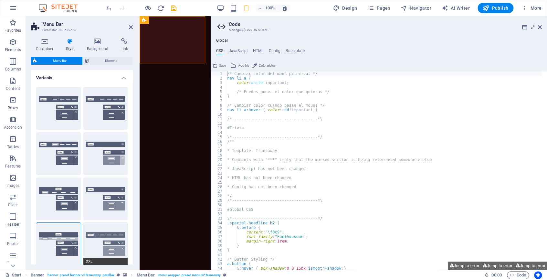
type input "1.5"
select select "rem"
select select "700"
type input "2"
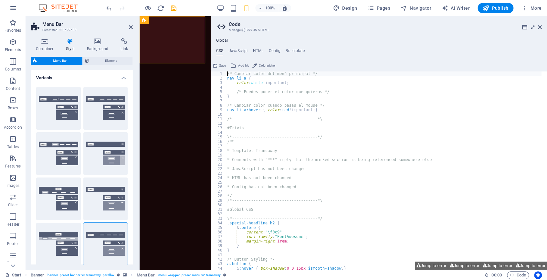
click at [543, 25] on aside "Code Manage (S)CSS, JS & HTML Global CSS JavaScript HTML Config Boilerplate /* …" at bounding box center [379, 143] width 337 height 254
drag, startPoint x: 540, startPoint y: 27, endPoint x: 400, endPoint y: 11, distance: 140.9
click at [540, 27] on icon at bounding box center [540, 27] width 4 height 5
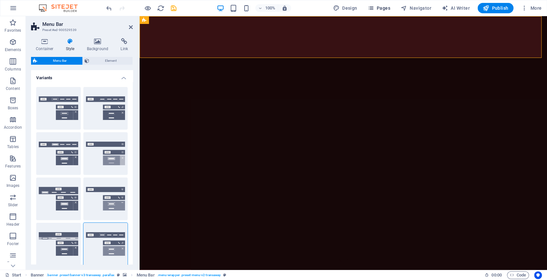
type input "1.8"
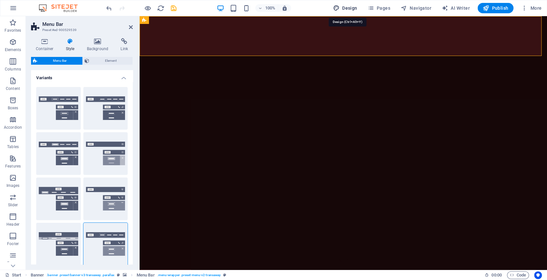
click at [360, 8] on button "Design" at bounding box center [345, 8] width 29 height 10
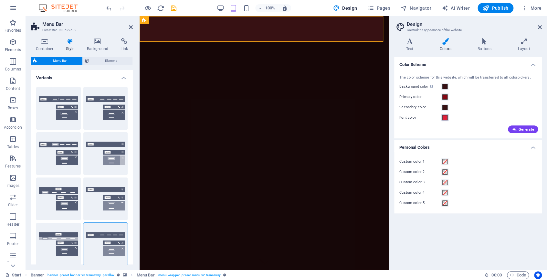
click at [446, 117] on span at bounding box center [445, 117] width 5 height 5
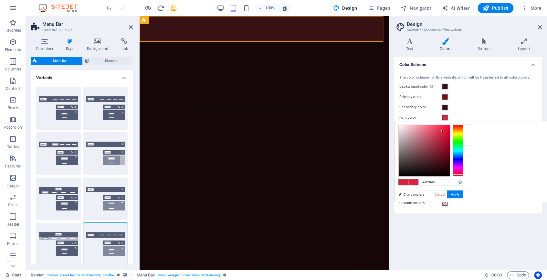
click at [461, 174] on div at bounding box center [458, 175] width 10 height 2
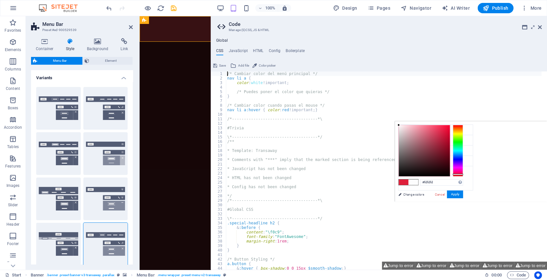
drag, startPoint x: 442, startPoint y: 131, endPoint x: 395, endPoint y: 125, distance: 47.3
click at [395, 125] on body "Gerencia y Supervisión de Proyectos Start Favorites Elements Columns Content Bo…" at bounding box center [273, 140] width 547 height 280
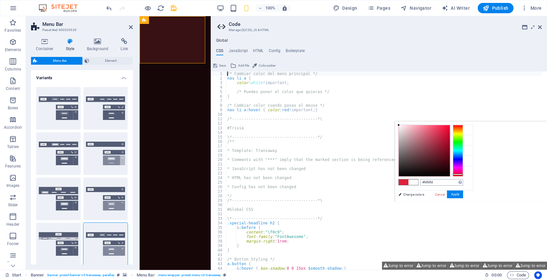
type input "#df2045"
type input "1.5"
type input "#fdfdfd"
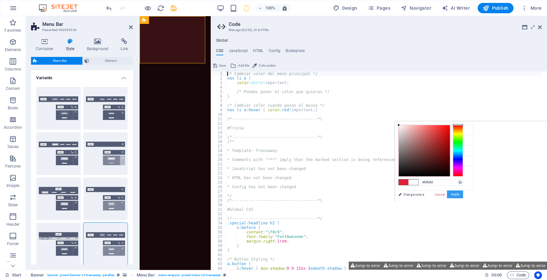
click at [453, 195] on button "Apply" at bounding box center [455, 194] width 16 height 8
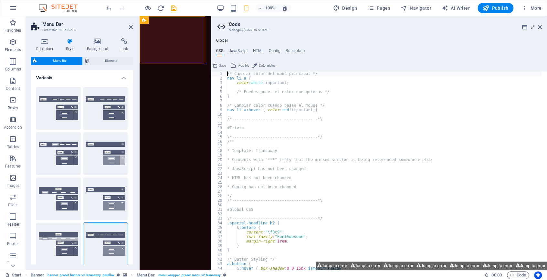
type textarea "/* Cambiar color del menú principal */"
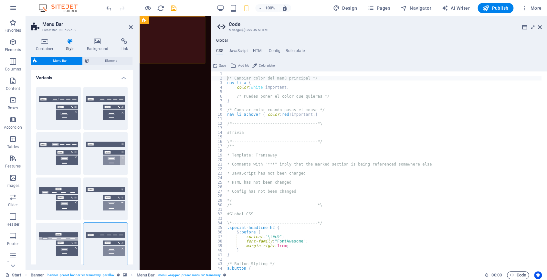
click at [520, 277] on span "Code" at bounding box center [518, 275] width 16 height 8
click at [519, 277] on span "Code" at bounding box center [518, 275] width 16 height 8
click at [519, 274] on span "Code" at bounding box center [518, 275] width 16 height 8
click at [496, 276] on span ":" at bounding box center [496, 275] width 1 height 5
click at [485, 275] on icon at bounding box center [487, 275] width 4 height 4
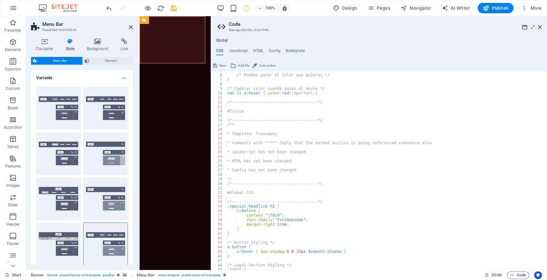
scroll to position [43, 0]
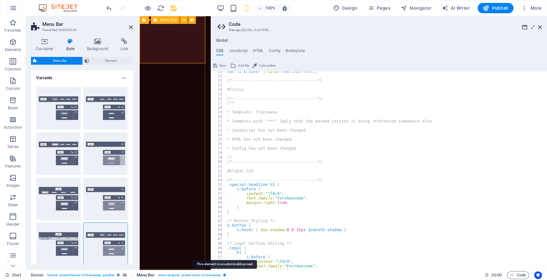
click at [223, 274] on icon "breadcrumb" at bounding box center [224, 275] width 3 height 4
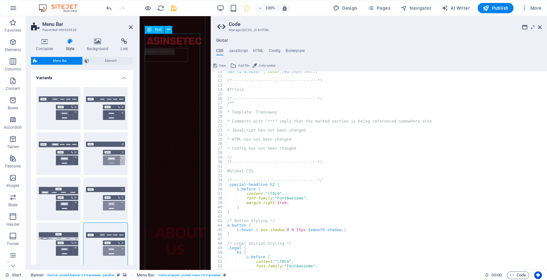
scroll to position [419, 0]
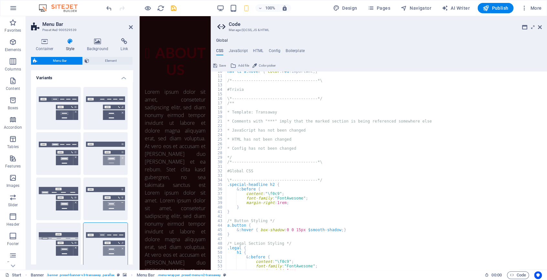
click at [544, 27] on aside "Code Manage (S)CSS, JS & HTML Global CSS JavaScript HTML Config Boilerplate /* …" at bounding box center [379, 143] width 337 height 254
drag, startPoint x: 541, startPoint y: 27, endPoint x: 401, endPoint y: 11, distance: 141.2
click at [540, 27] on icon at bounding box center [540, 27] width 4 height 5
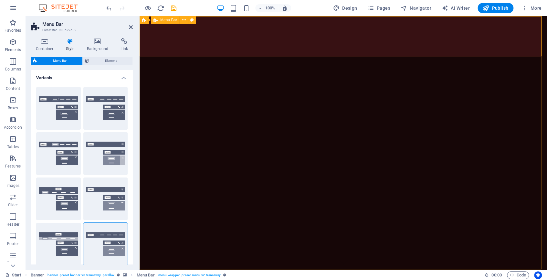
type input "1.8"
